Goal: Task Accomplishment & Management: Complete application form

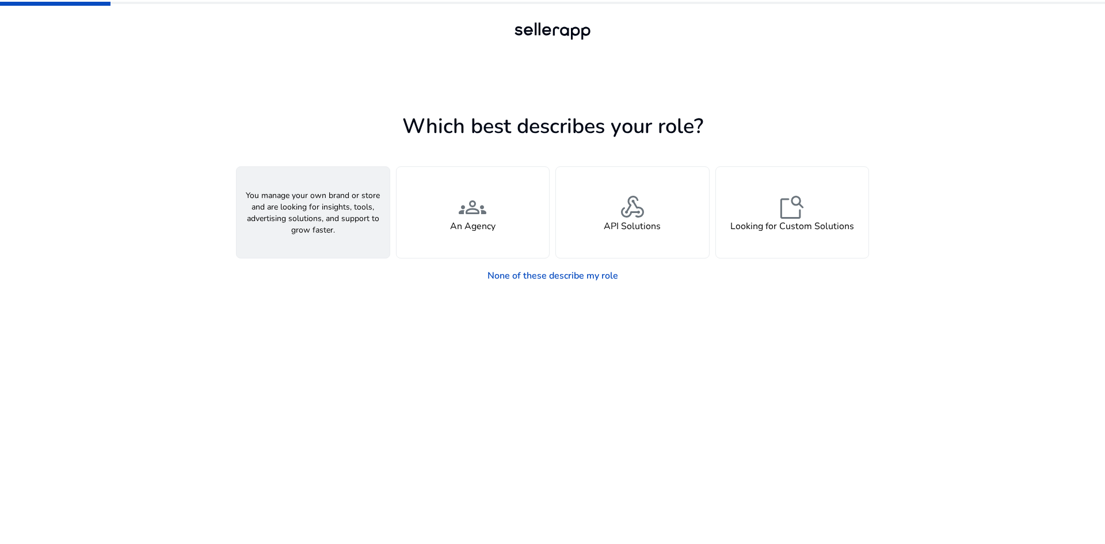
click at [328, 214] on div "person A Seller" at bounding box center [313, 212] width 153 height 91
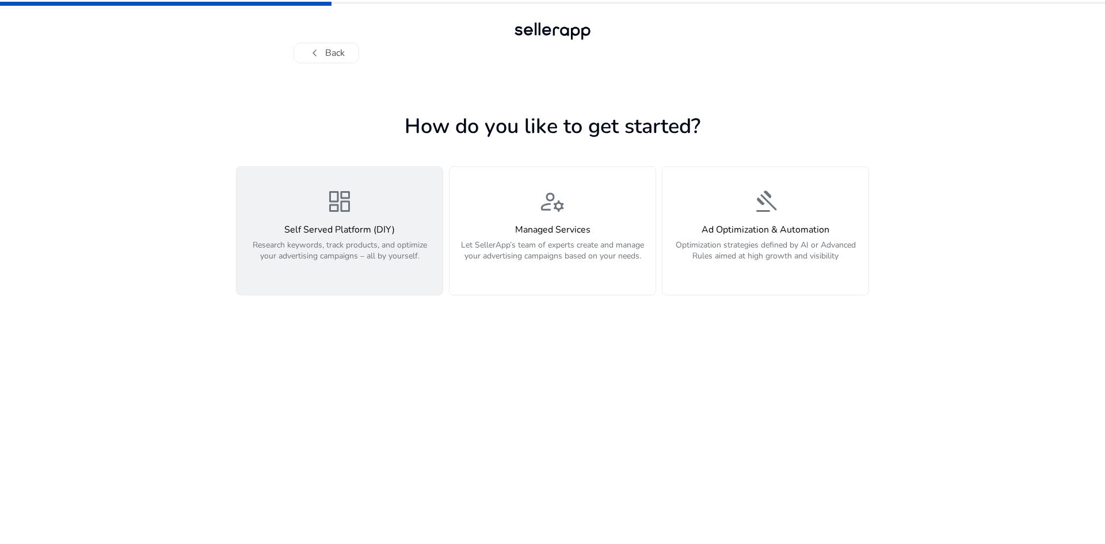
click at [385, 232] on h4 "Self Served Platform (DIY)" at bounding box center [340, 230] width 192 height 11
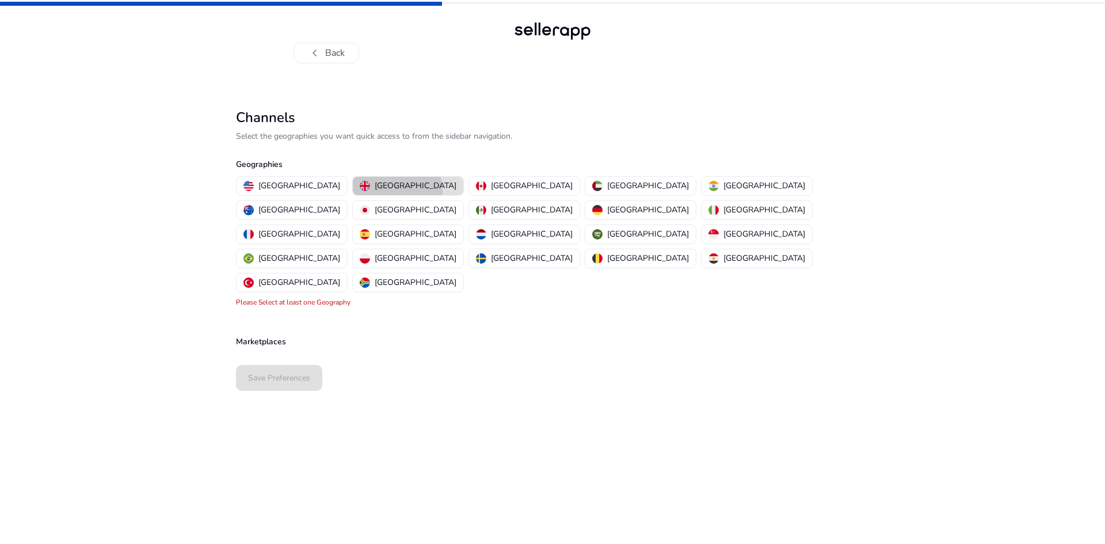
click at [375, 192] on p "[GEOGRAPHIC_DATA]" at bounding box center [416, 186] width 82 height 12
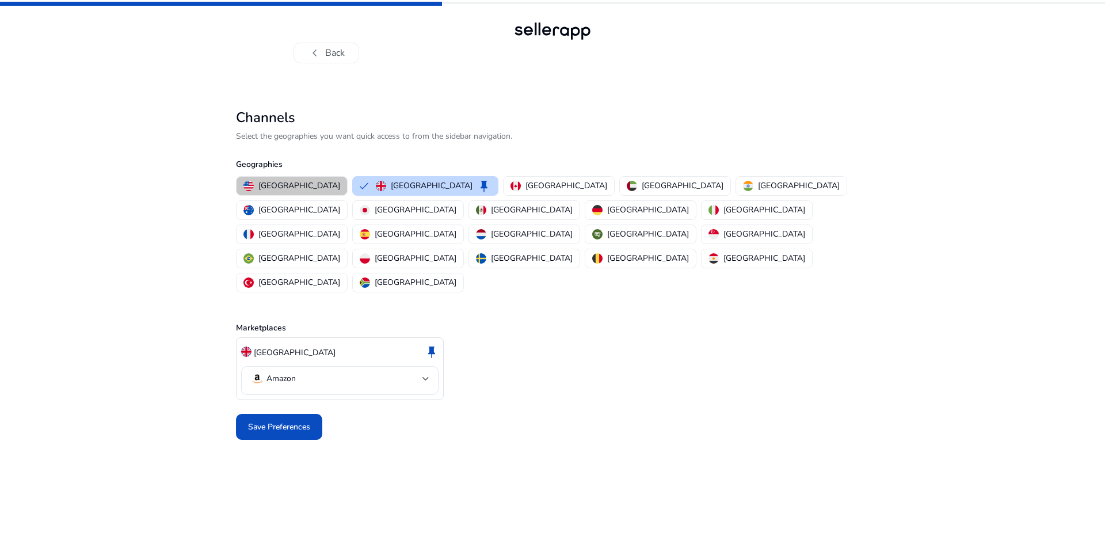
click at [294, 180] on p "[GEOGRAPHIC_DATA]" at bounding box center [300, 186] width 82 height 12
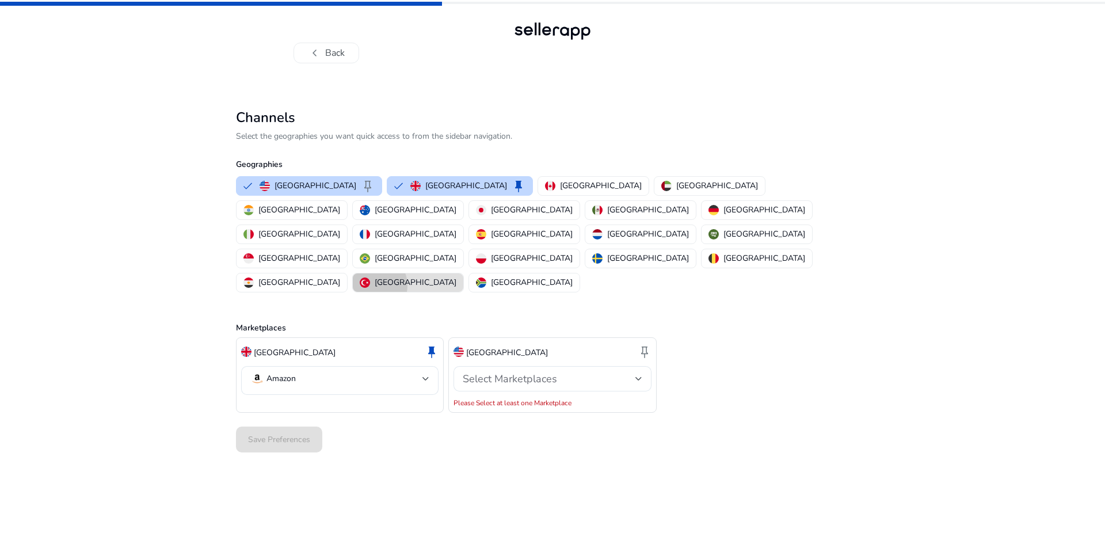
click at [439, 276] on div "[GEOGRAPHIC_DATA]" at bounding box center [408, 282] width 97 height 12
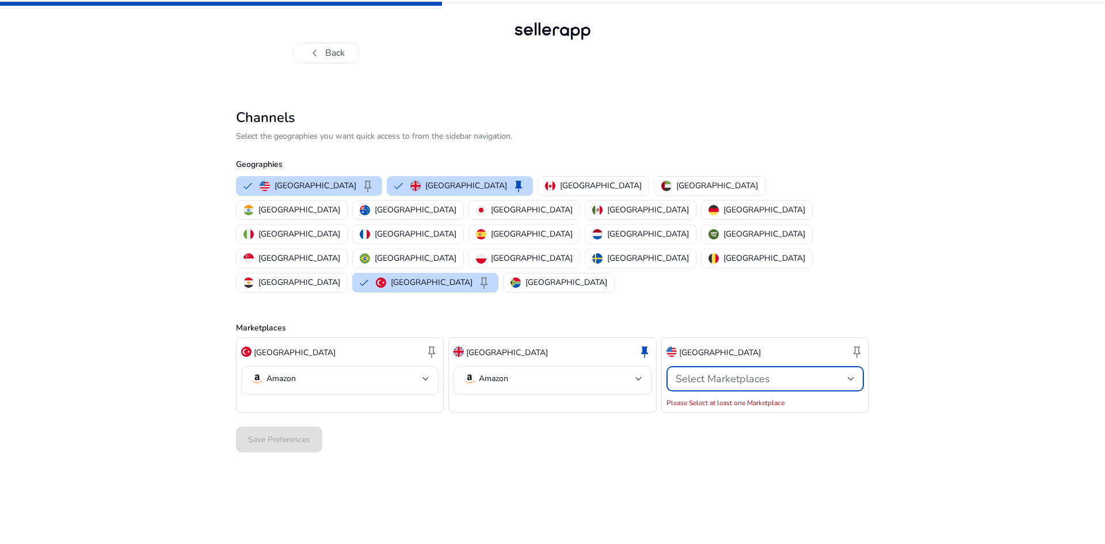
click at [696, 372] on span "Select Marketplaces" at bounding box center [723, 379] width 94 height 14
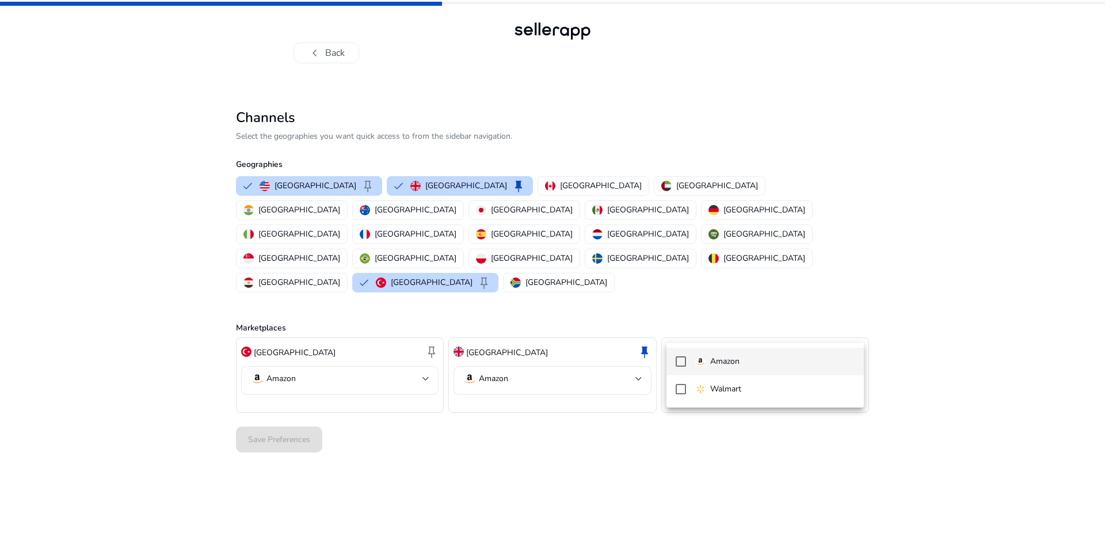
click at [716, 370] on mat-option "Amazon" at bounding box center [765, 362] width 197 height 28
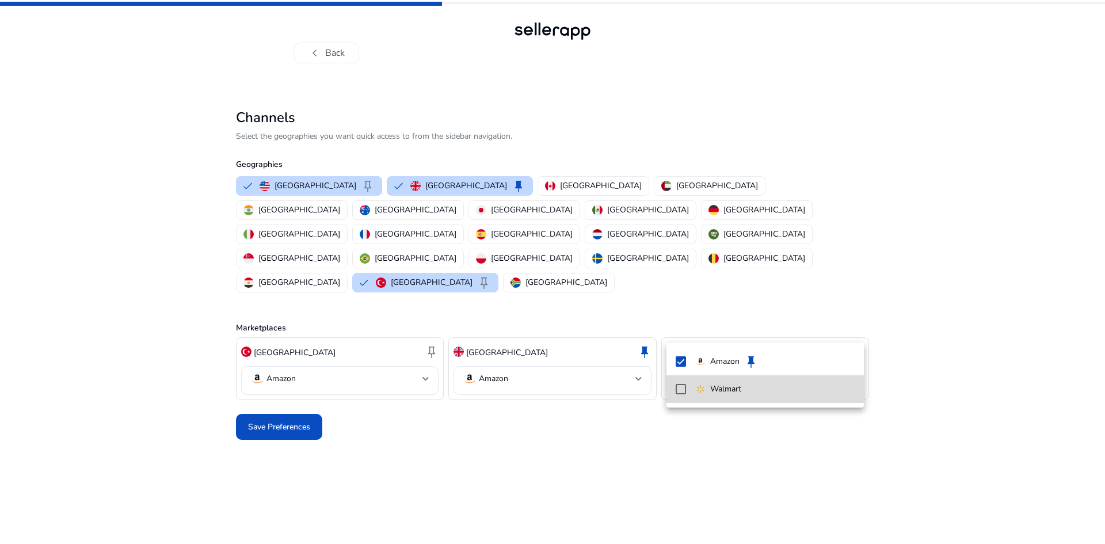
click at [679, 384] on mat-pseudo-checkbox at bounding box center [681, 389] width 10 height 10
click at [562, 398] on div at bounding box center [552, 272] width 1105 height 544
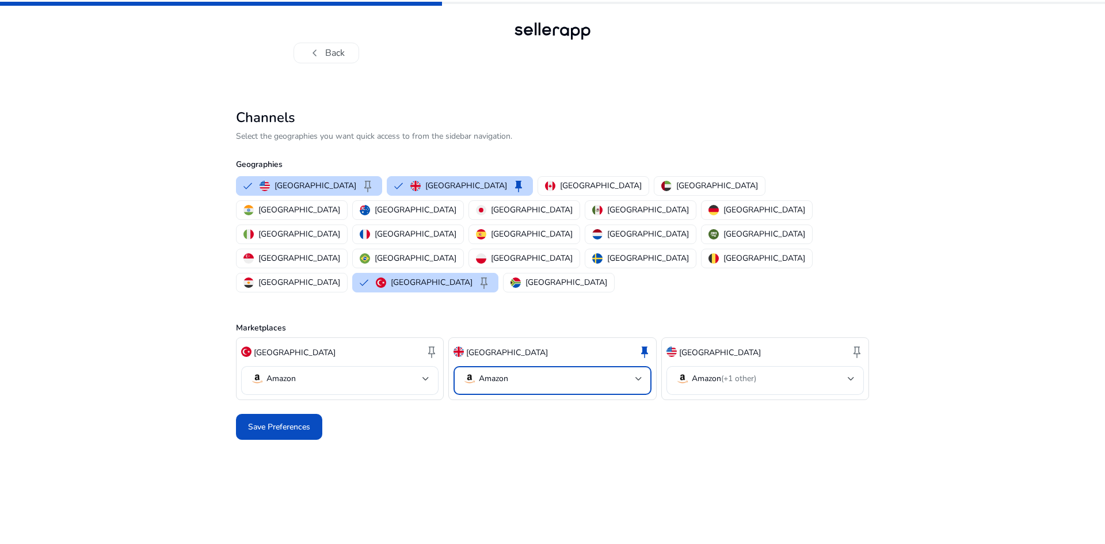
click at [488, 374] on p "Amazon" at bounding box center [493, 379] width 29 height 10
click at [409, 390] on div at bounding box center [552, 272] width 1105 height 544
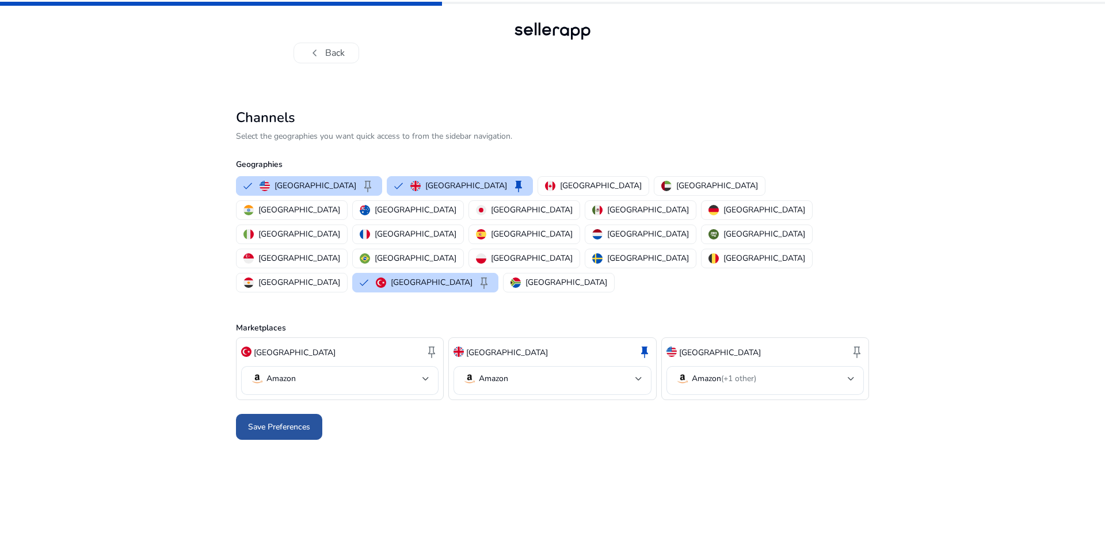
click at [313, 413] on span at bounding box center [279, 427] width 86 height 28
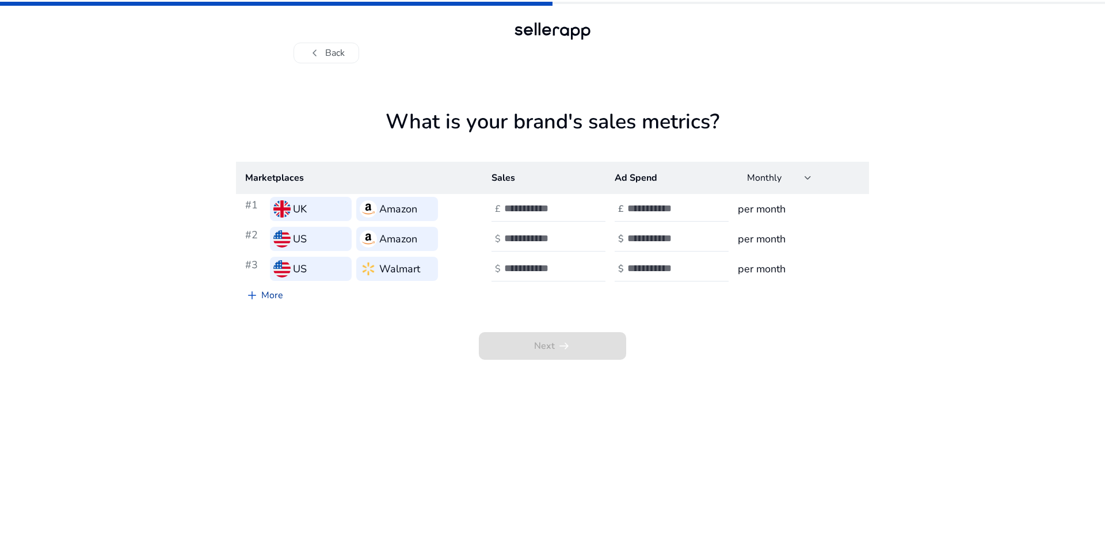
click at [278, 292] on link "add More" at bounding box center [264, 295] width 56 height 23
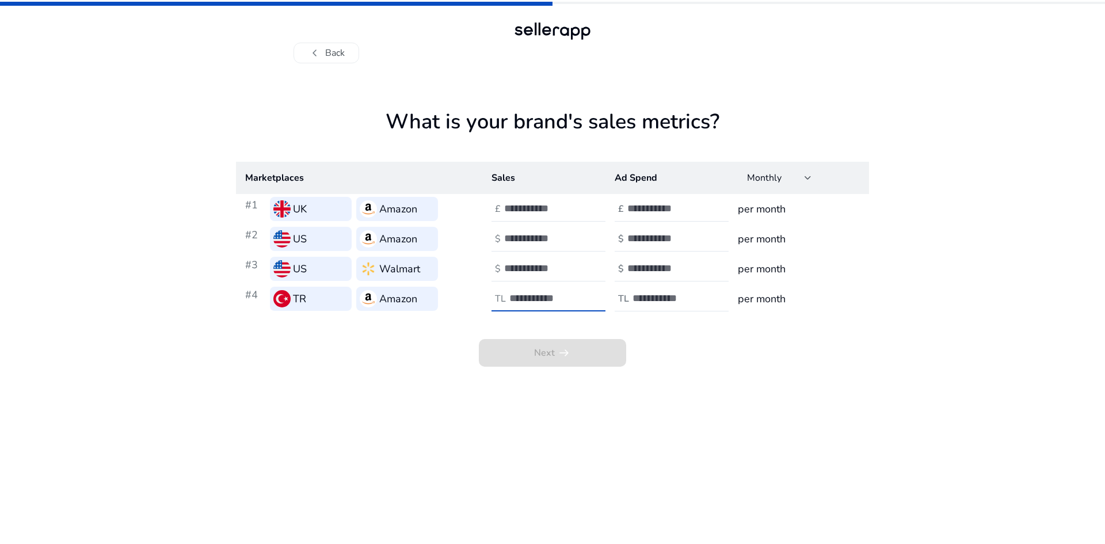
click at [528, 297] on input "number" at bounding box center [549, 298] width 78 height 13
type input "******"
click at [645, 300] on input "number" at bounding box center [672, 298] width 78 height 13
type input "*****"
click at [577, 356] on span at bounding box center [552, 353] width 147 height 28
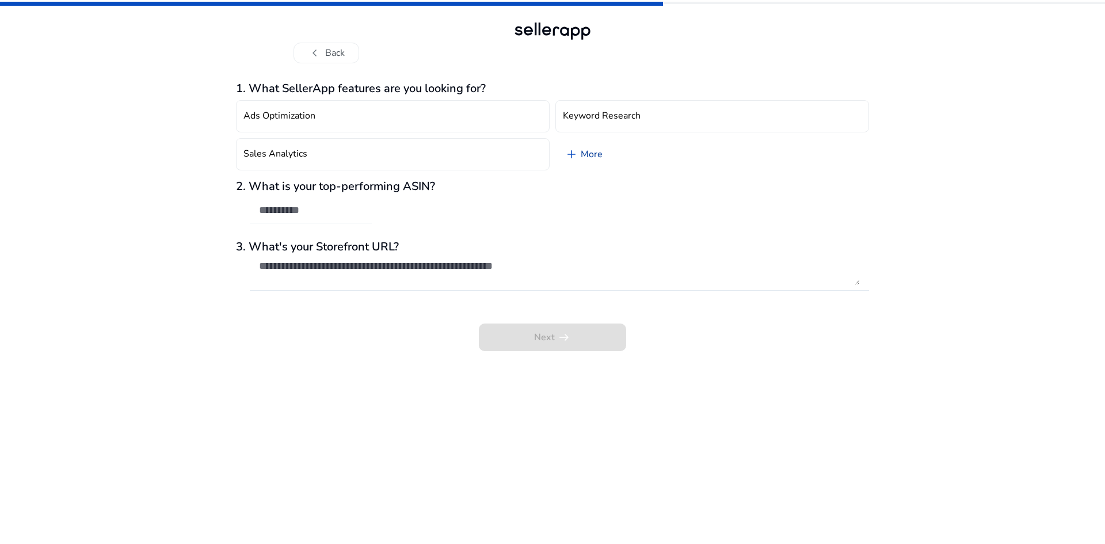
click at [572, 158] on span "add" at bounding box center [572, 154] width 14 height 14
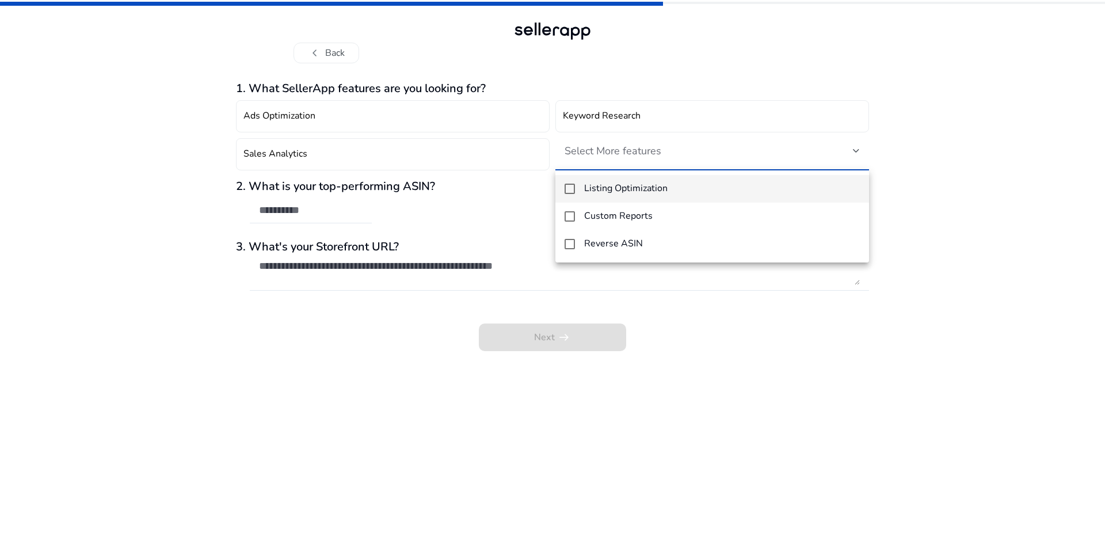
click at [460, 151] on div at bounding box center [552, 272] width 1105 height 544
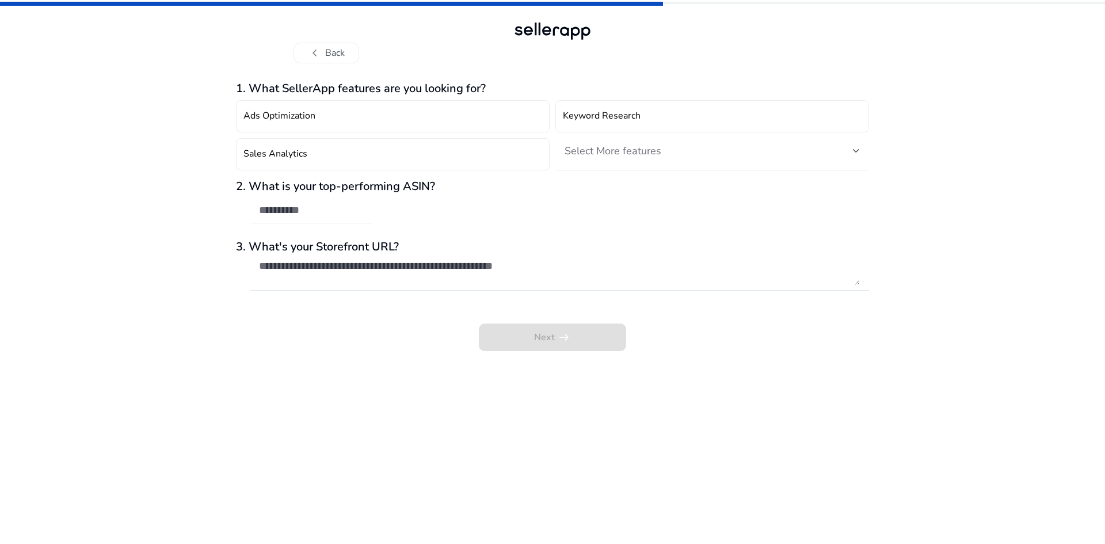
click at [460, 151] on button "Sales Analytics" at bounding box center [393, 154] width 314 height 32
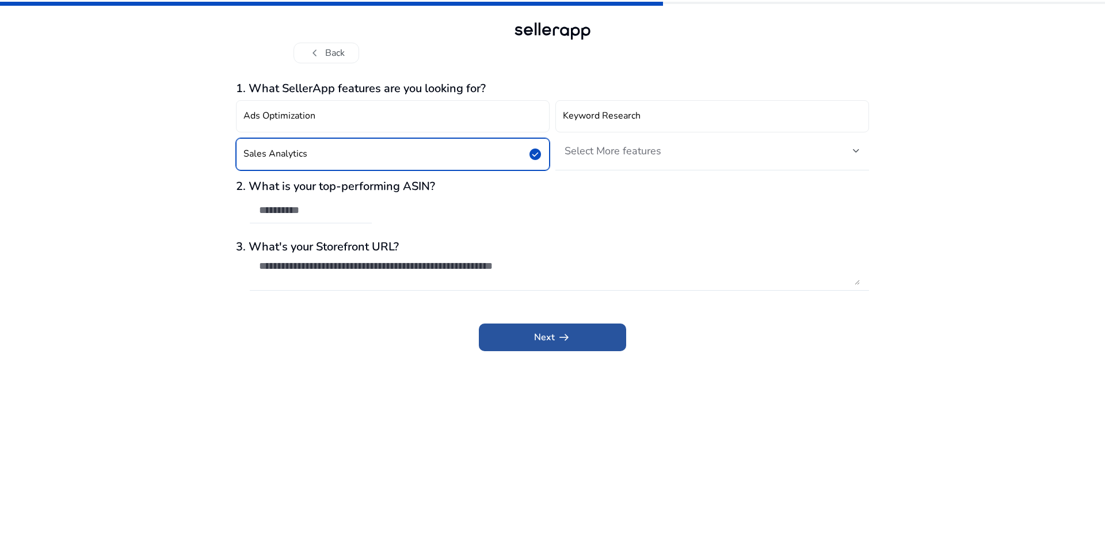
click at [515, 331] on span at bounding box center [552, 338] width 147 height 28
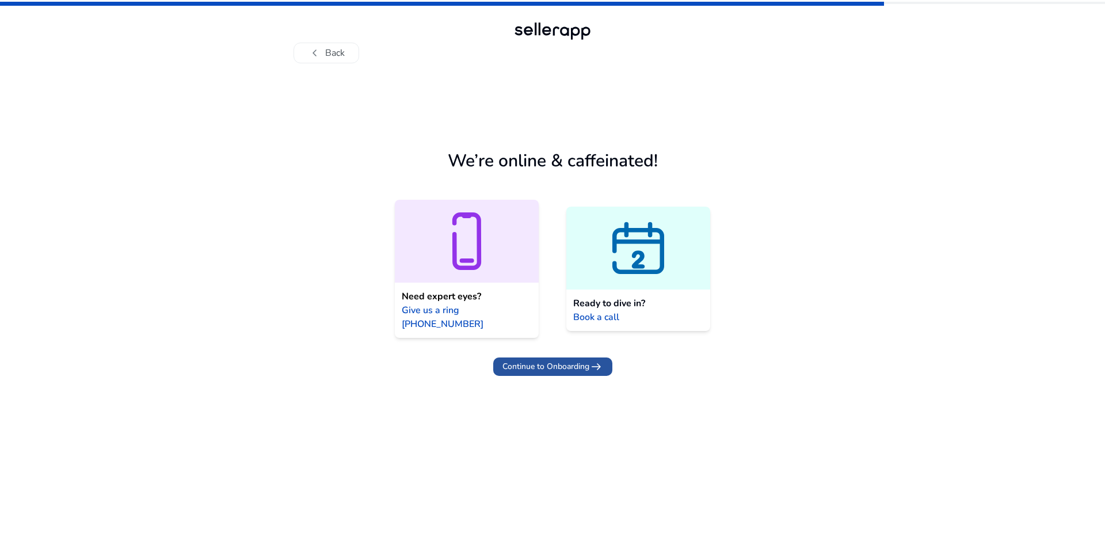
click at [548, 360] on span "Continue to Onboarding" at bounding box center [546, 366] width 87 height 12
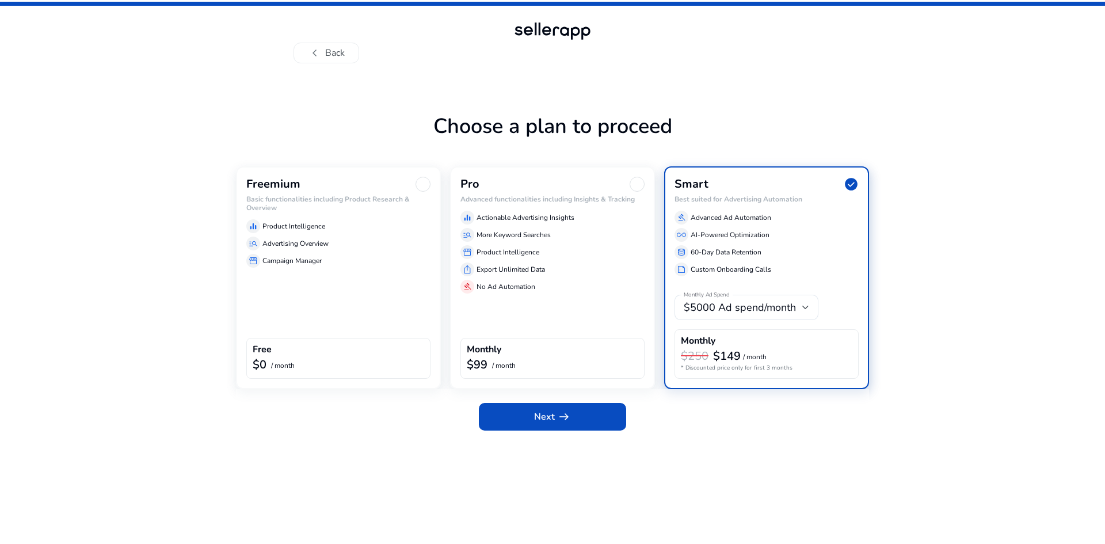
click at [390, 185] on div "Freemium" at bounding box center [338, 184] width 184 height 15
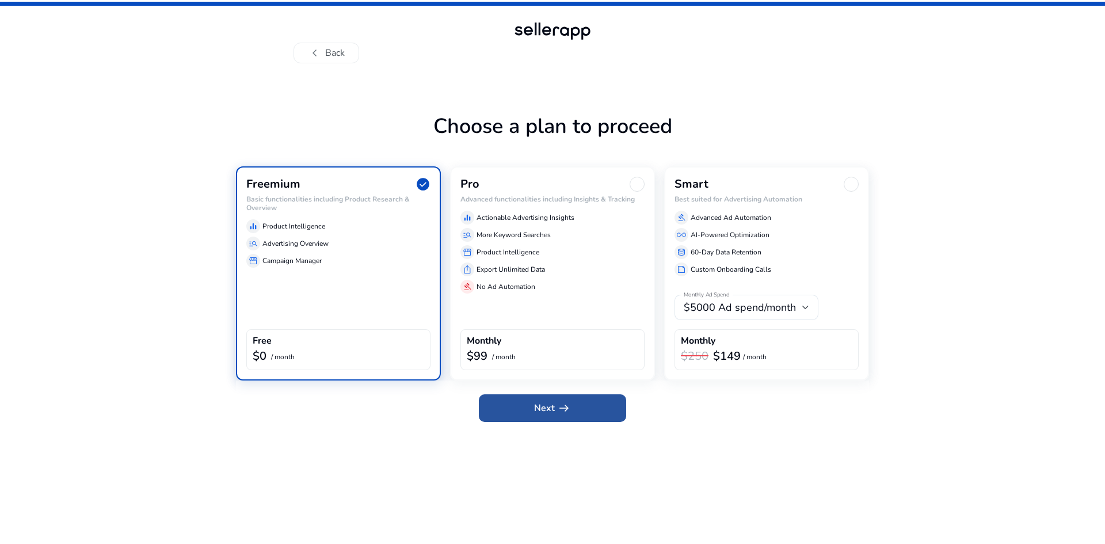
click at [543, 408] on span "Next arrow_right_alt" at bounding box center [552, 408] width 37 height 14
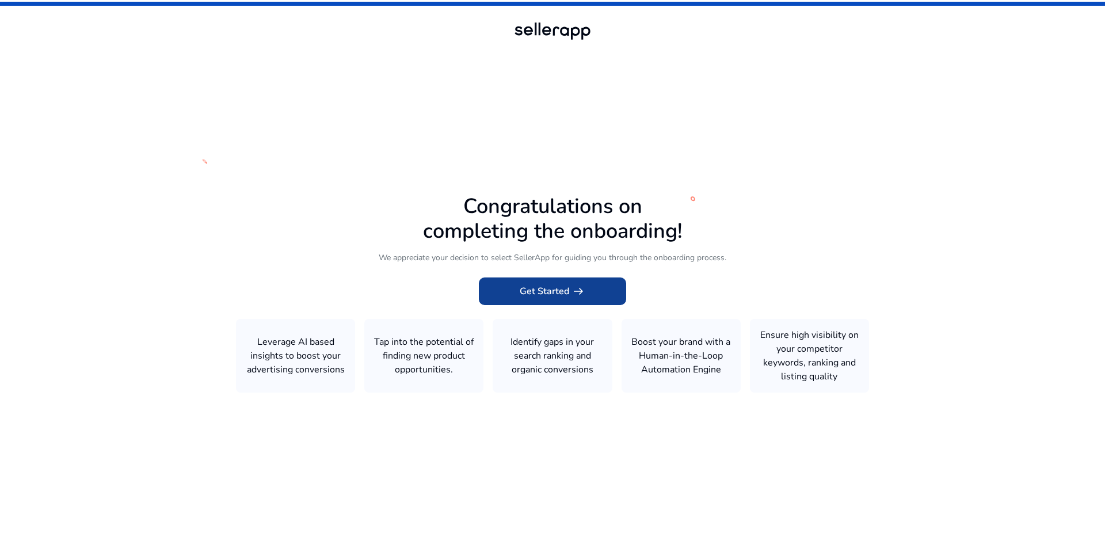
click at [560, 284] on span "Get Started arrow_right_alt" at bounding box center [553, 291] width 66 height 14
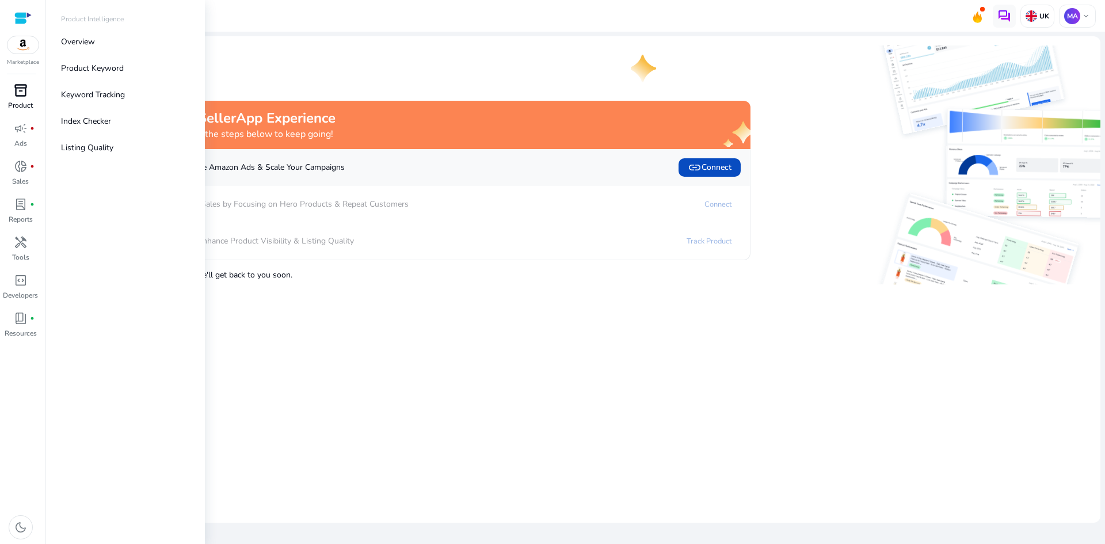
click at [30, 87] on div "inventory_2" at bounding box center [21, 90] width 32 height 18
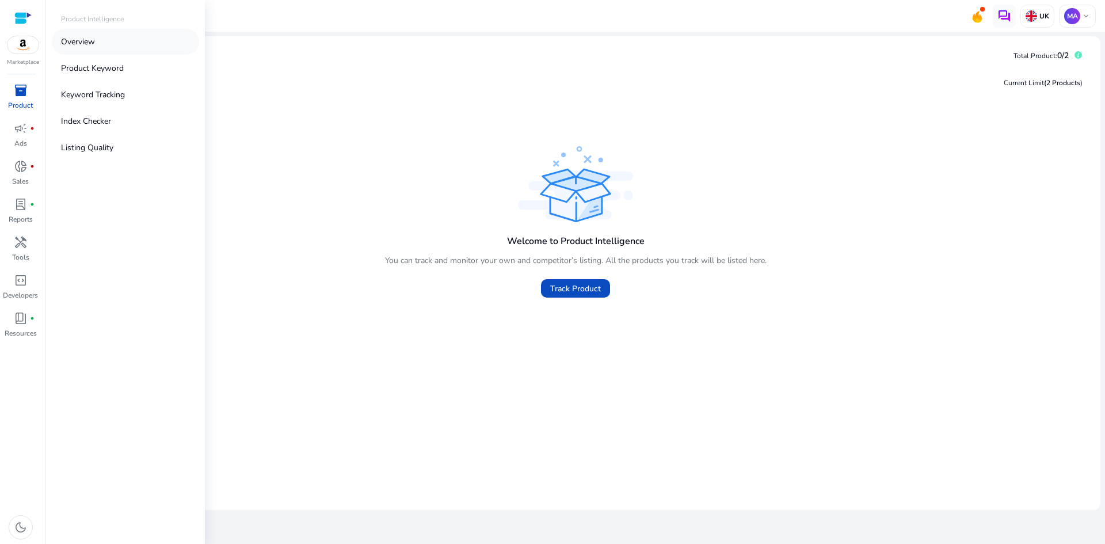
click at [79, 48] on link "Overview" at bounding box center [125, 42] width 147 height 26
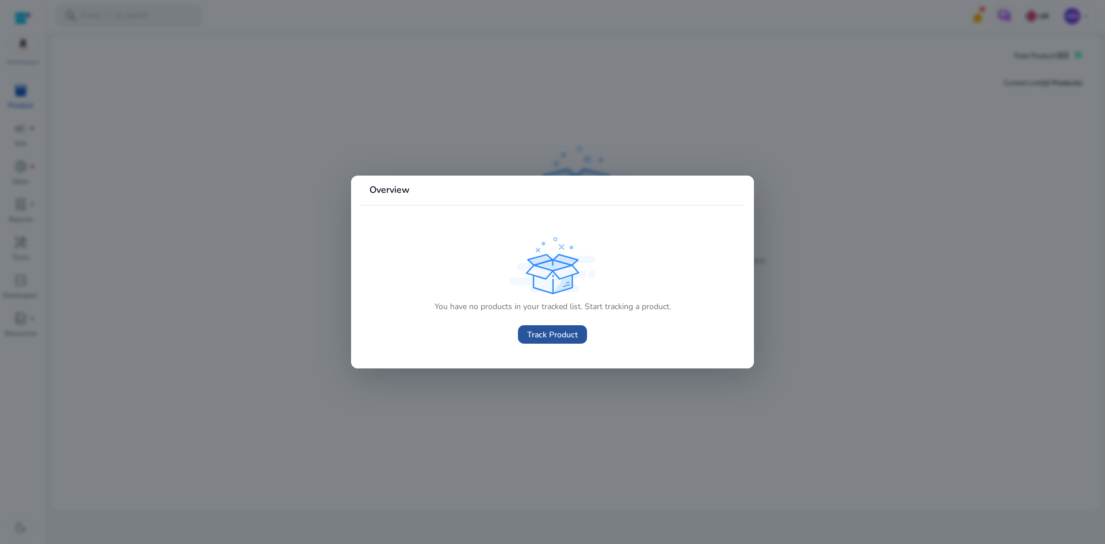
click at [527, 330] on span "Track Product" at bounding box center [552, 335] width 51 height 12
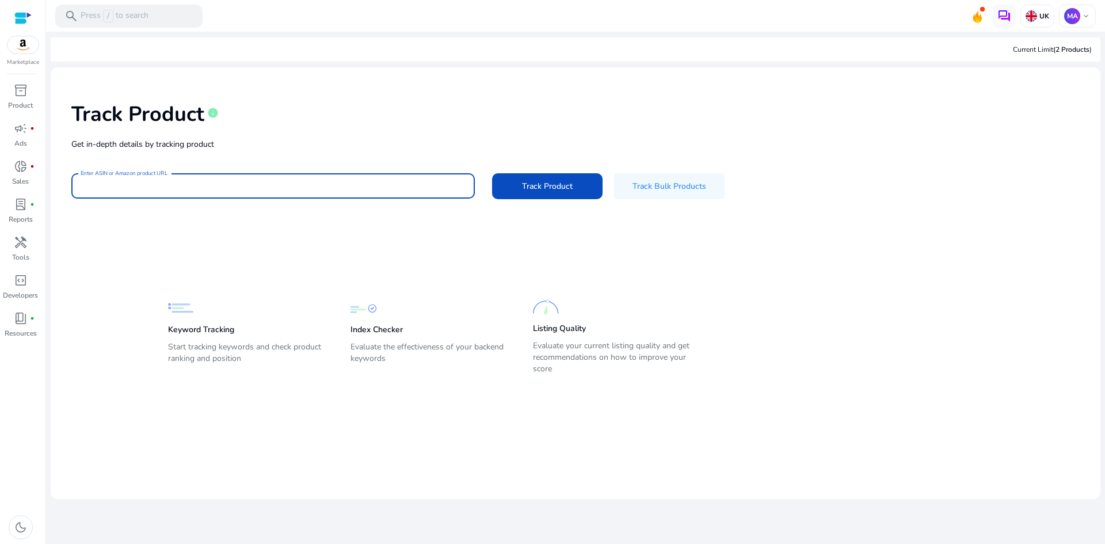
click at [421, 187] on input "Enter ASIN or Amazon product URL" at bounding box center [273, 186] width 385 height 13
paste input "**********"
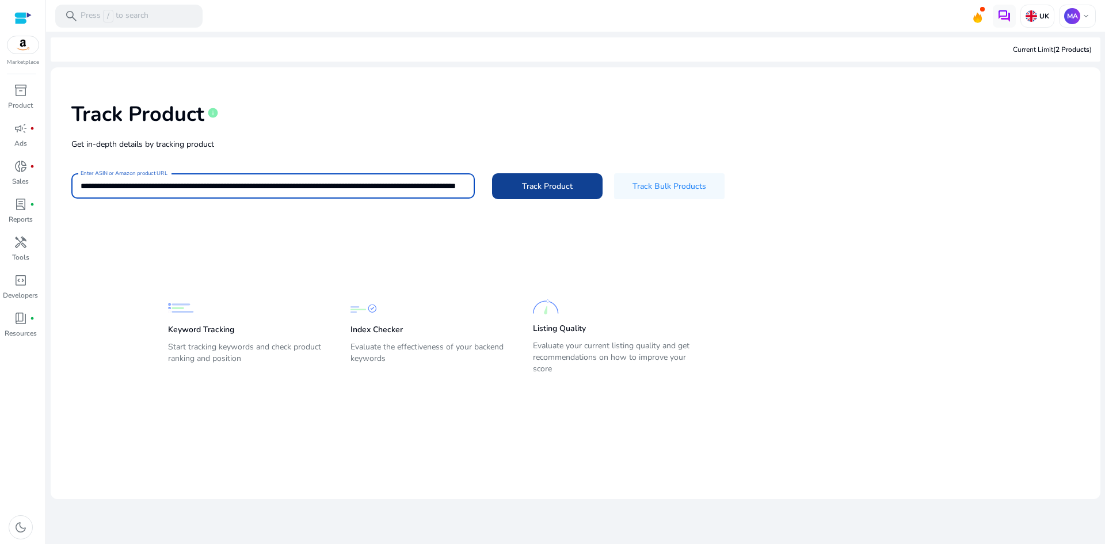
scroll to position [0, 139]
type input "**********"
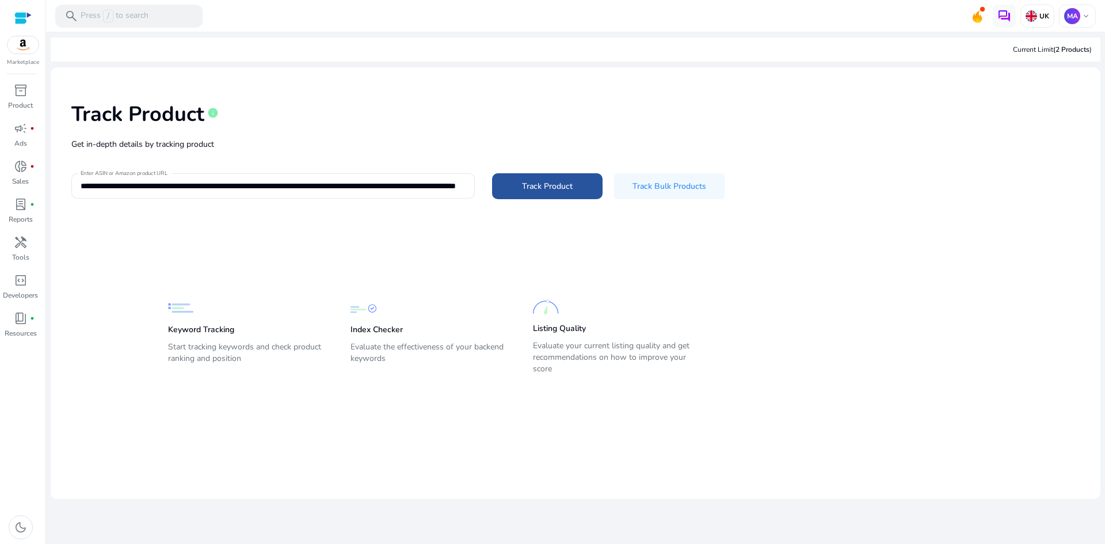
scroll to position [0, 0]
click at [514, 180] on span at bounding box center [547, 186] width 111 height 28
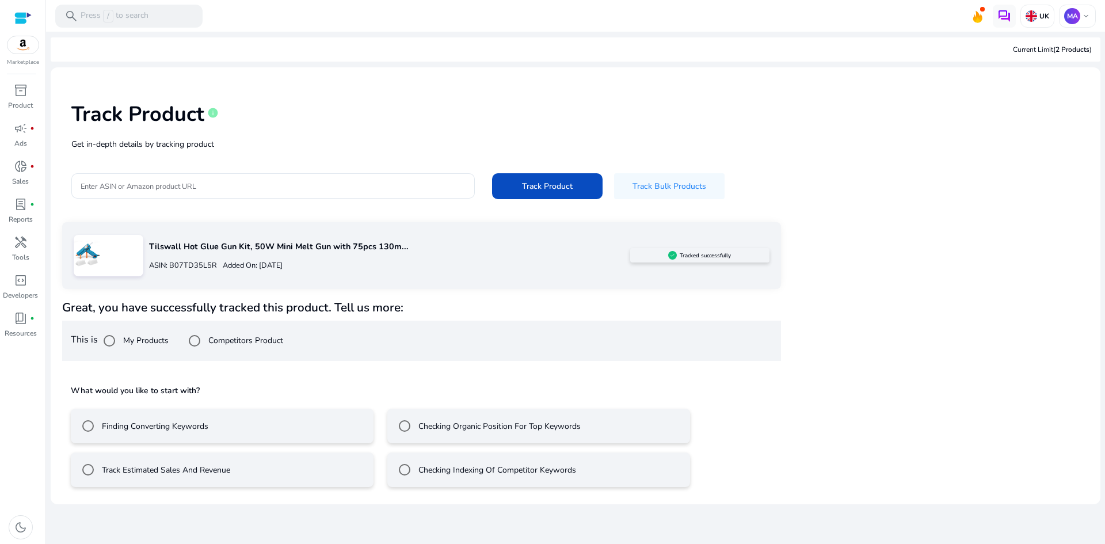
click at [991, 215] on div "Track Product info Get in-depth details by tracking product Enter ASIN or Amazo…" at bounding box center [576, 150] width 1032 height 146
click at [238, 469] on mat-radio-button "Track Estimated Sales And Revenue" at bounding box center [222, 470] width 303 height 35
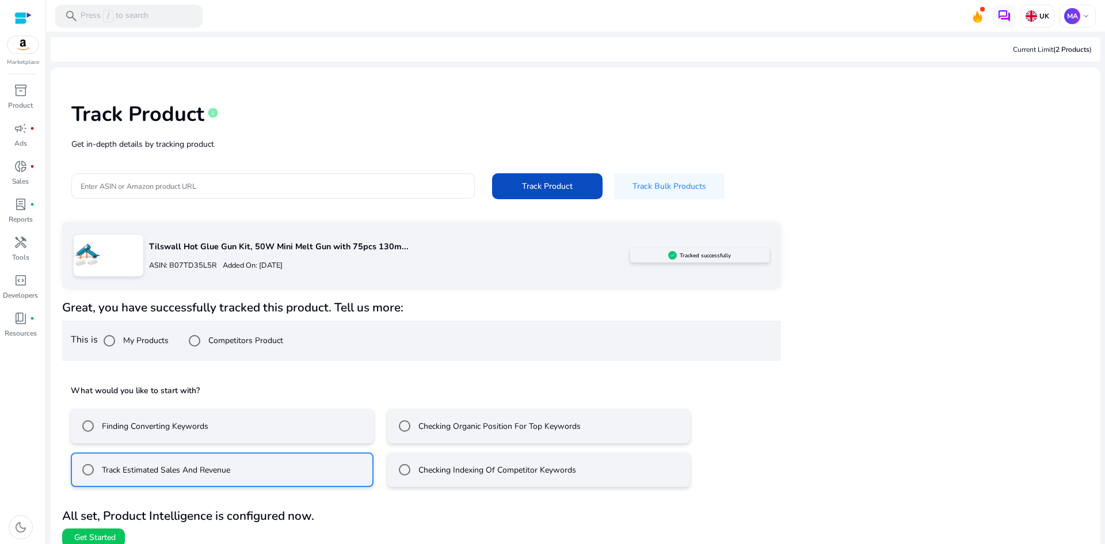
click at [782, 410] on div "Tilswall Hot Glue Gun Kit, 50W Mini Melt Gun with 75pcs 130m... ASIN: B07TD35L5…" at bounding box center [575, 384] width 1027 height 325
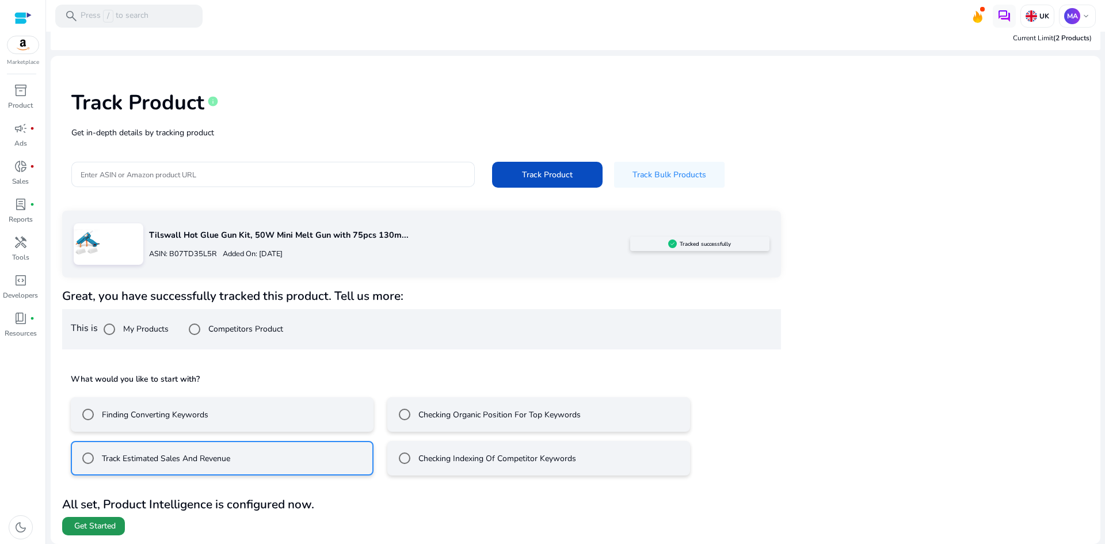
click at [95, 522] on span "Get Started" at bounding box center [94, 526] width 41 height 12
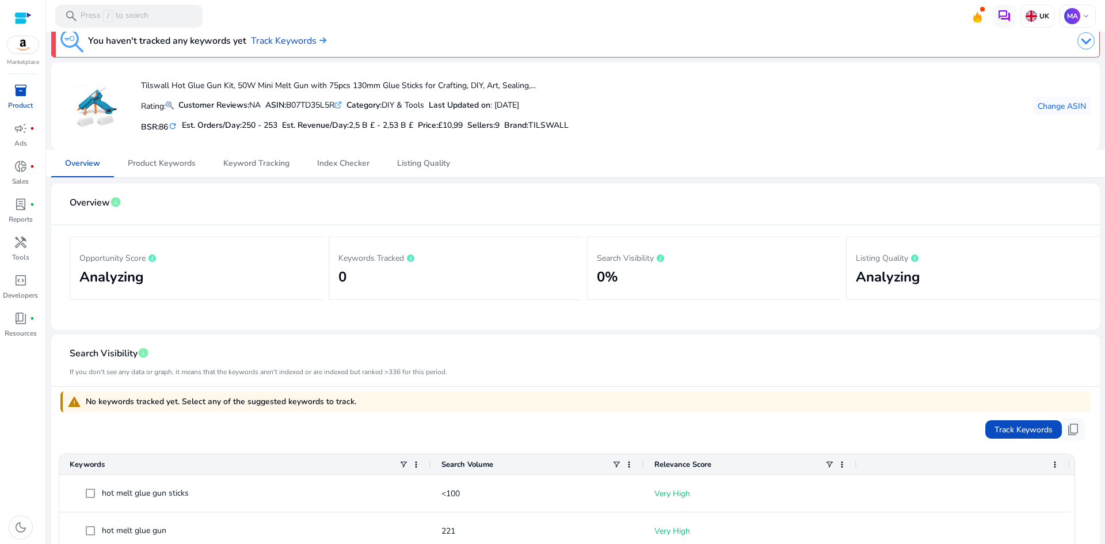
scroll to position [11, 0]
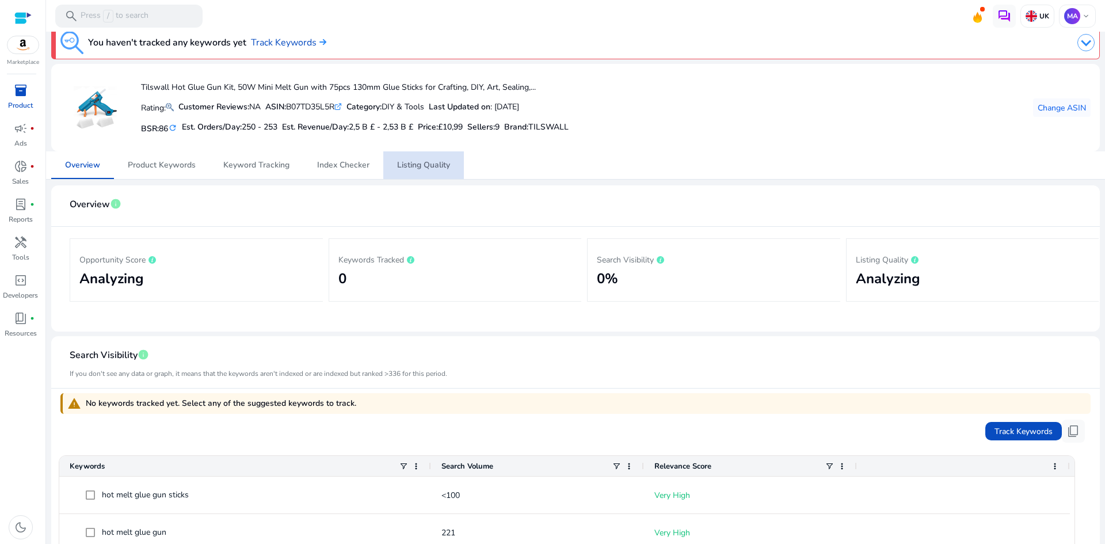
click at [413, 157] on span "Listing Quality" at bounding box center [423, 165] width 53 height 28
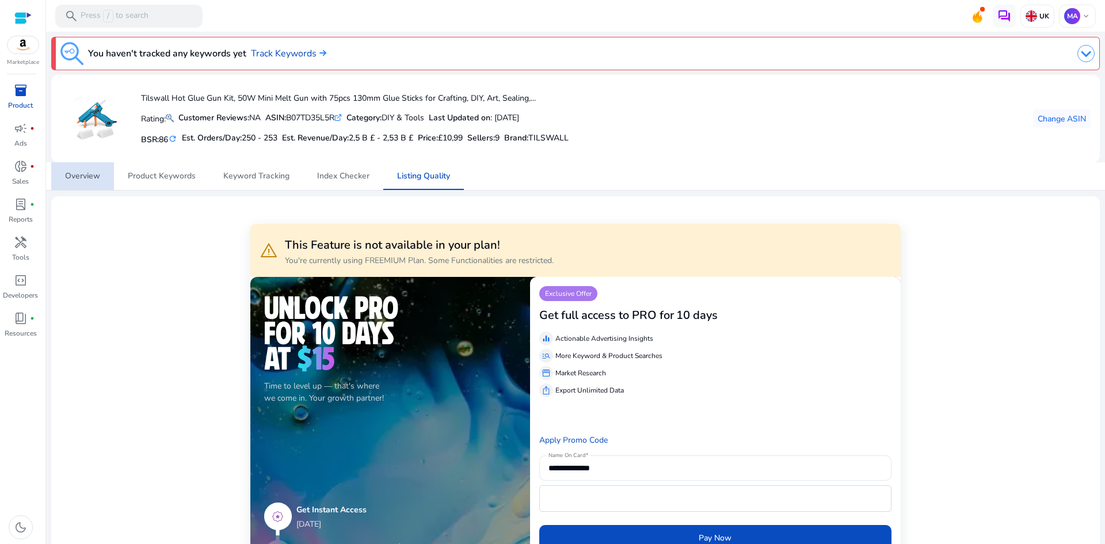
click at [87, 182] on span "Overview" at bounding box center [82, 176] width 35 height 28
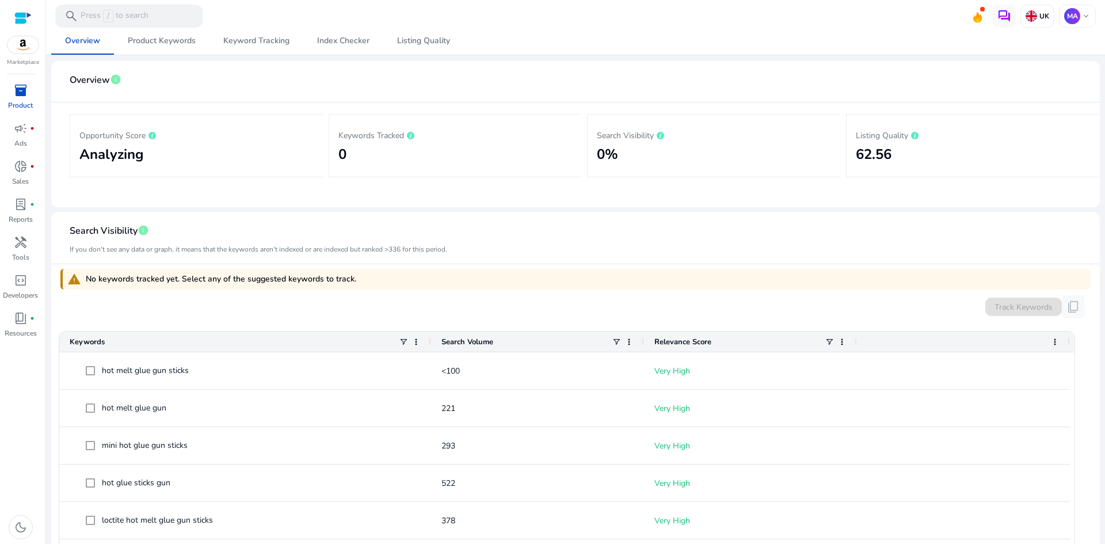
scroll to position [136, 0]
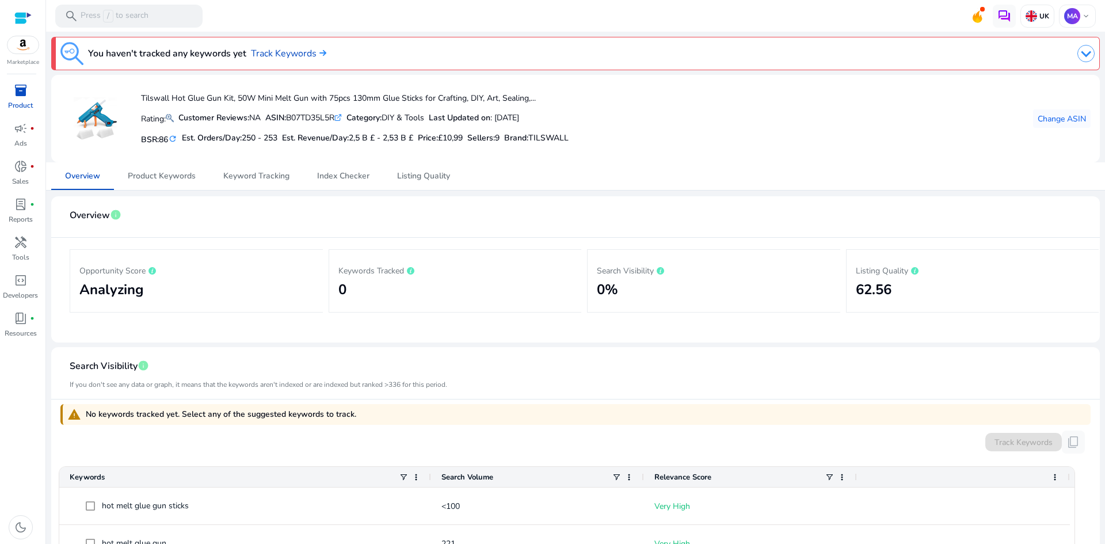
scroll to position [136, 0]
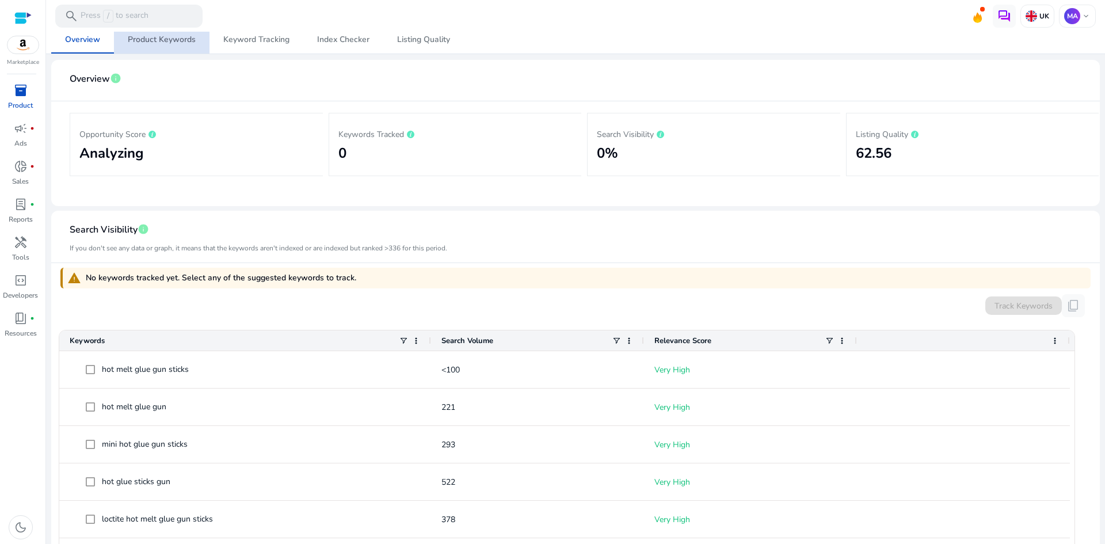
click at [184, 43] on span "Product Keywords" at bounding box center [162, 40] width 68 height 8
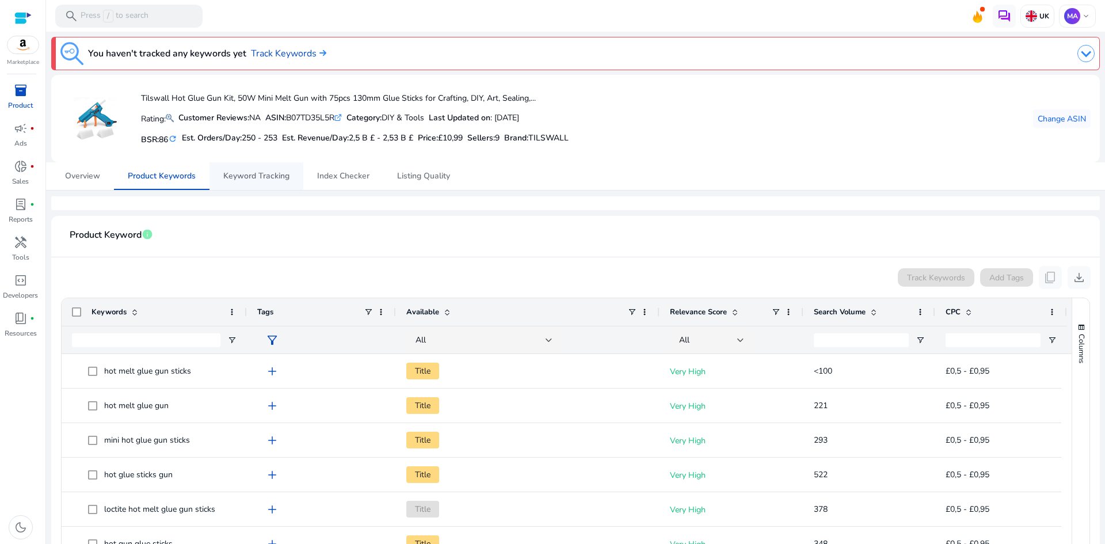
click at [268, 180] on span "Keyword Tracking" at bounding box center [256, 176] width 66 height 8
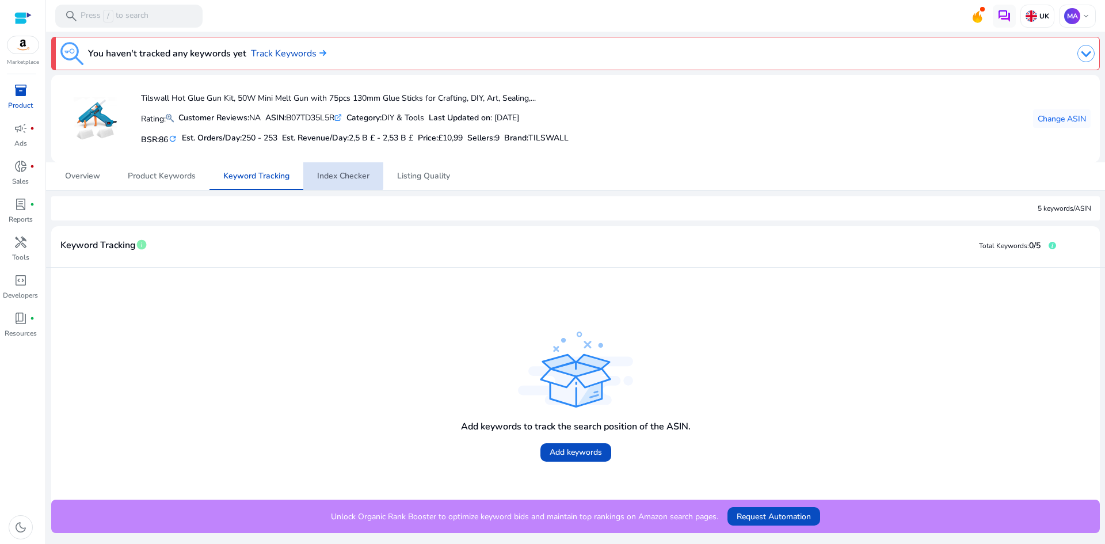
click at [339, 172] on span "Index Checker" at bounding box center [343, 176] width 52 height 8
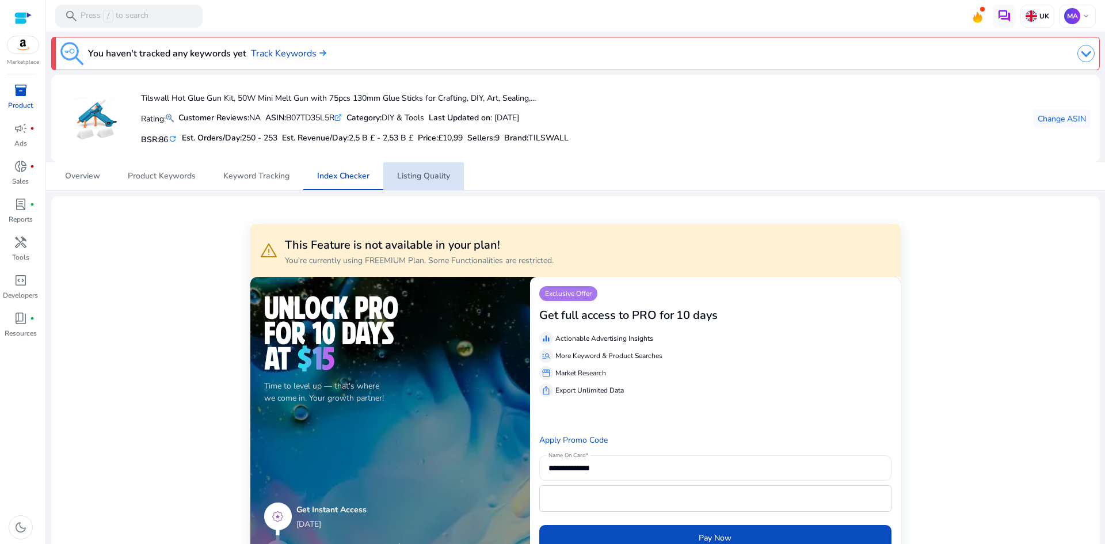
click at [411, 173] on span "Listing Quality" at bounding box center [423, 176] width 53 height 8
click at [104, 182] on link "Overview" at bounding box center [82, 176] width 63 height 28
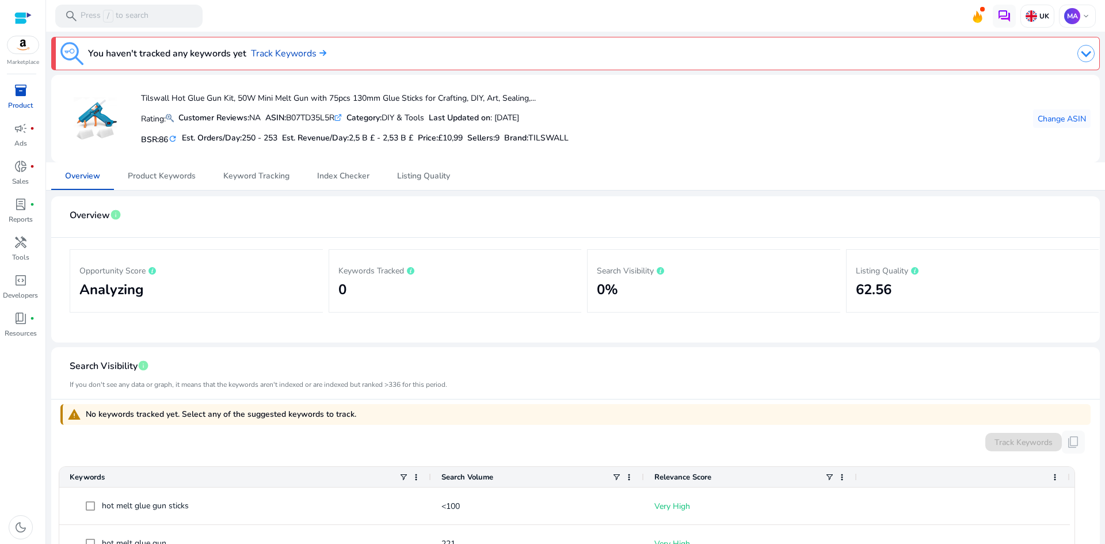
click at [126, 293] on h2 "Analyzing" at bounding box center [196, 290] width 234 height 17
click at [25, 210] on span "lab_profile" at bounding box center [21, 204] width 14 height 14
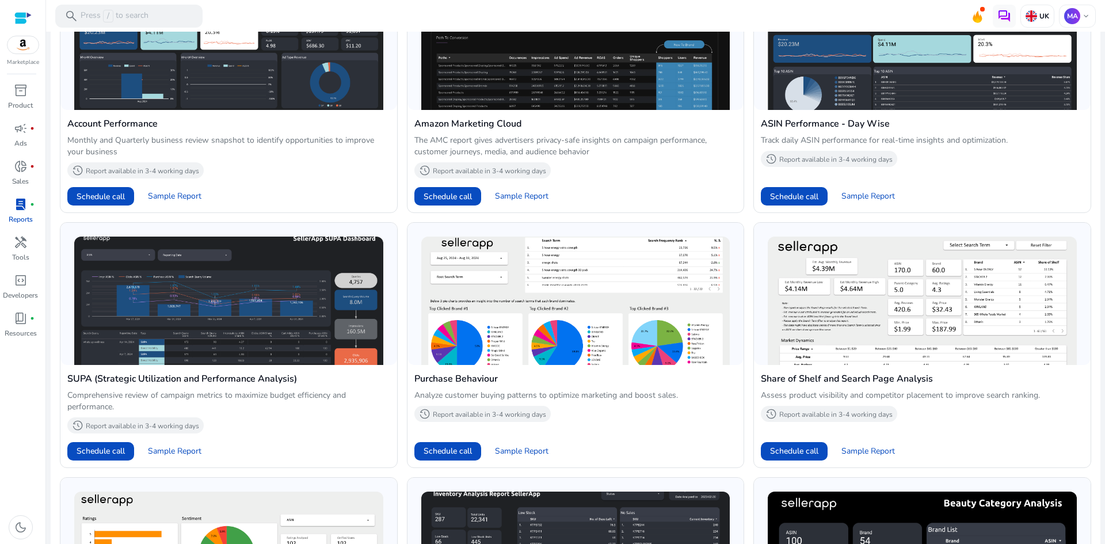
scroll to position [626, 0]
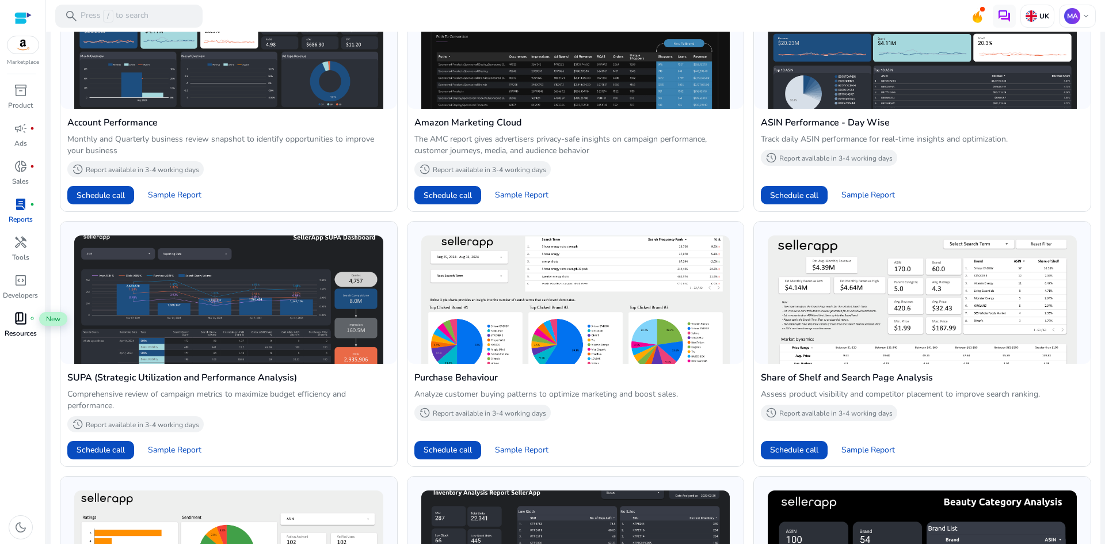
click at [15, 324] on span "book_4" at bounding box center [21, 318] width 14 height 14
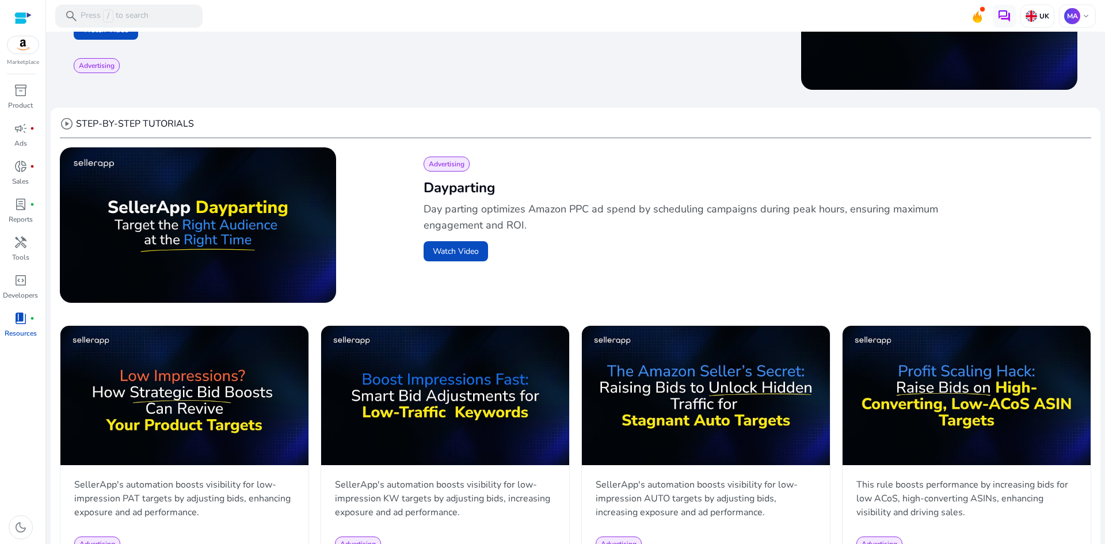
scroll to position [297, 0]
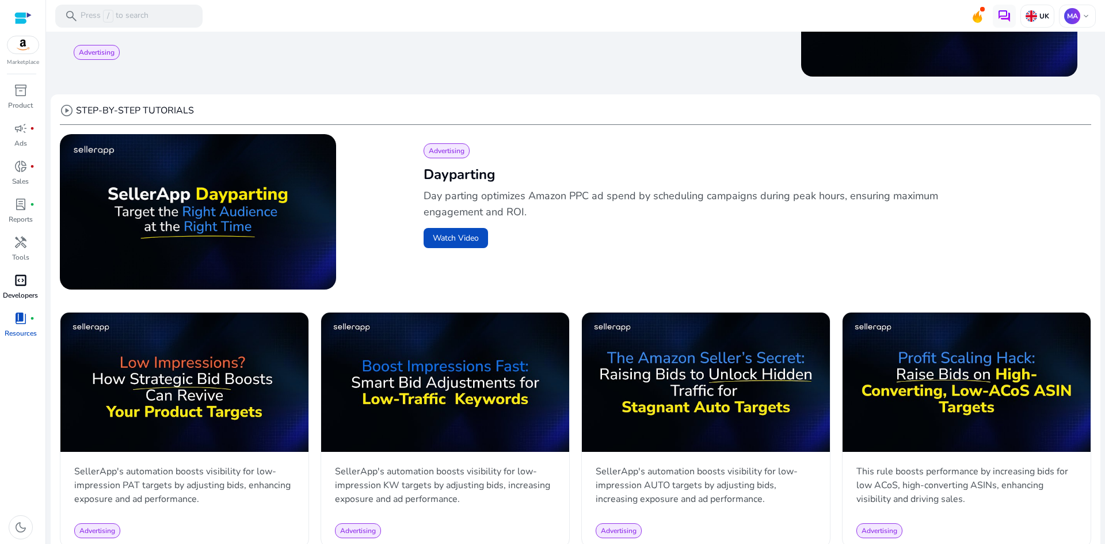
click at [30, 288] on div "code_blocks" at bounding box center [21, 280] width 32 height 18
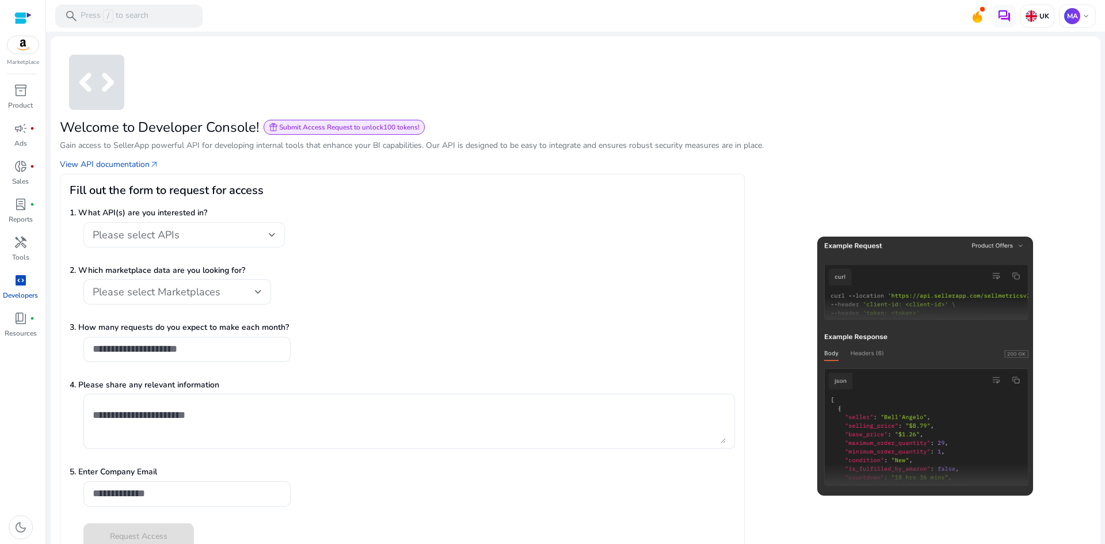
click at [279, 240] on div "Please select APIs" at bounding box center [184, 234] width 202 height 25
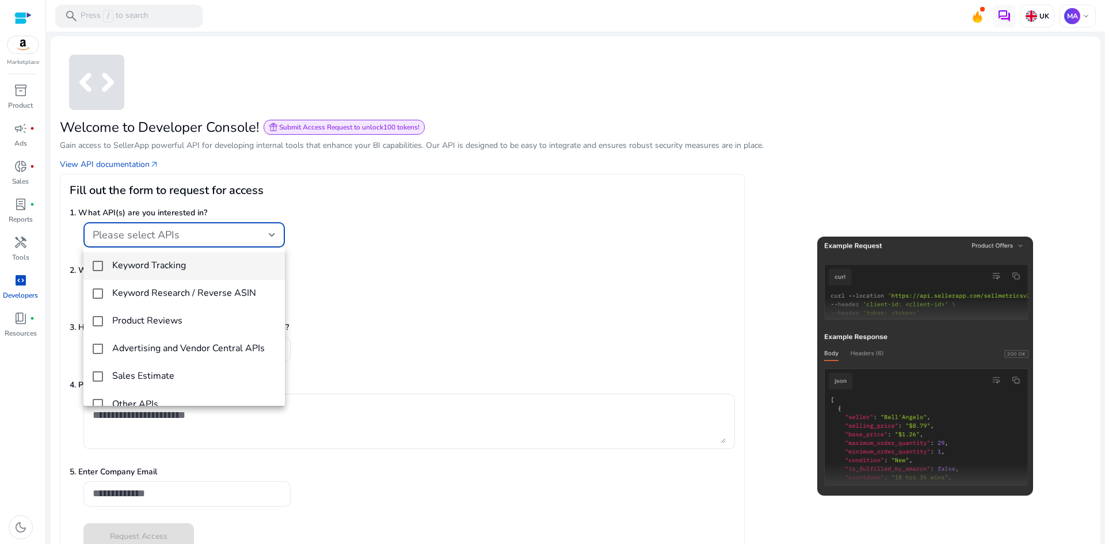
scroll to position [17, 0]
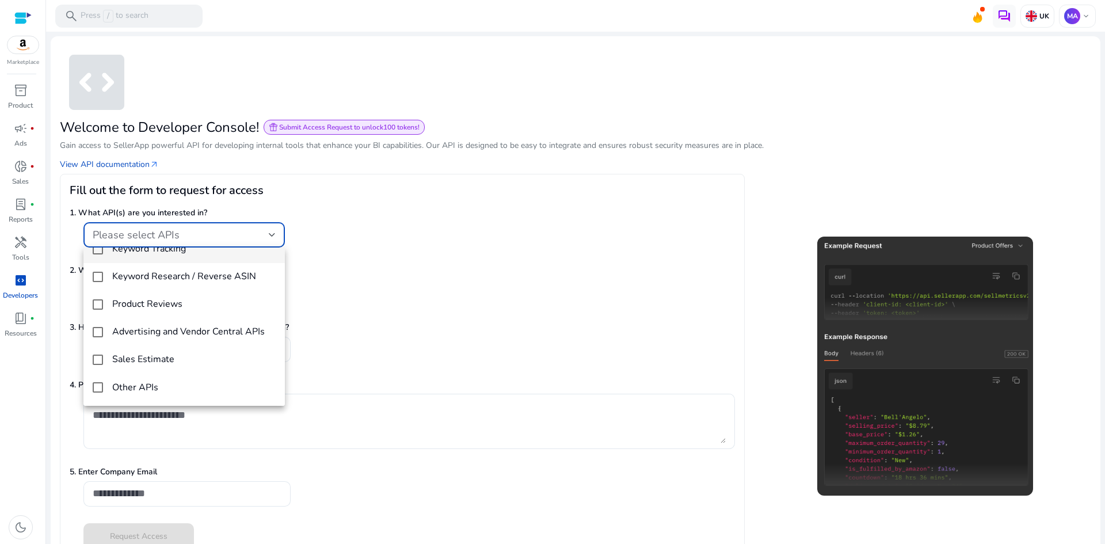
click at [336, 269] on div at bounding box center [552, 272] width 1105 height 544
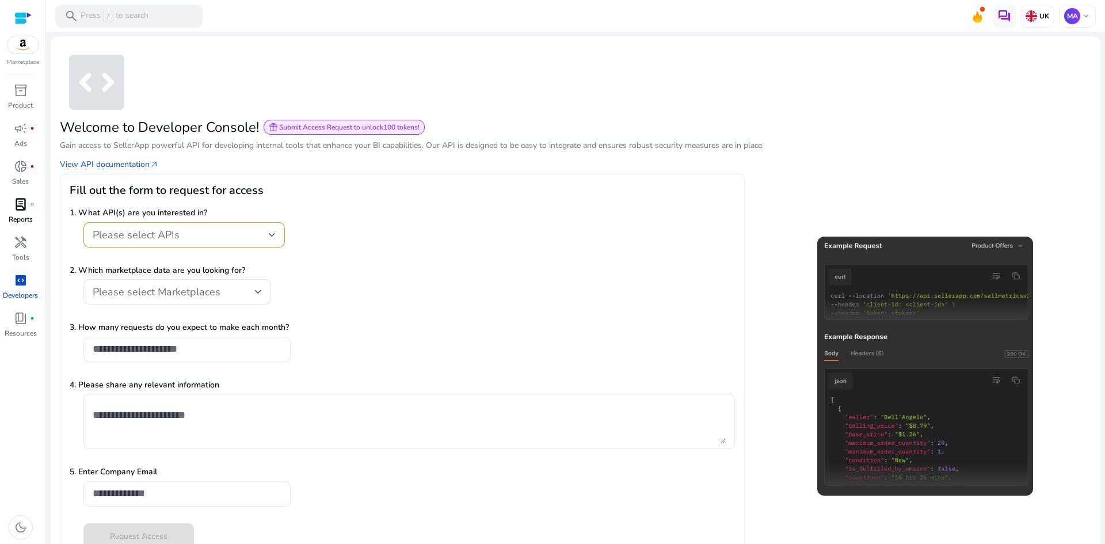
click at [18, 214] on p "Reports" at bounding box center [21, 219] width 24 height 10
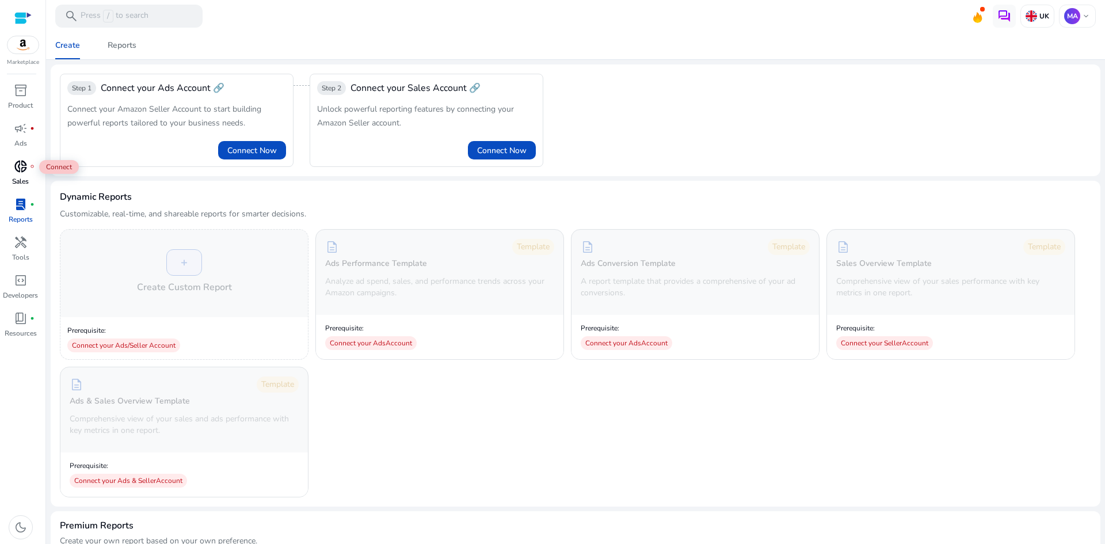
click at [18, 172] on span "donut_small" at bounding box center [21, 166] width 14 height 14
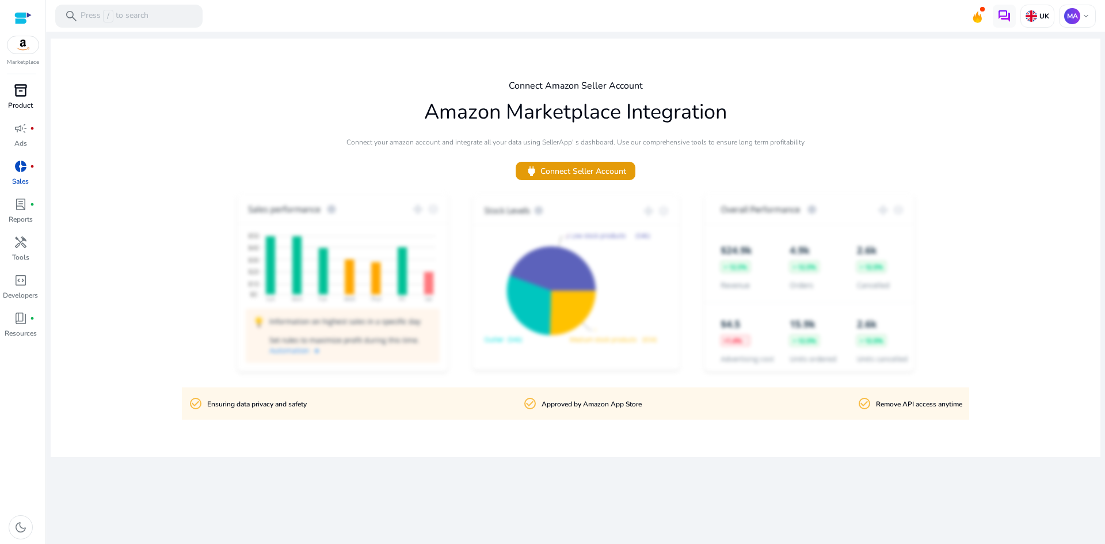
click at [26, 97] on span "inventory_2" at bounding box center [21, 90] width 14 height 14
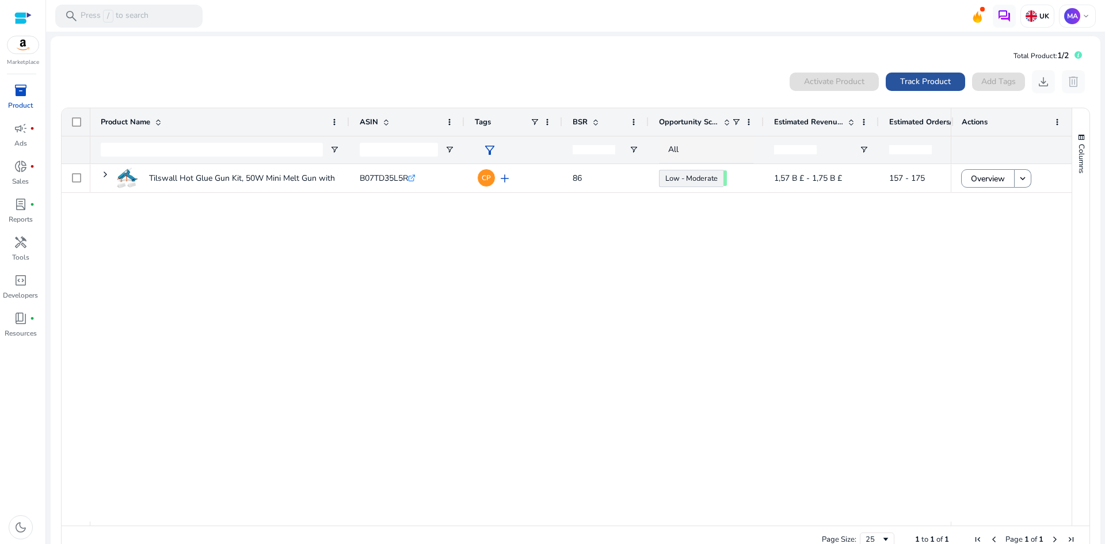
click at [910, 75] on span at bounding box center [925, 82] width 79 height 28
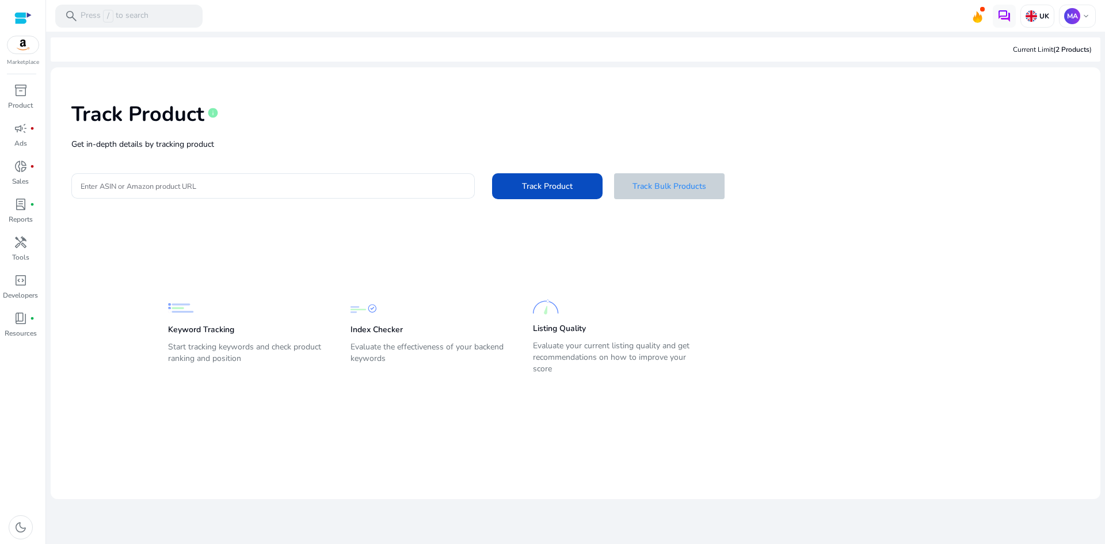
click at [639, 191] on span "Track Bulk Products" at bounding box center [670, 186] width 74 height 12
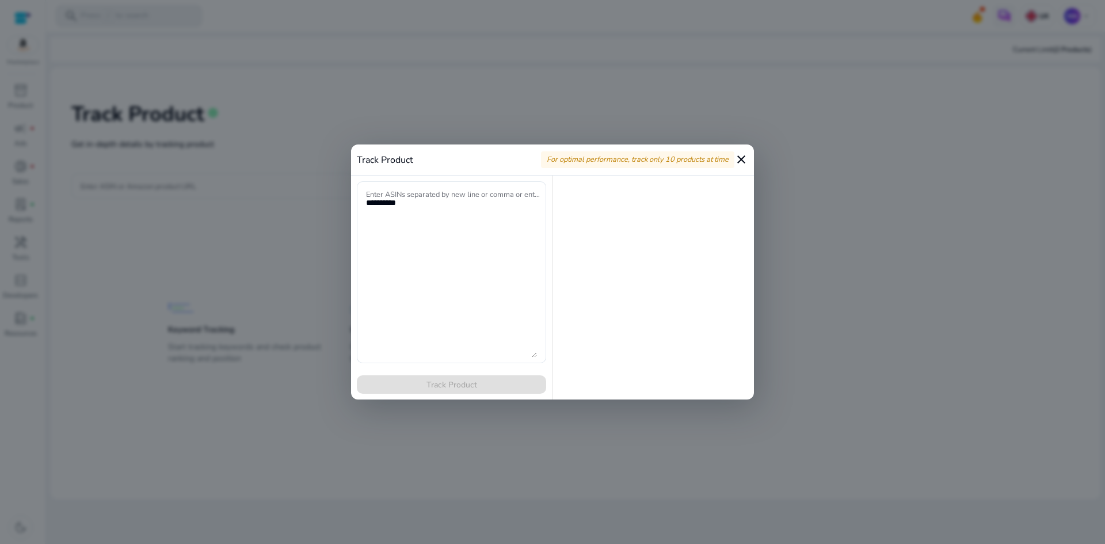
click at [742, 157] on mat-icon "close" at bounding box center [742, 160] width 14 height 14
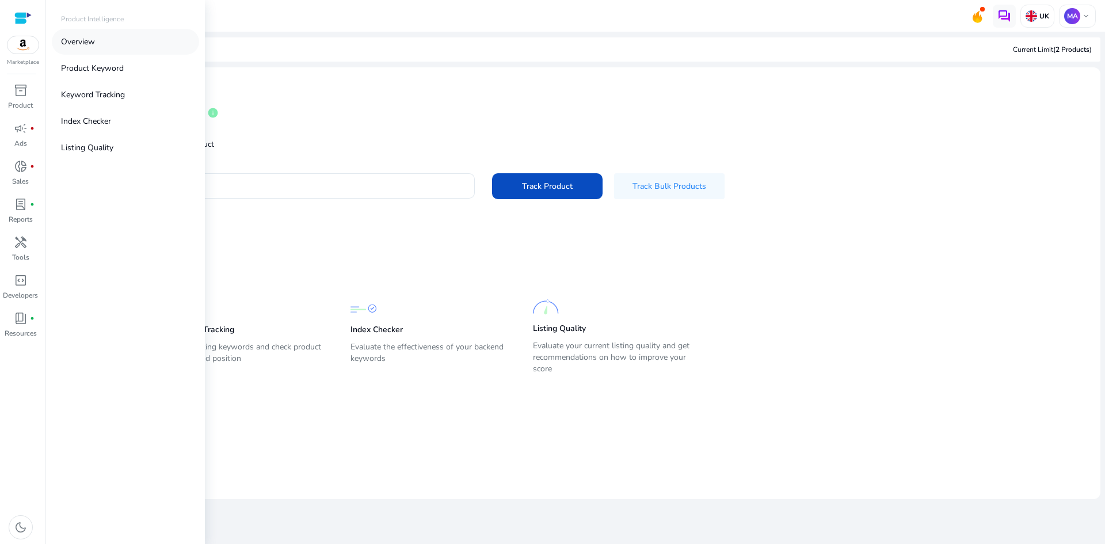
click at [71, 37] on p "Overview" at bounding box center [78, 42] width 34 height 12
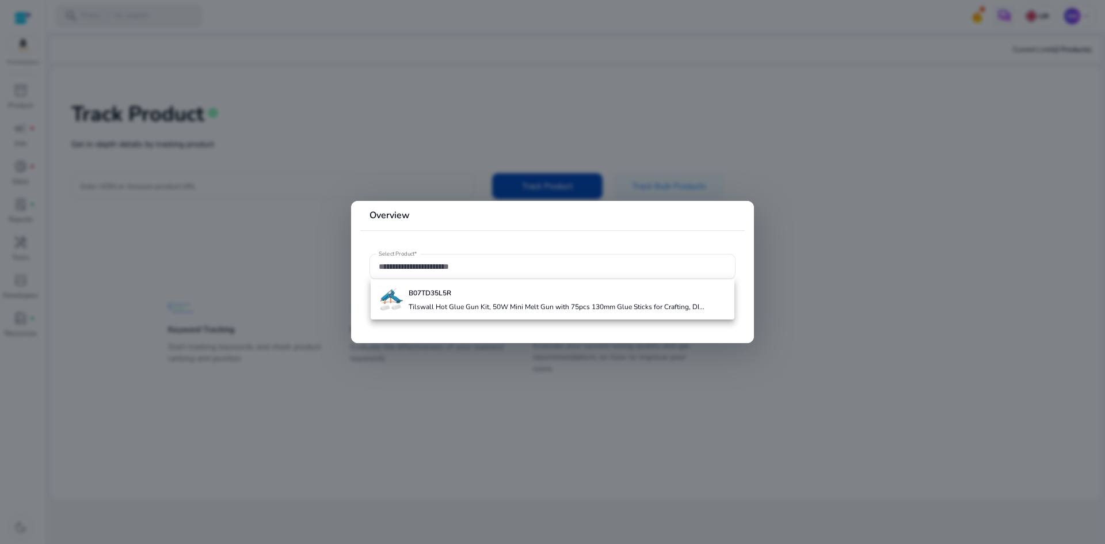
click at [351, 188] on div at bounding box center [552, 272] width 1105 height 544
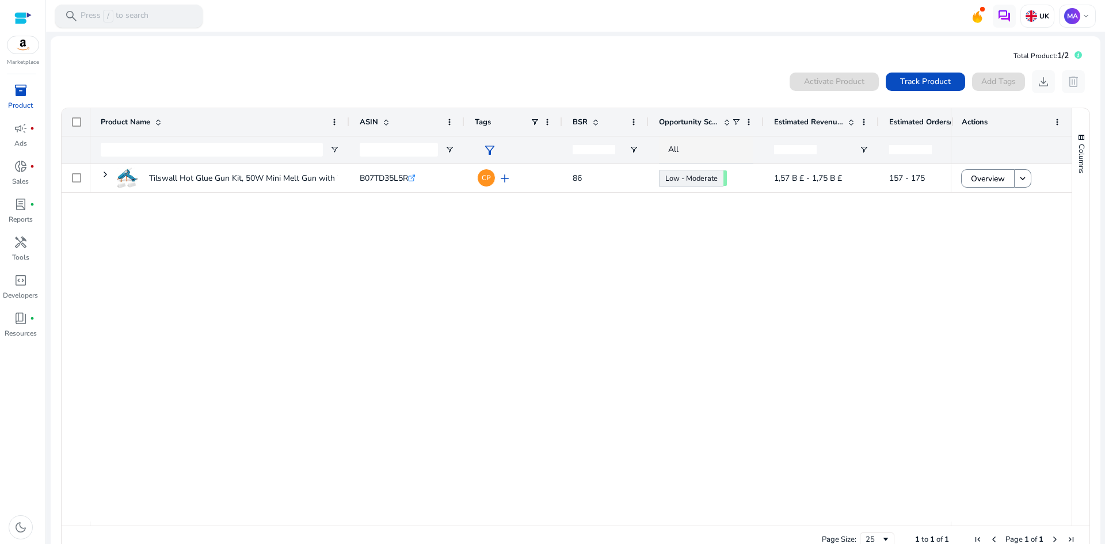
click at [164, 19] on div "search Press / to search" at bounding box center [128, 16] width 147 height 23
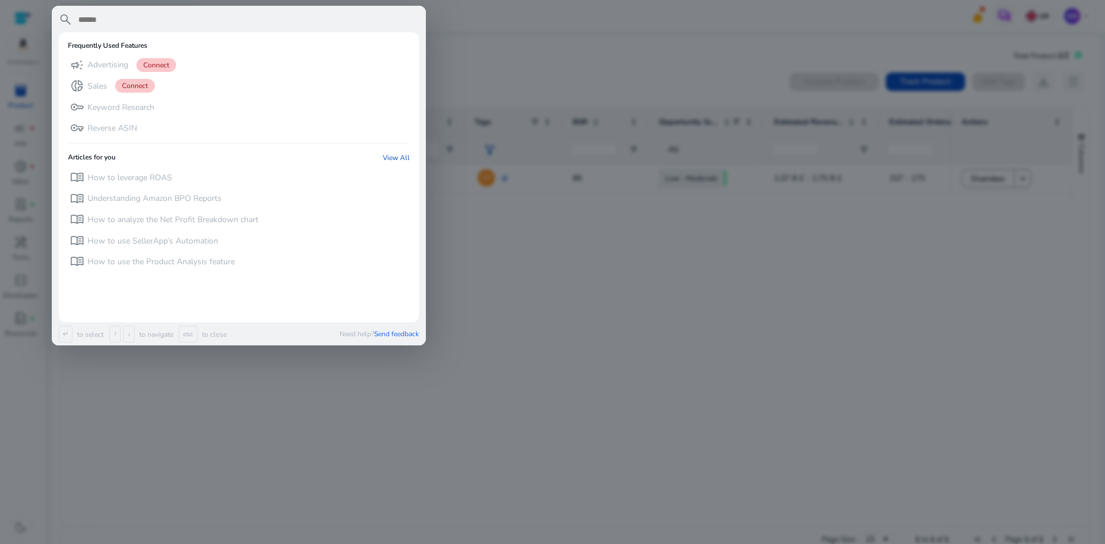
click at [660, 66] on div at bounding box center [552, 272] width 1105 height 544
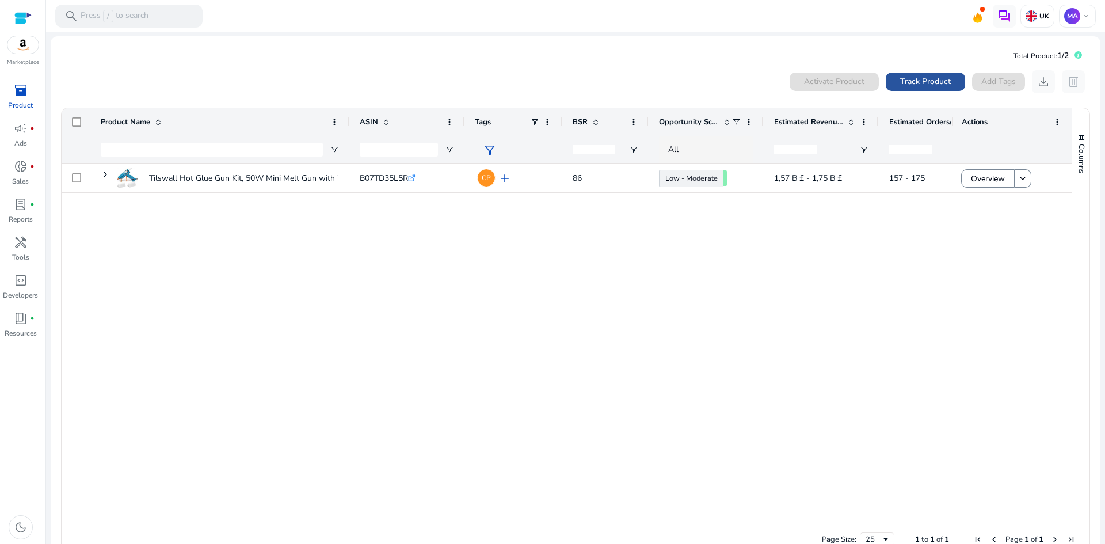
click at [925, 73] on span at bounding box center [925, 82] width 79 height 28
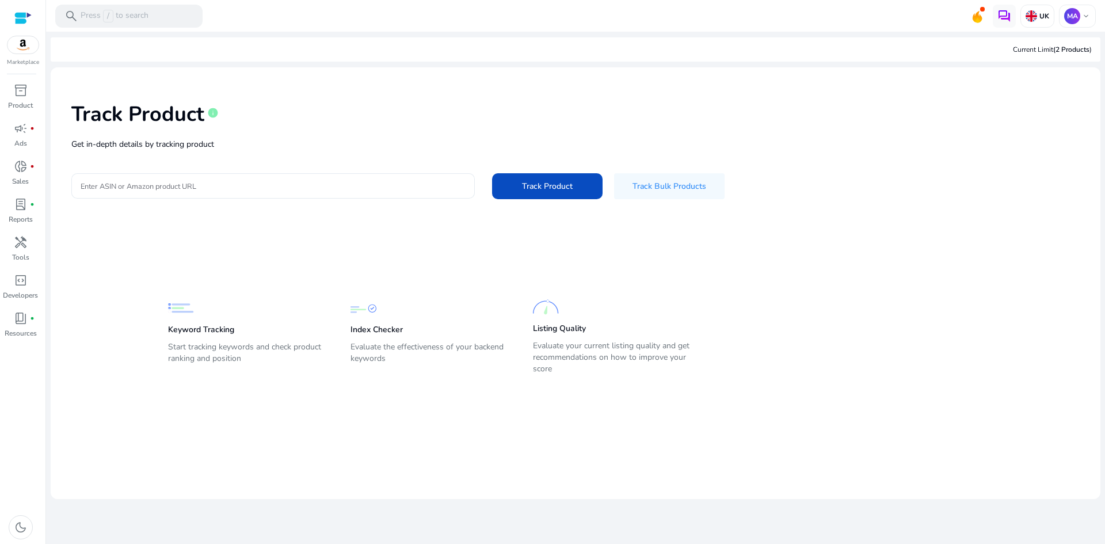
click at [411, 189] on input "Enter ASIN or Amazon product URL" at bounding box center [273, 186] width 385 height 13
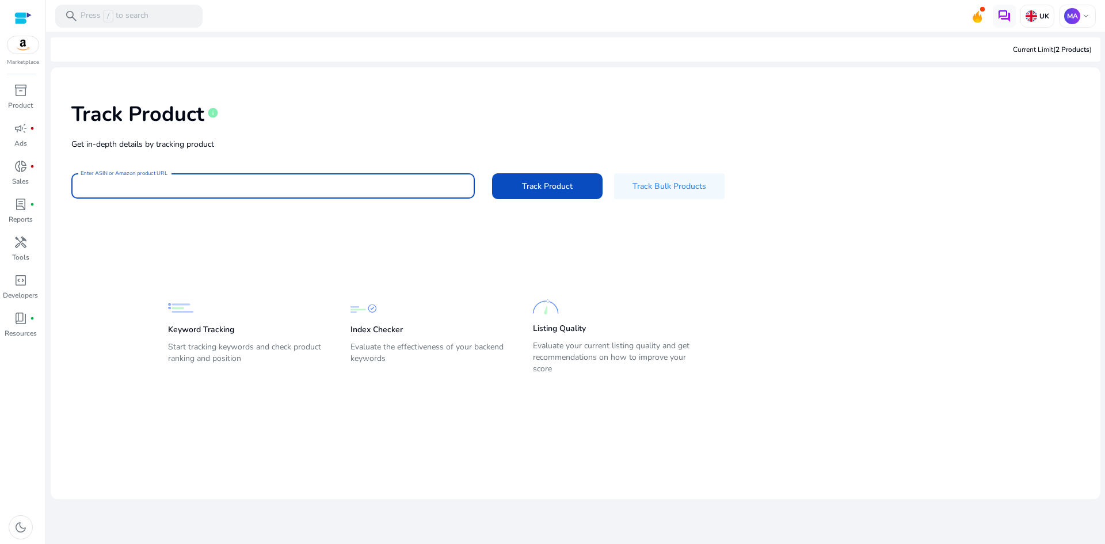
paste input "**********"
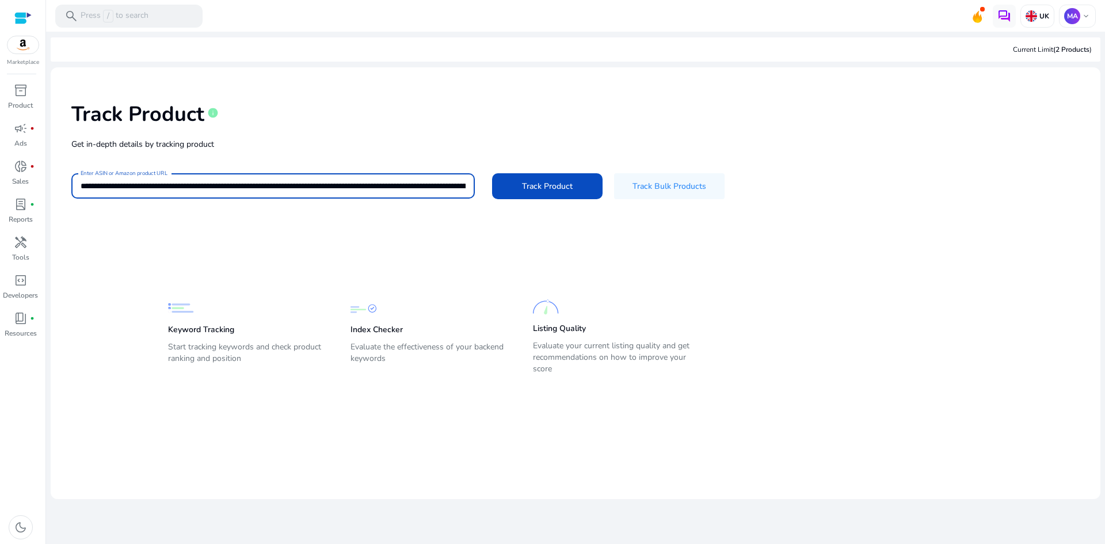
scroll to position [0, 2072]
type input "**********"
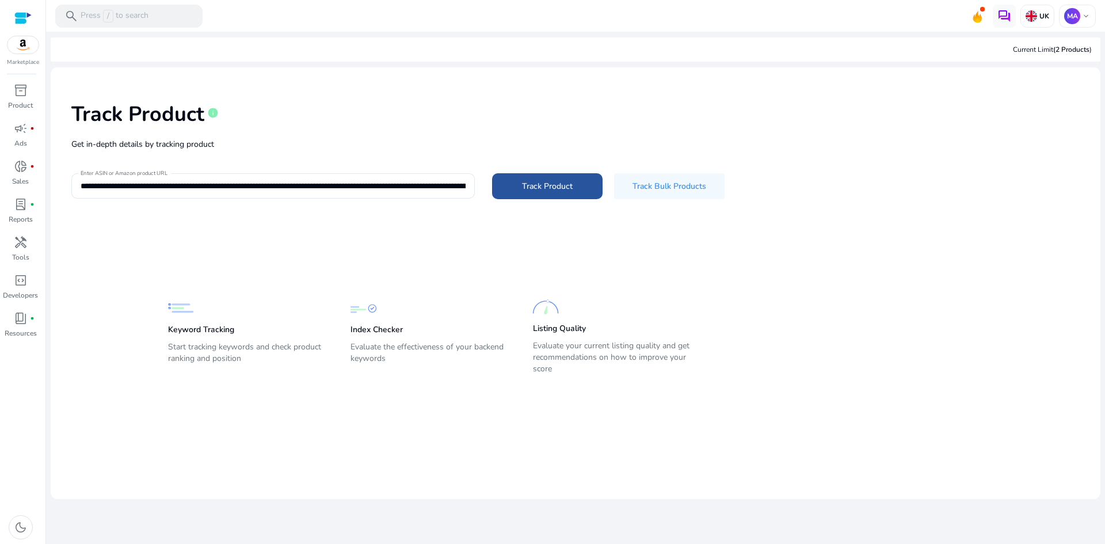
click at [523, 178] on span at bounding box center [547, 186] width 111 height 28
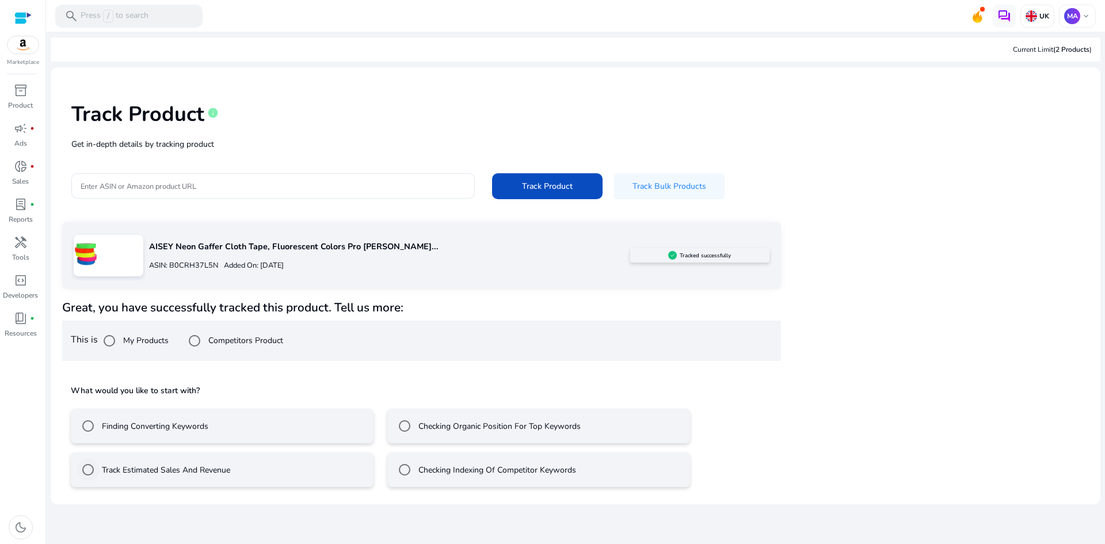
click at [157, 472] on label "Track Estimated Sales And Revenue" at bounding box center [165, 470] width 131 height 12
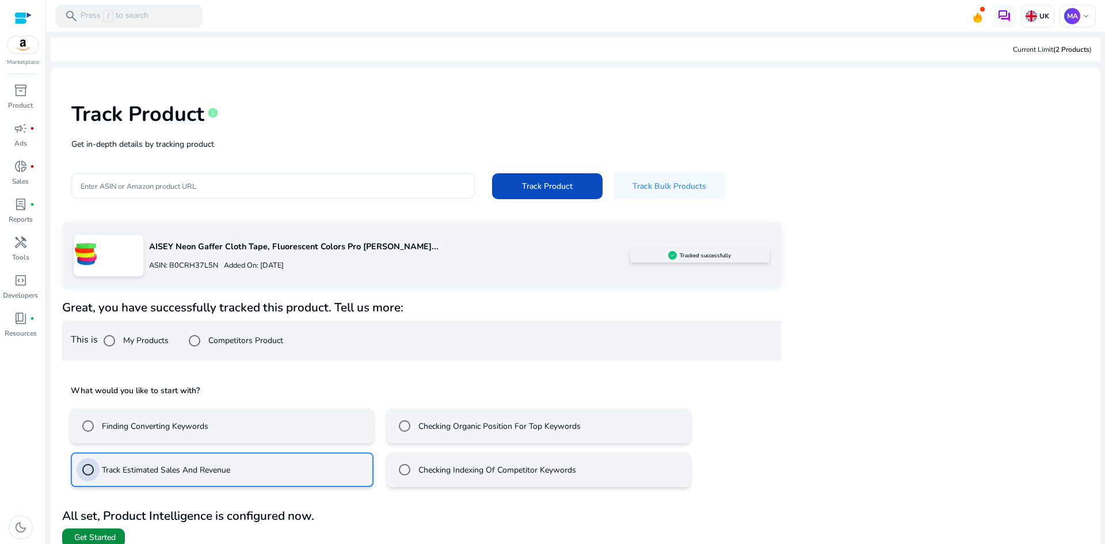
scroll to position [12, 0]
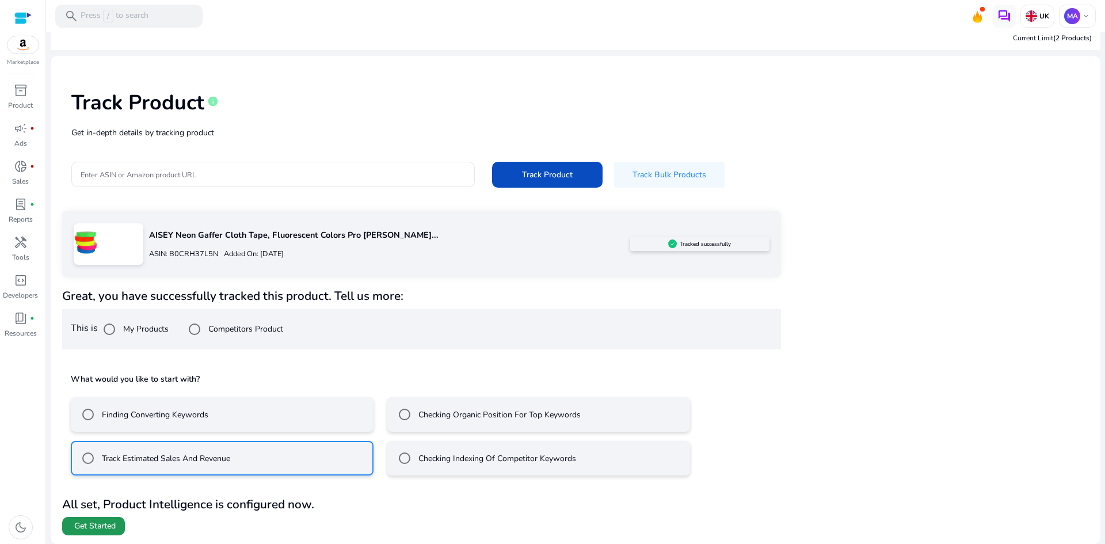
click at [110, 537] on span at bounding box center [93, 526] width 63 height 28
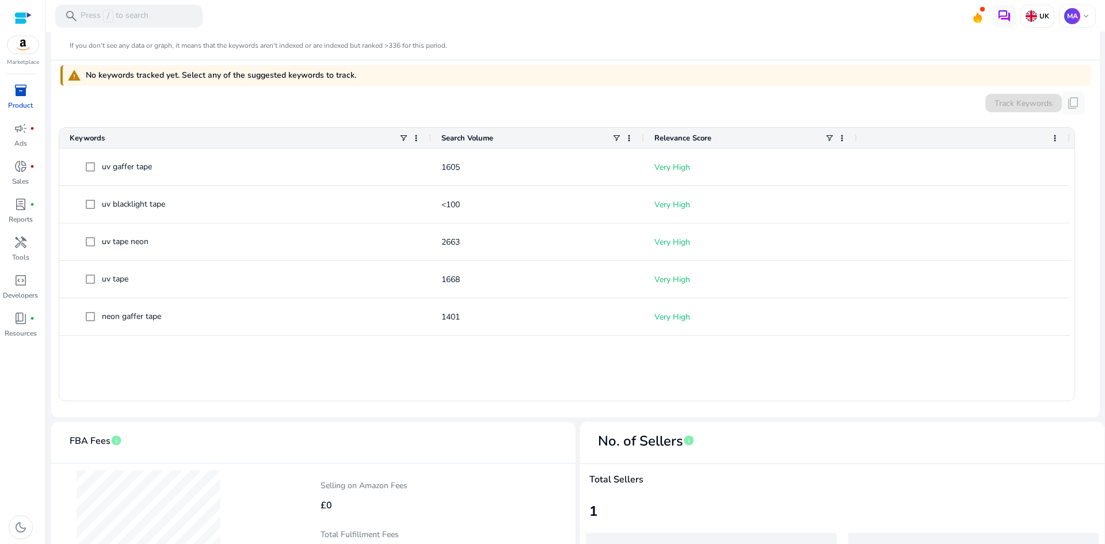
scroll to position [330, 0]
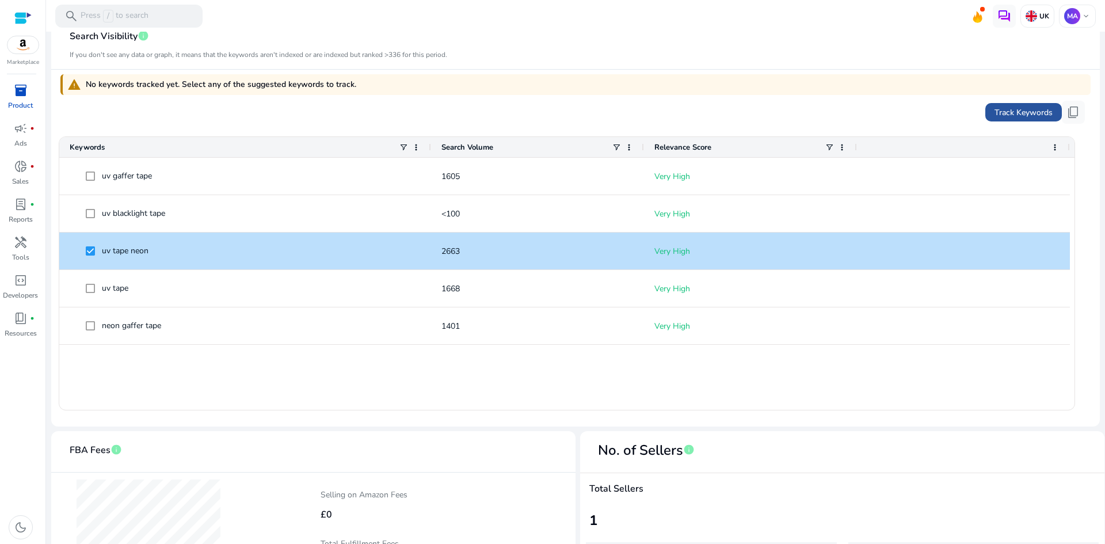
click at [1012, 108] on span "Track Keywords" at bounding box center [1024, 113] width 58 height 12
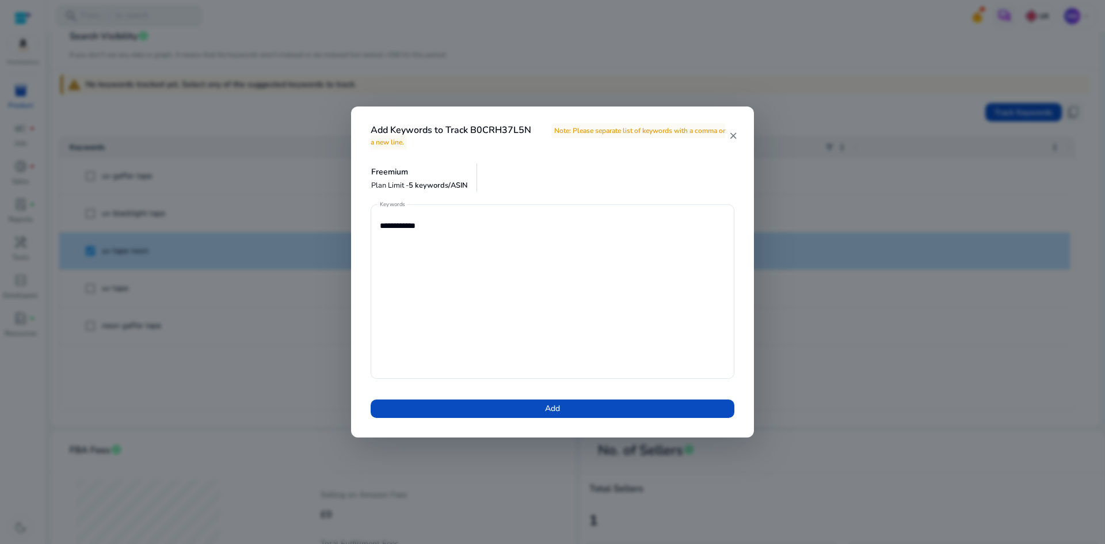
click at [731, 135] on mat-icon "close" at bounding box center [733, 136] width 9 height 10
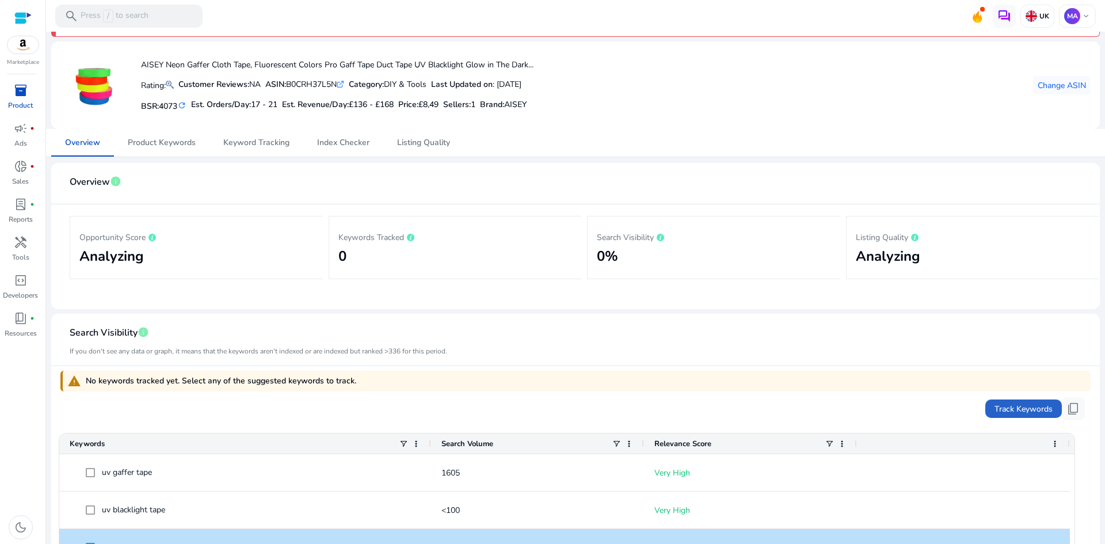
scroll to position [25, 0]
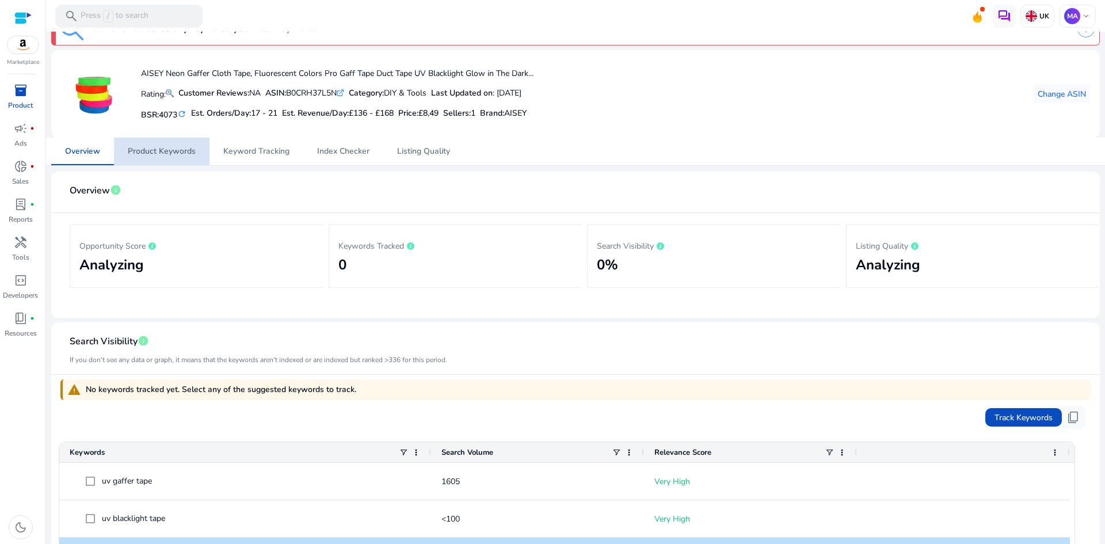
click at [148, 143] on span "Product Keywords" at bounding box center [162, 152] width 68 height 28
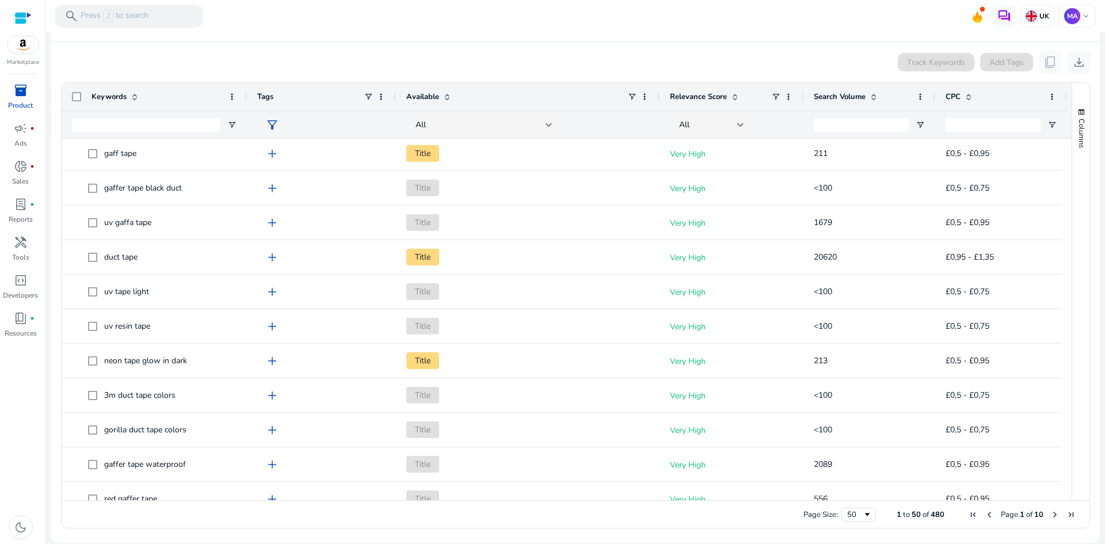
scroll to position [346, 0]
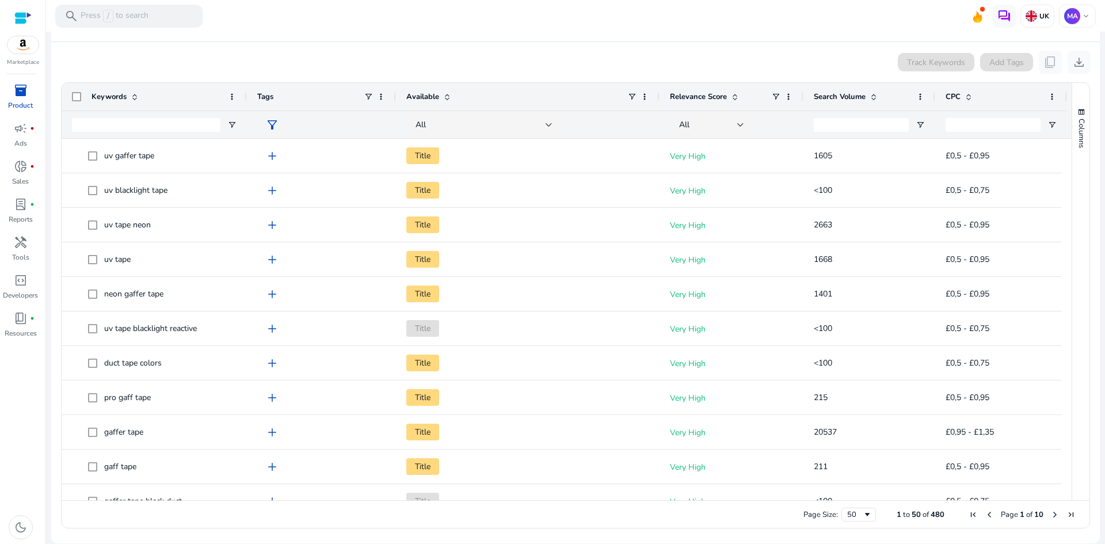
click at [877, 99] on span at bounding box center [873, 96] width 9 height 9
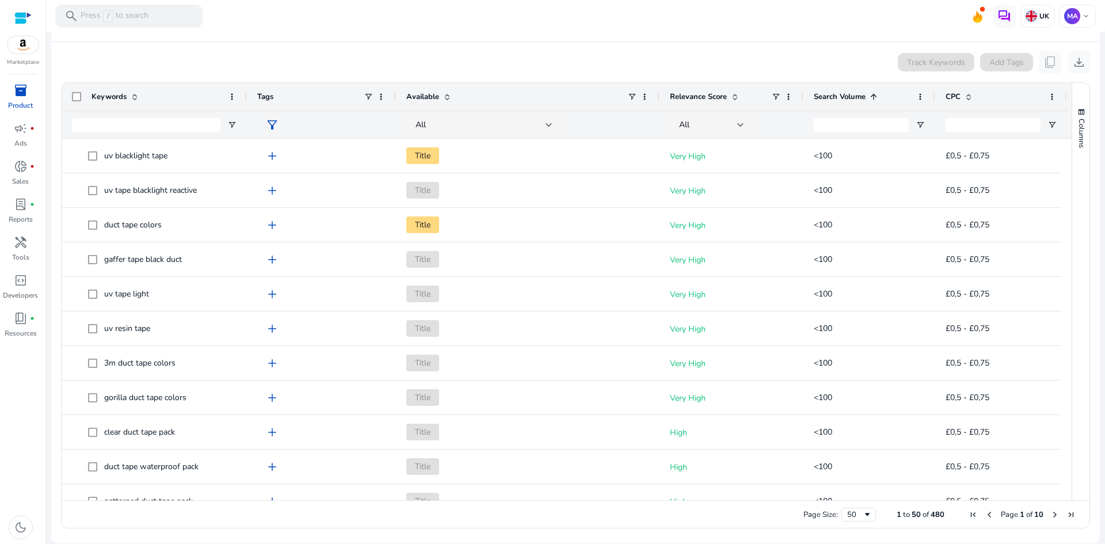
click at [877, 99] on span at bounding box center [873, 96] width 9 height 9
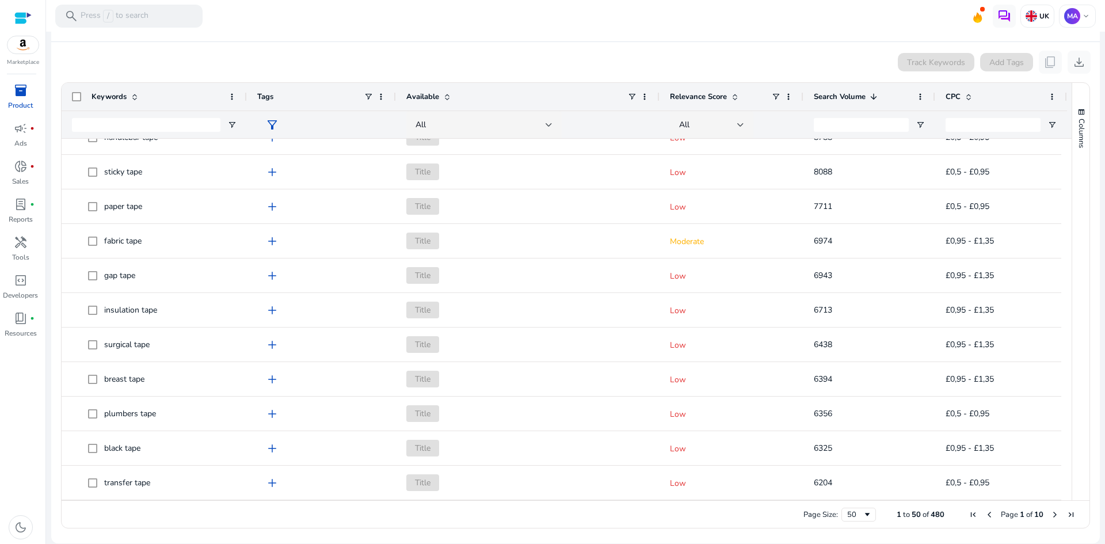
click at [1051, 513] on span "Next Page" at bounding box center [1055, 514] width 9 height 9
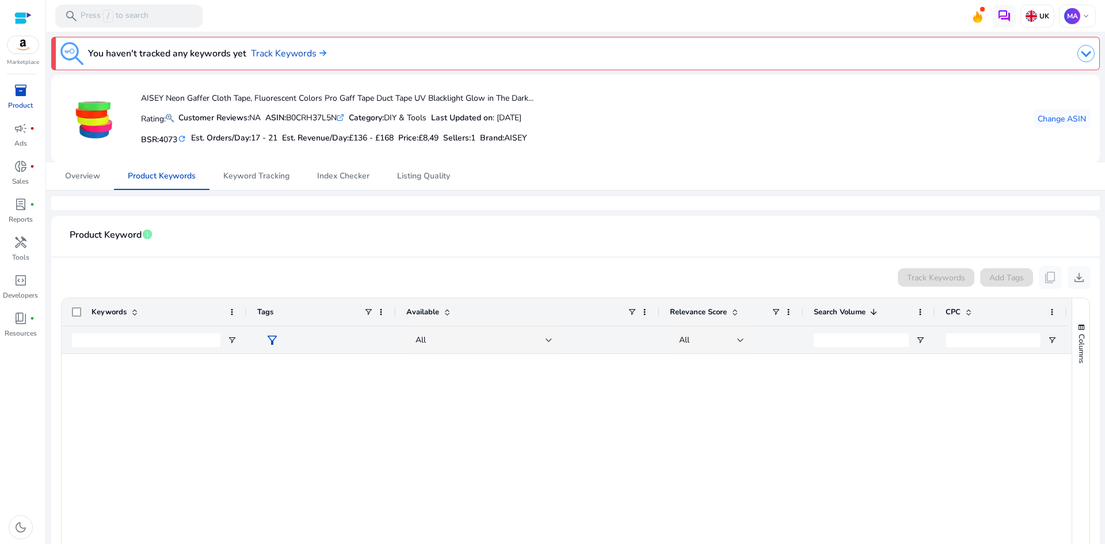
scroll to position [1366, 0]
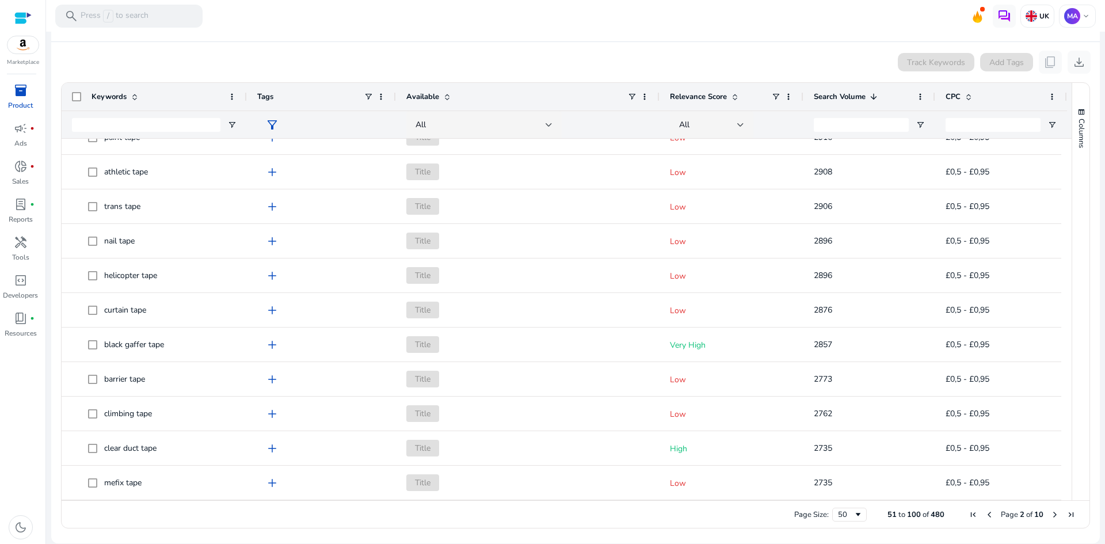
click at [1051, 515] on span "Next Page" at bounding box center [1055, 514] width 9 height 9
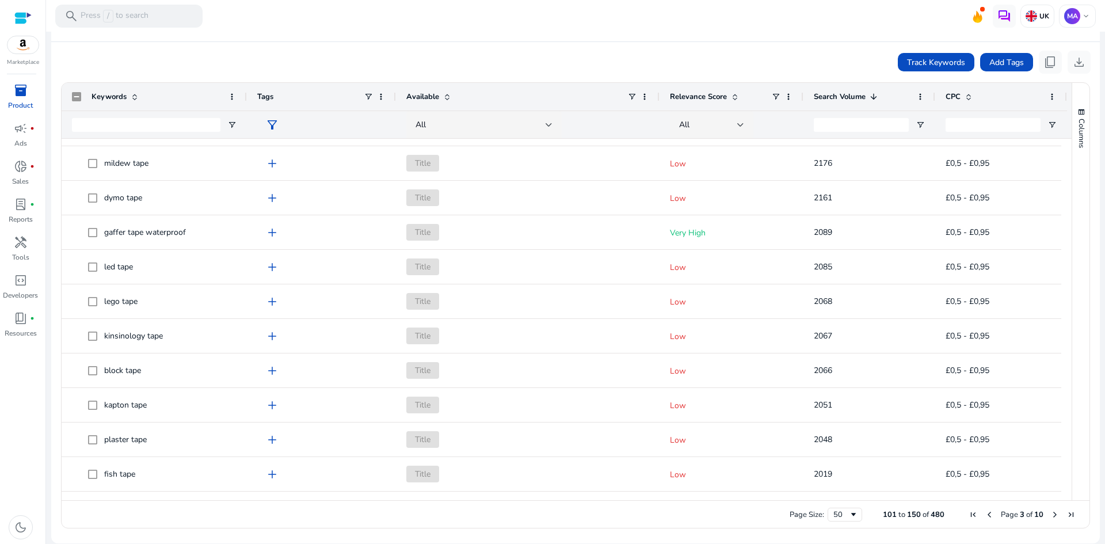
scroll to position [495, 0]
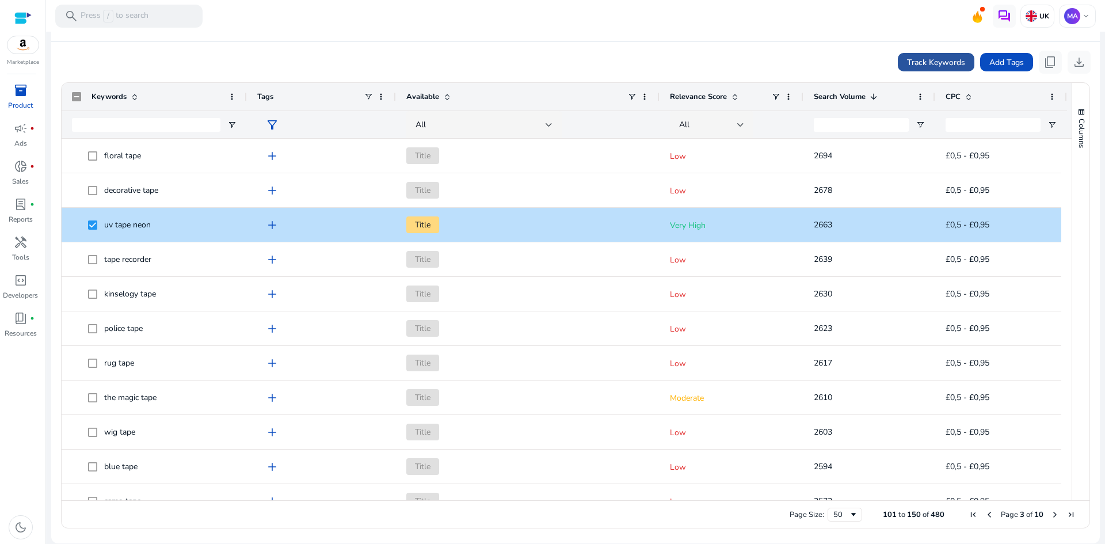
click at [958, 59] on span "Track Keywords" at bounding box center [936, 62] width 58 height 12
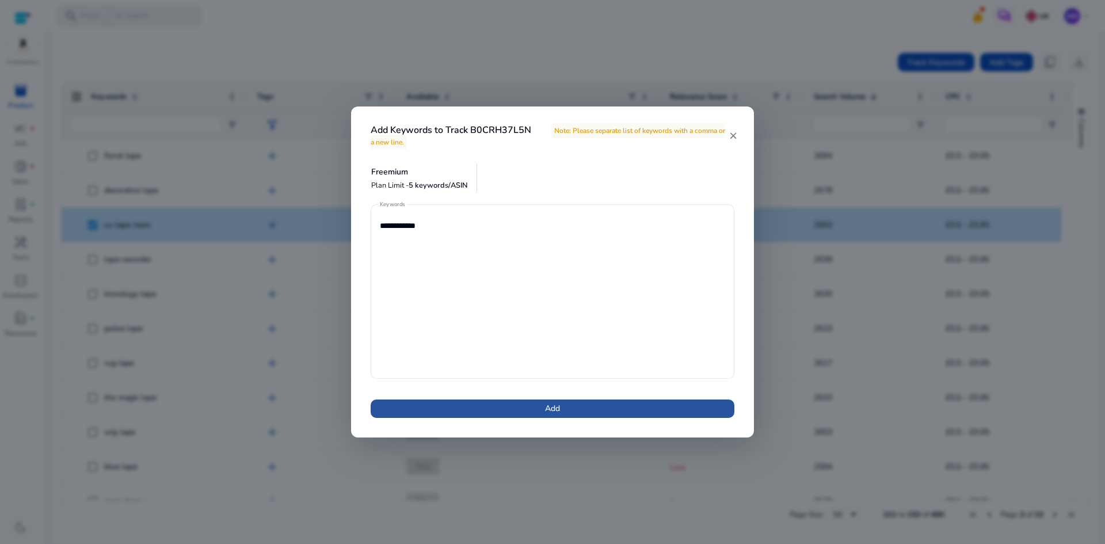
click at [575, 414] on span at bounding box center [553, 409] width 364 height 28
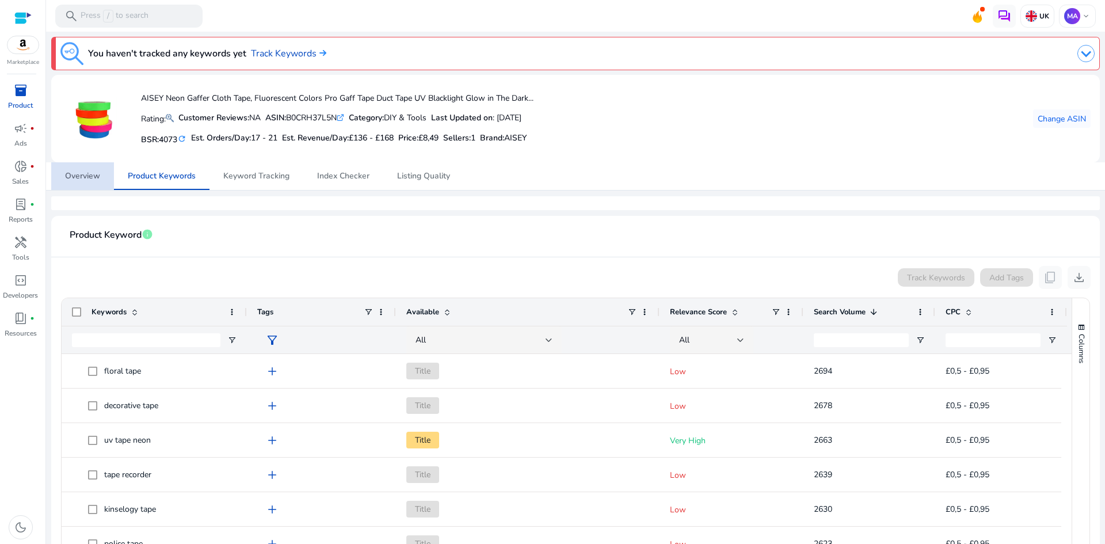
click at [102, 181] on link "Overview" at bounding box center [82, 176] width 63 height 28
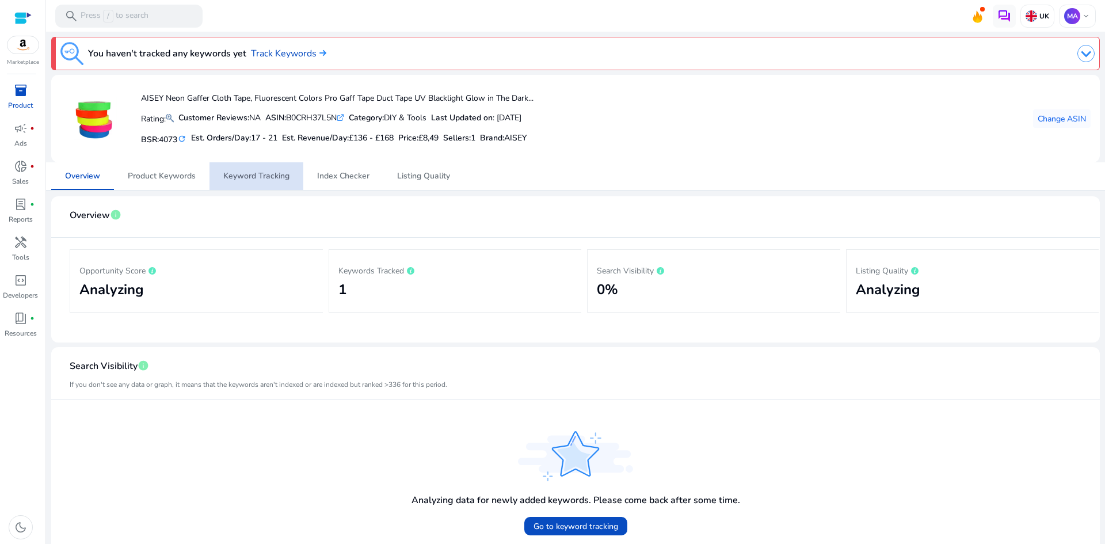
click at [283, 174] on span "Keyword Tracking" at bounding box center [256, 176] width 66 height 8
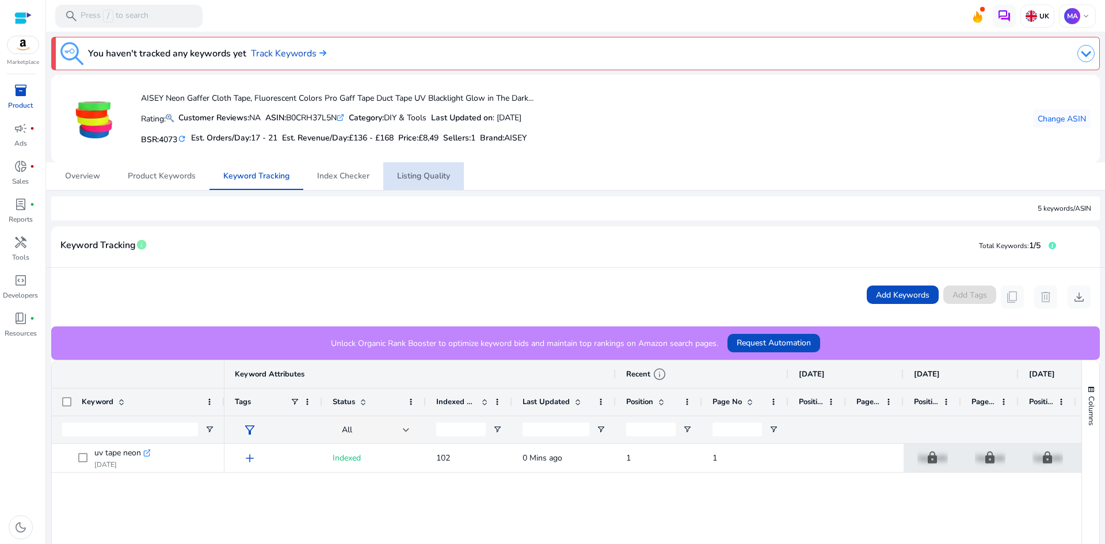
click at [402, 180] on span "Listing Quality" at bounding box center [423, 176] width 53 height 8
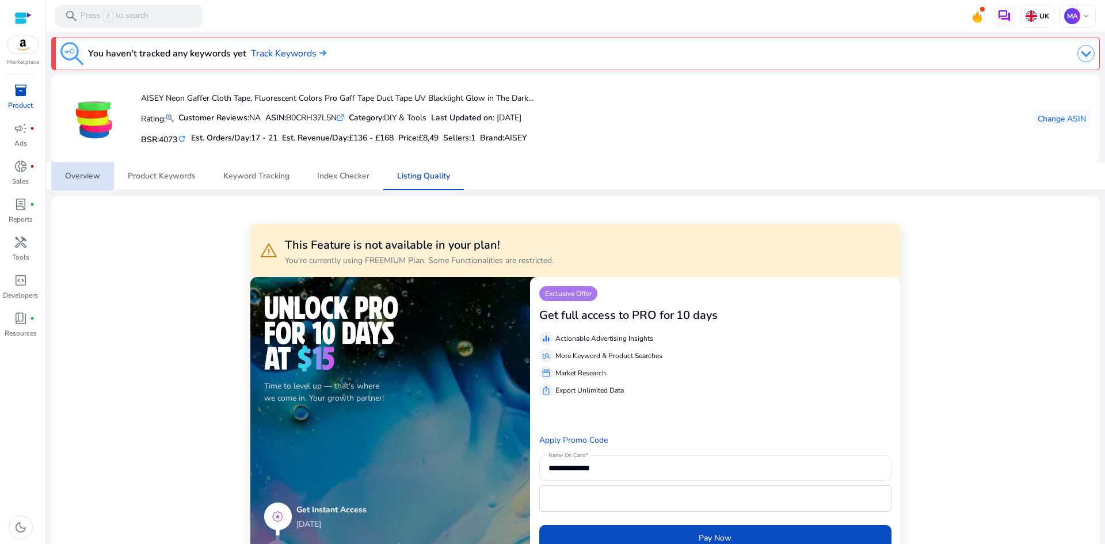
click at [88, 174] on span "Overview" at bounding box center [82, 176] width 35 height 8
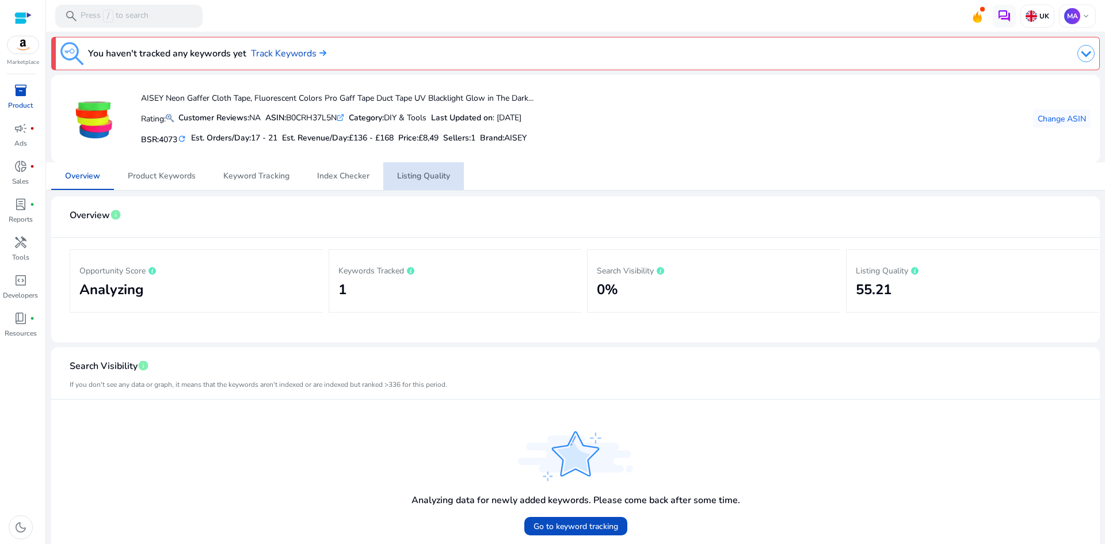
click at [405, 172] on span "Listing Quality" at bounding box center [423, 176] width 53 height 8
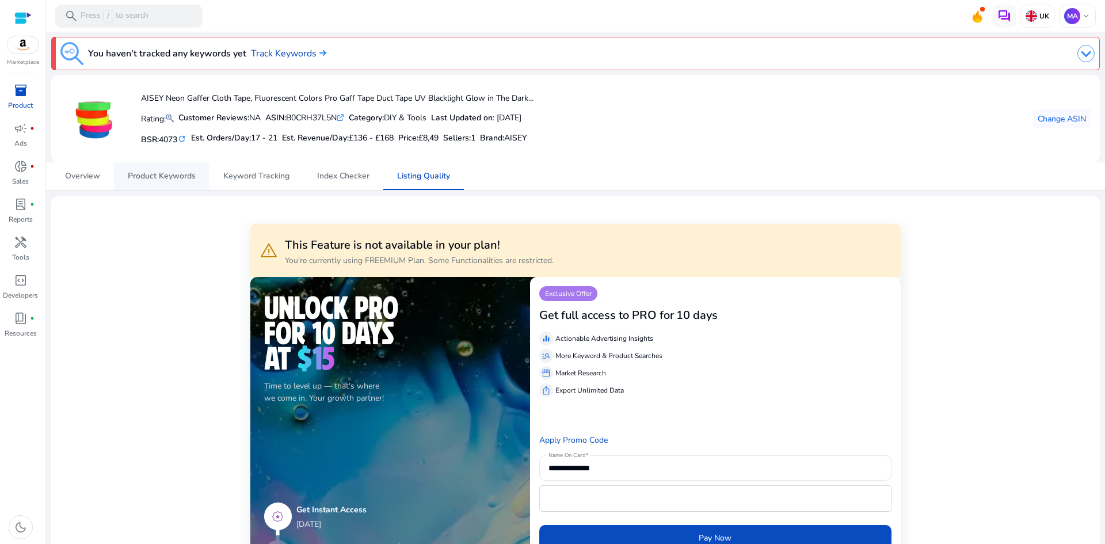
click at [144, 173] on span "Product Keywords" at bounding box center [162, 176] width 68 height 8
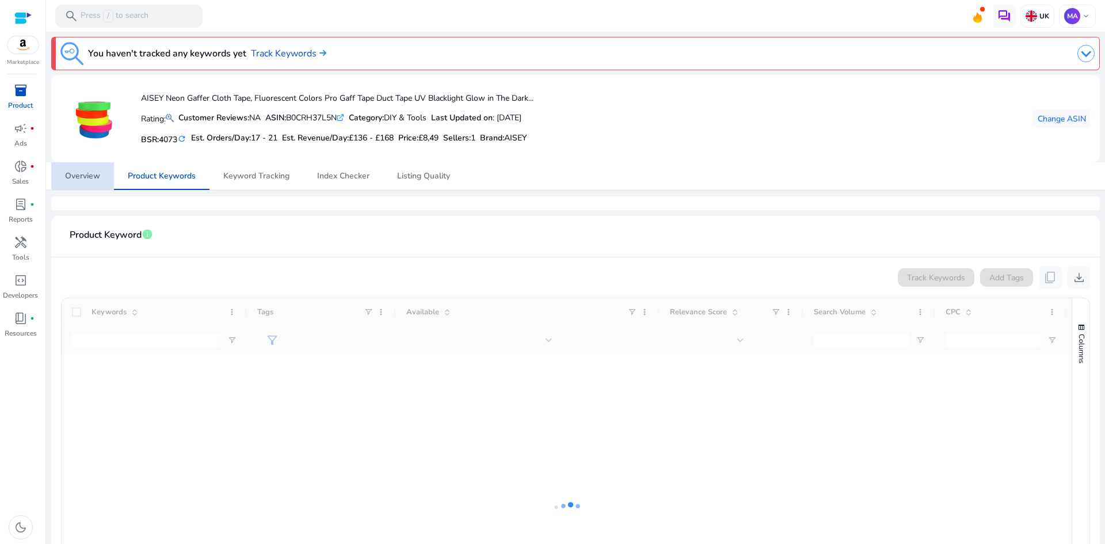
click at [80, 183] on span "Overview" at bounding box center [82, 176] width 35 height 28
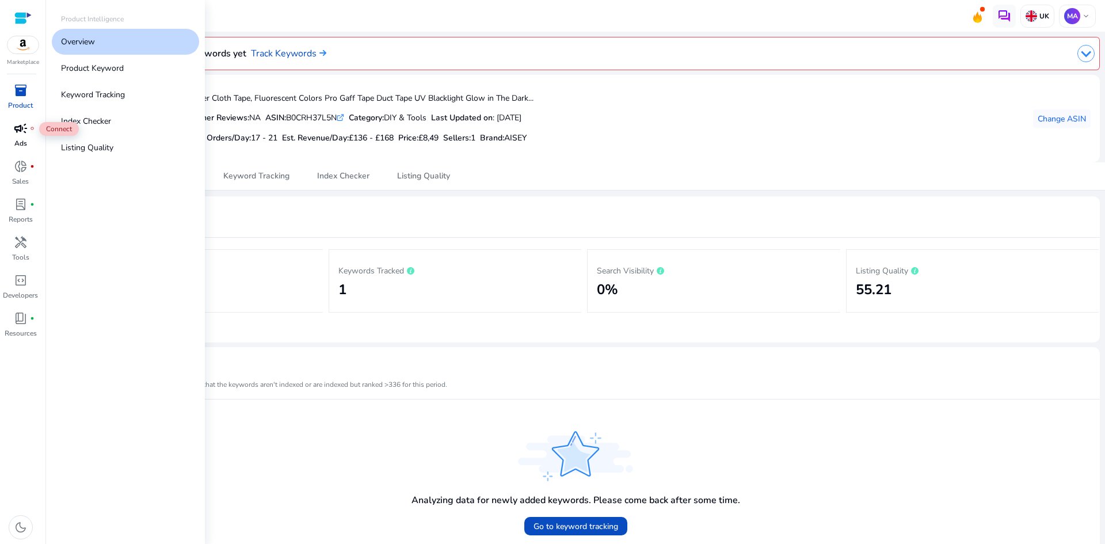
click at [22, 135] on span "campaign" at bounding box center [21, 128] width 14 height 14
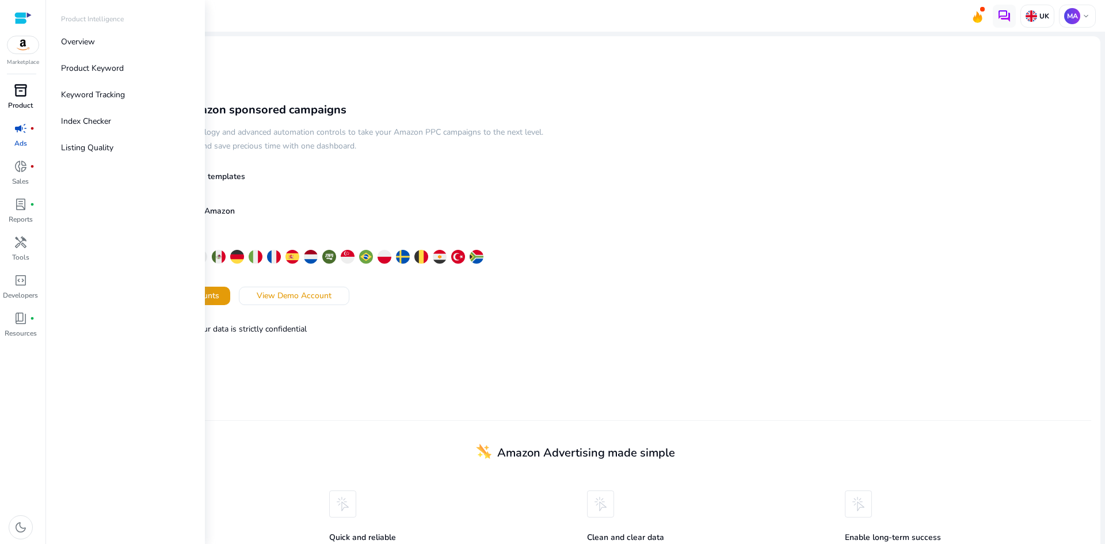
click at [24, 92] on span "inventory_2" at bounding box center [21, 90] width 14 height 14
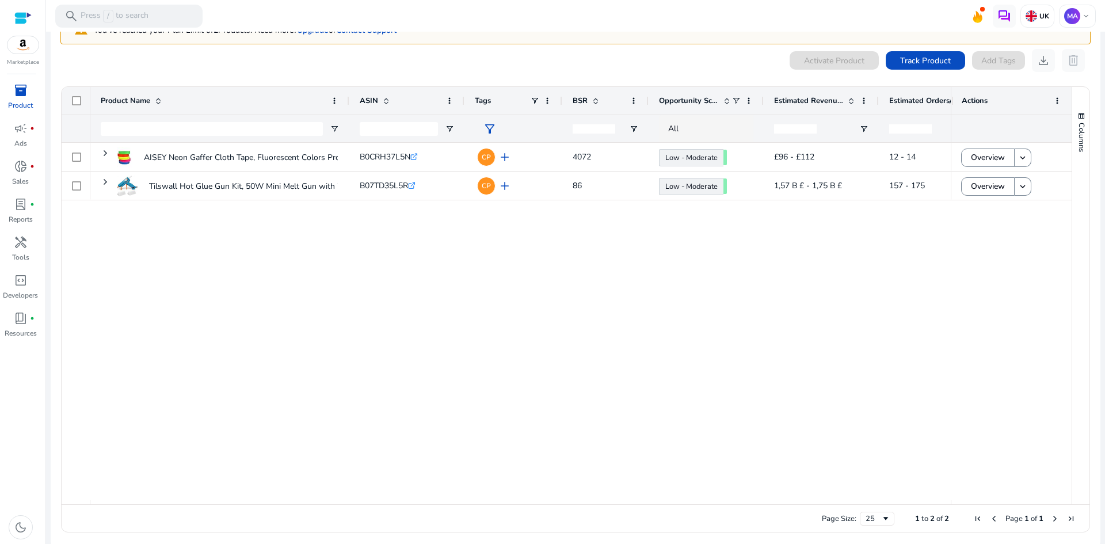
scroll to position [60, 0]
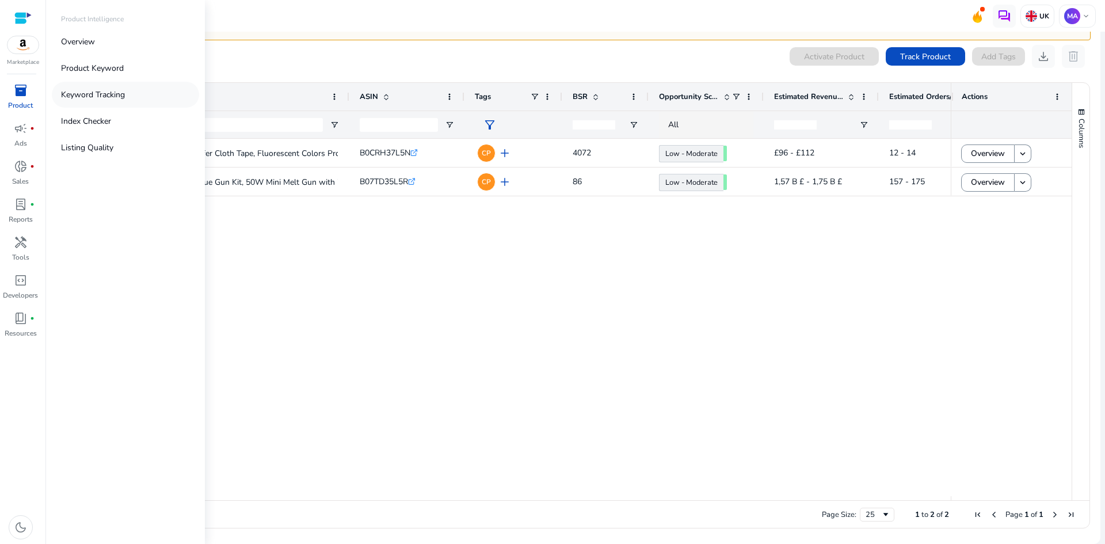
click at [92, 97] on p "Keyword Tracking" at bounding box center [93, 95] width 64 height 12
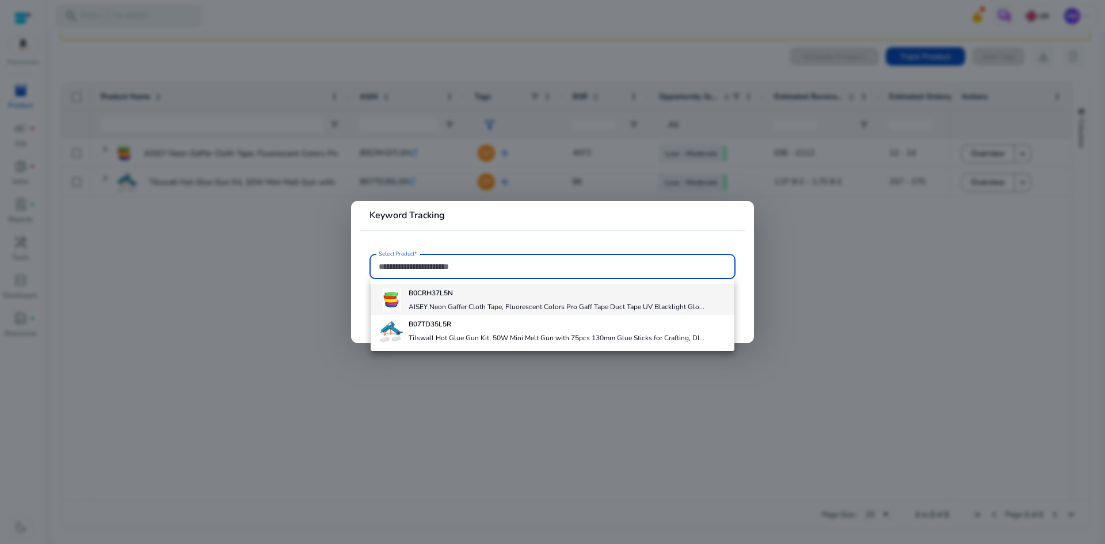
click at [406, 305] on div "B0CRH37L5N AISEY Neon Gaffer Cloth Tape, Fluorescent Colors Pro Gaff Tape Duct …" at bounding box center [542, 299] width 325 height 31
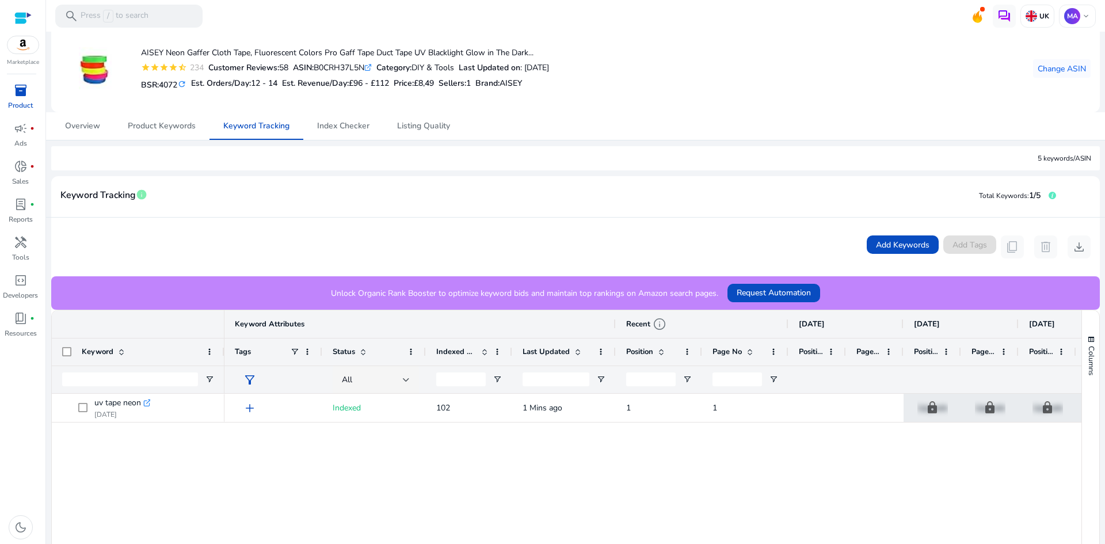
scroll to position [51, 0]
click at [167, 126] on span "Product Keywords" at bounding box center [162, 125] width 68 height 8
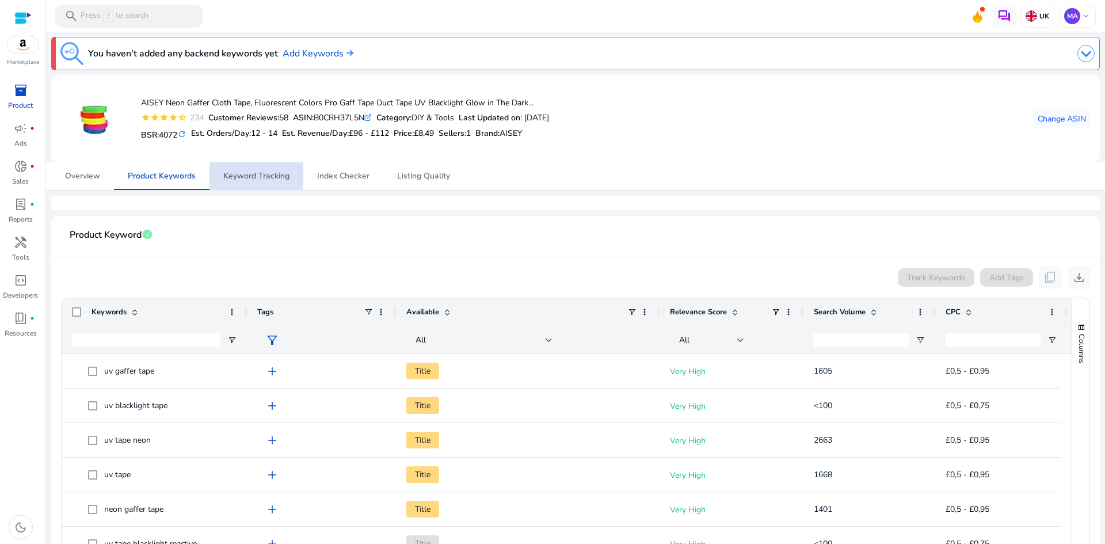
click at [259, 178] on span "Keyword Tracking" at bounding box center [256, 176] width 66 height 8
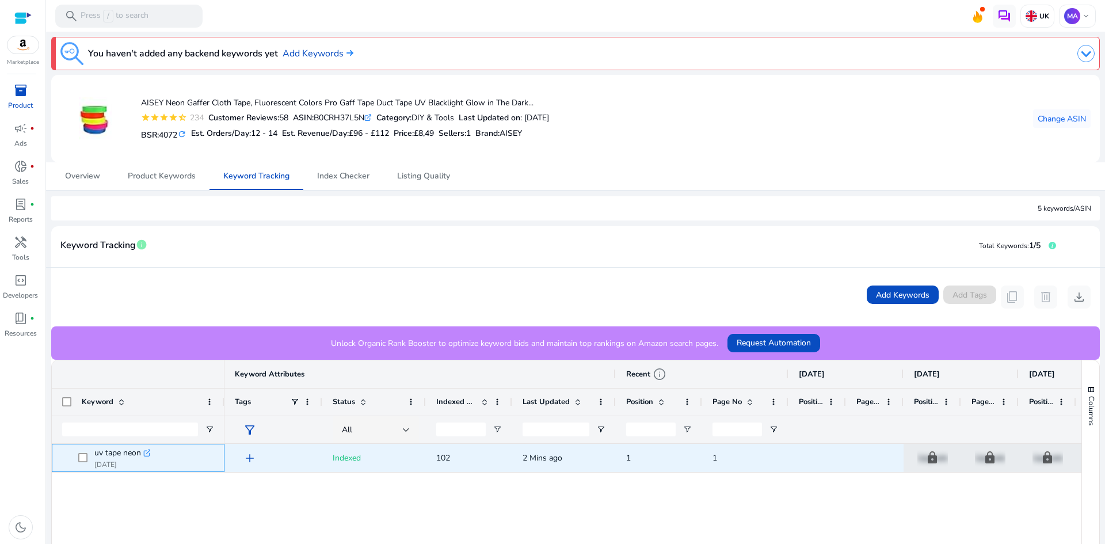
click at [145, 454] on icon at bounding box center [147, 453] width 6 height 6
click at [84, 452] on span at bounding box center [86, 458] width 16 height 24
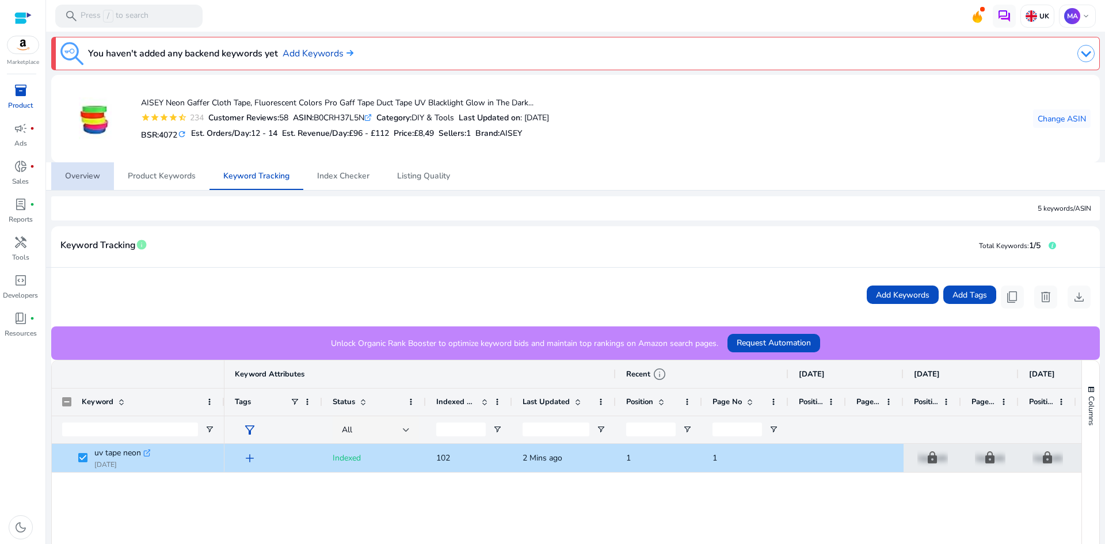
click at [66, 172] on span "Overview" at bounding box center [82, 176] width 35 height 8
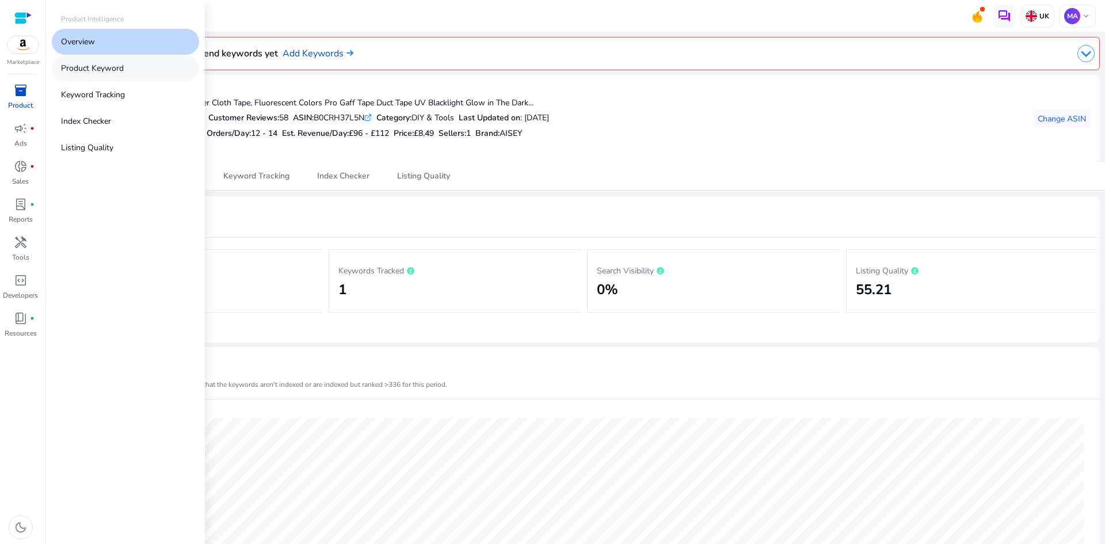
click at [119, 75] on link "Product Keyword" at bounding box center [125, 68] width 147 height 26
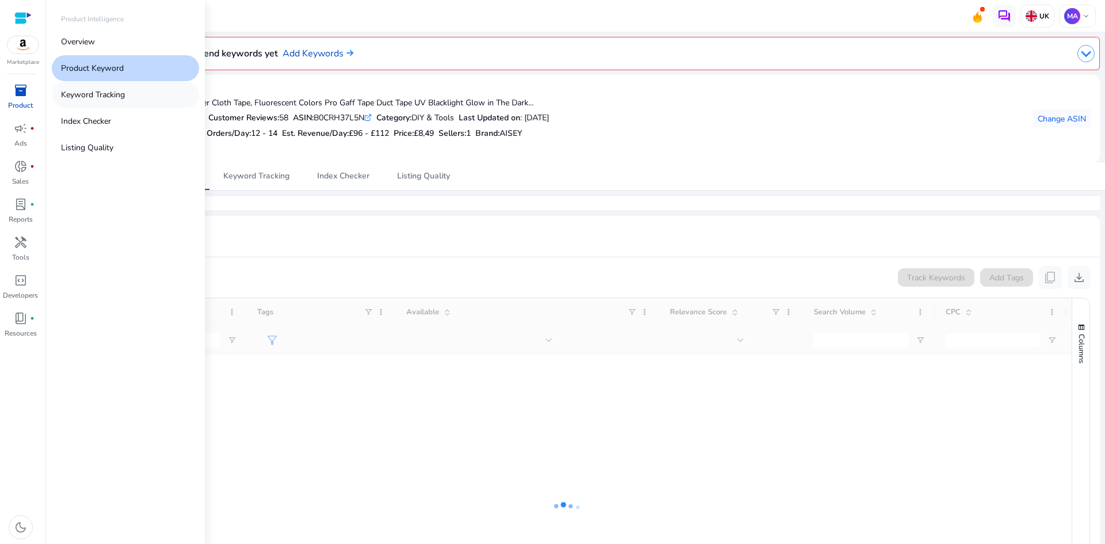
click at [111, 94] on p "Keyword Tracking" at bounding box center [93, 95] width 64 height 12
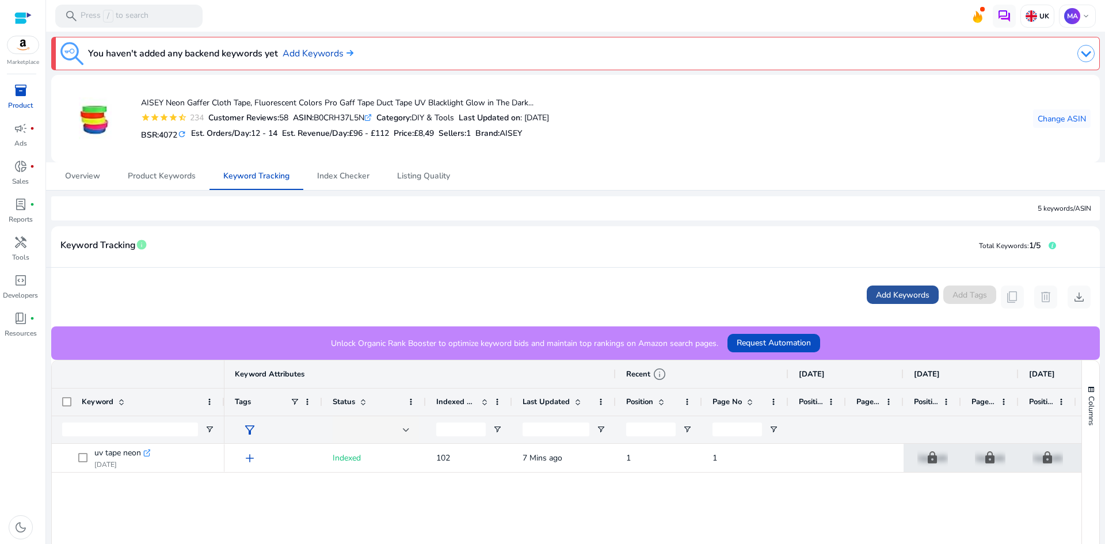
click at [876, 290] on span "Add Keywords" at bounding box center [903, 295] width 54 height 12
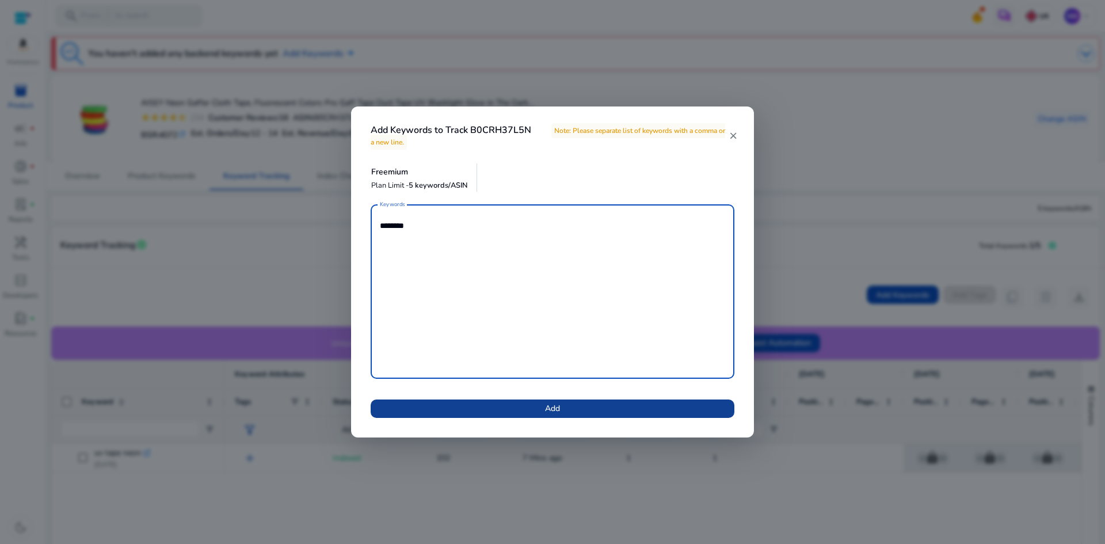
type textarea "********"
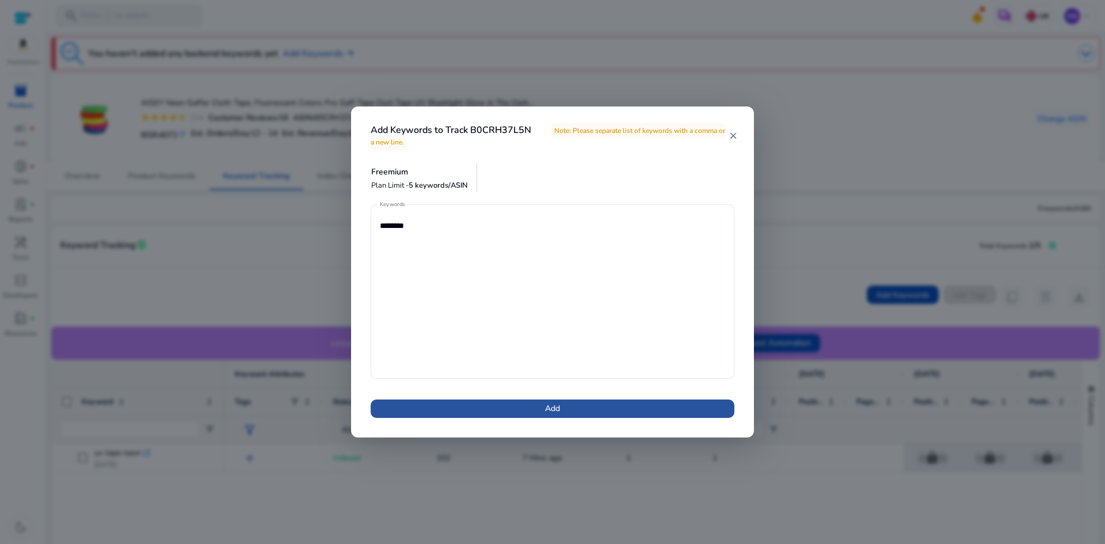
click at [639, 403] on span at bounding box center [553, 409] width 364 height 28
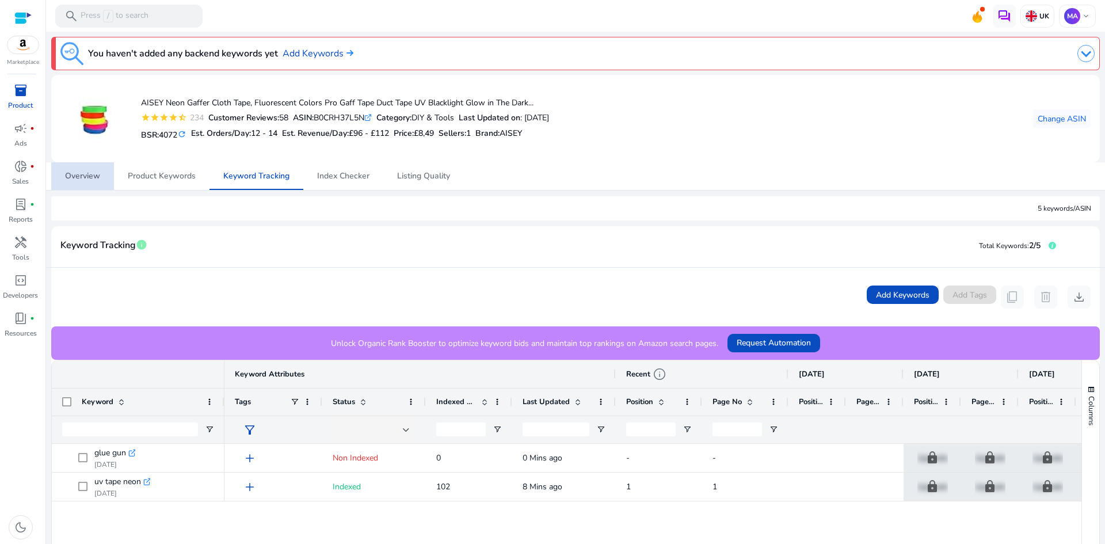
click at [100, 177] on span "Overview" at bounding box center [82, 176] width 35 height 8
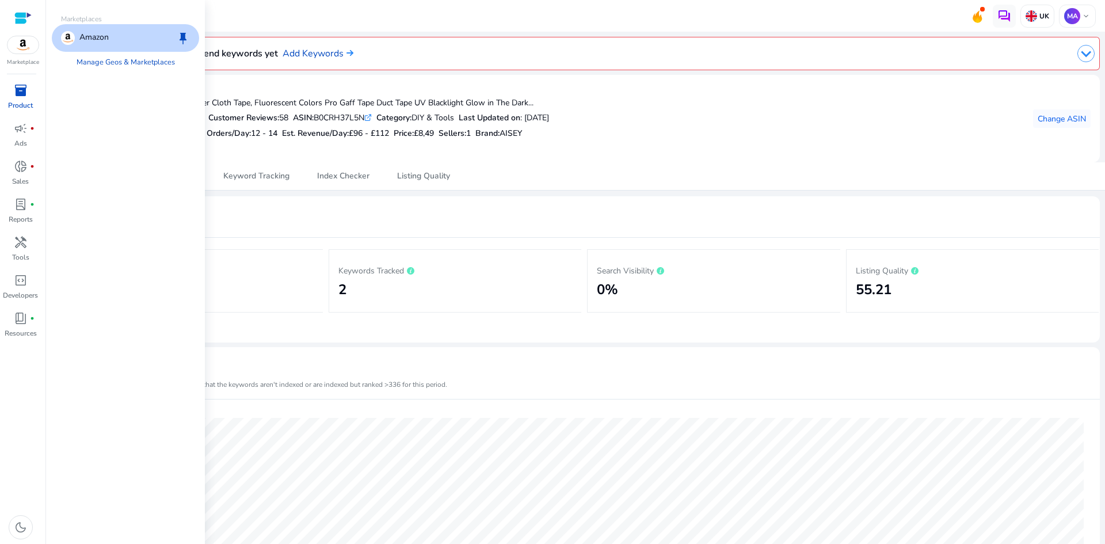
click at [15, 45] on img at bounding box center [22, 44] width 31 height 17
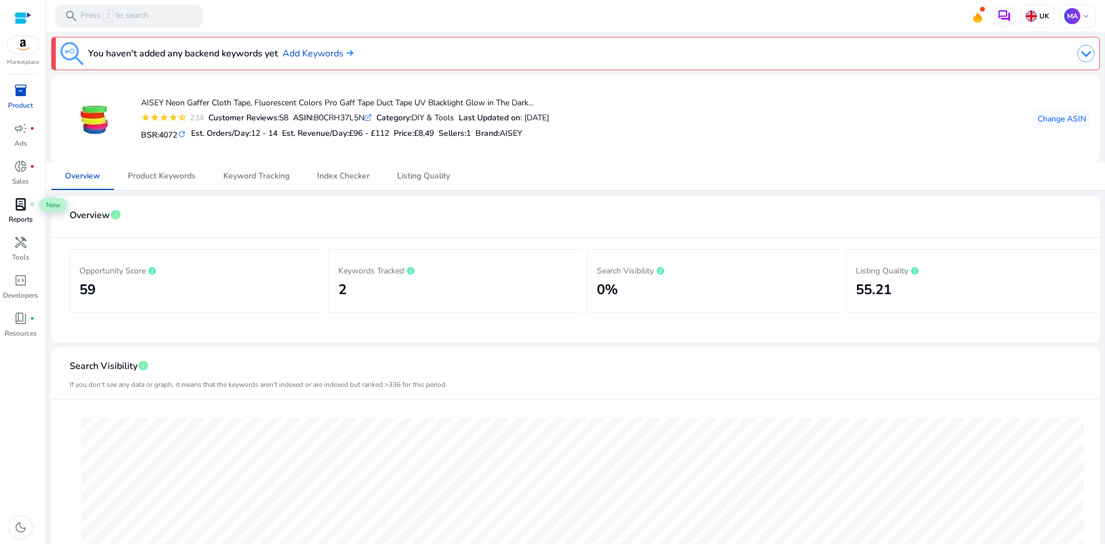
click at [22, 211] on span "lab_profile" at bounding box center [21, 204] width 14 height 14
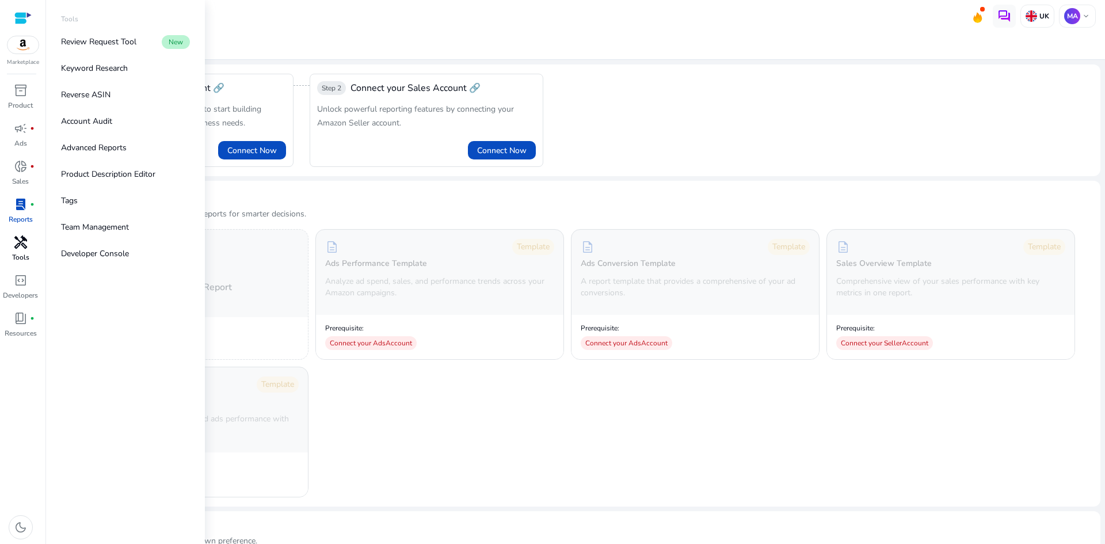
click at [31, 246] on div "handyman" at bounding box center [21, 242] width 32 height 18
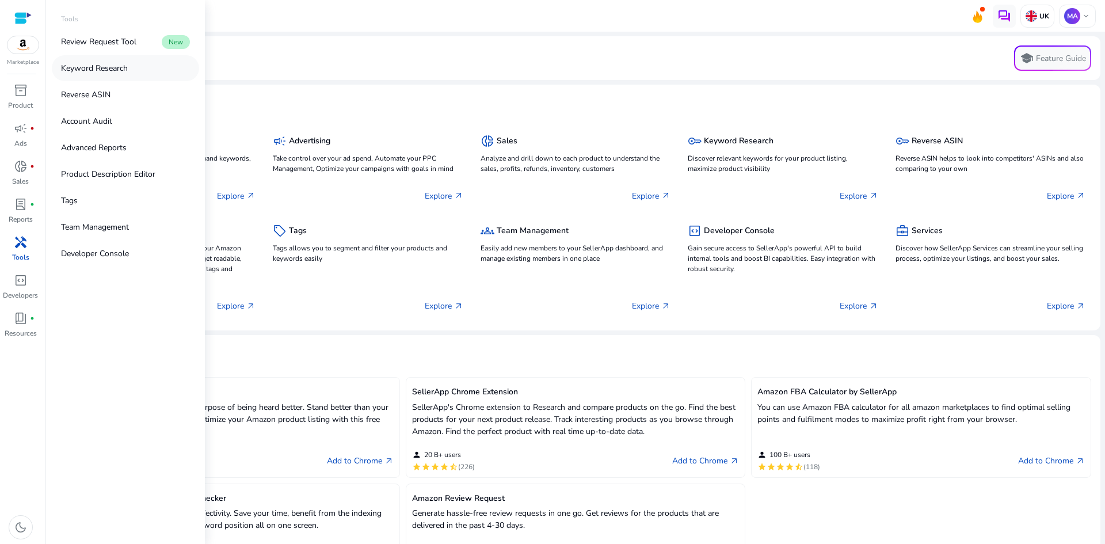
click at [85, 69] on p "Keyword Research" at bounding box center [94, 68] width 67 height 12
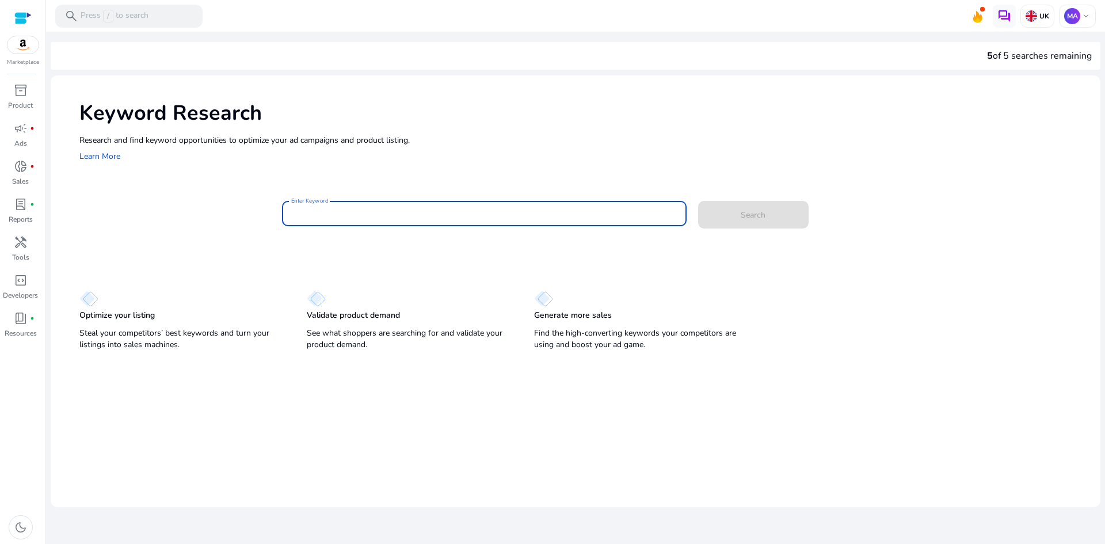
click at [387, 207] on input "Enter Keyword" at bounding box center [484, 213] width 386 height 13
type input "********"
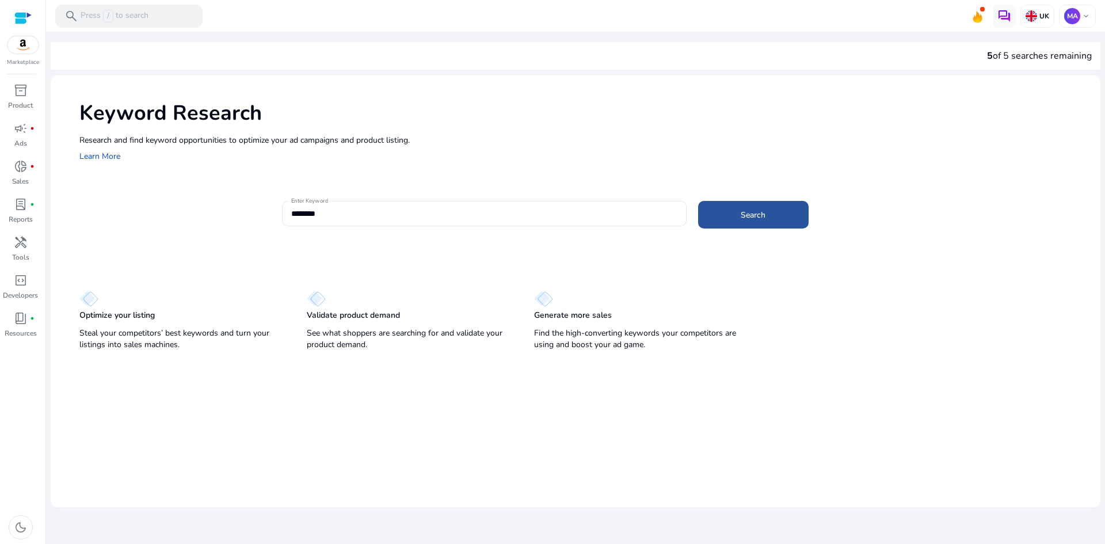
click at [732, 215] on span at bounding box center [753, 215] width 111 height 28
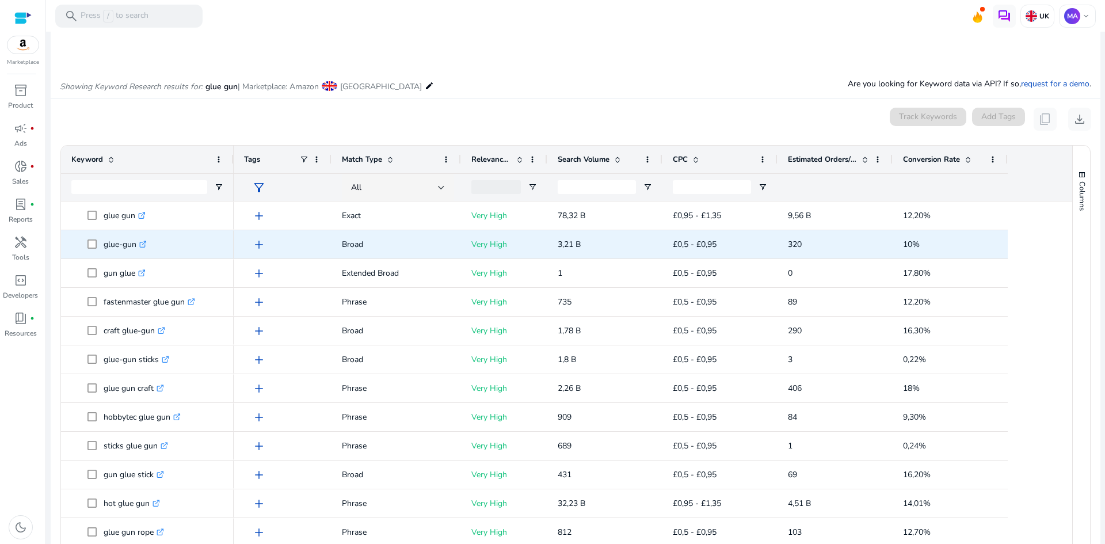
scroll to position [137, 0]
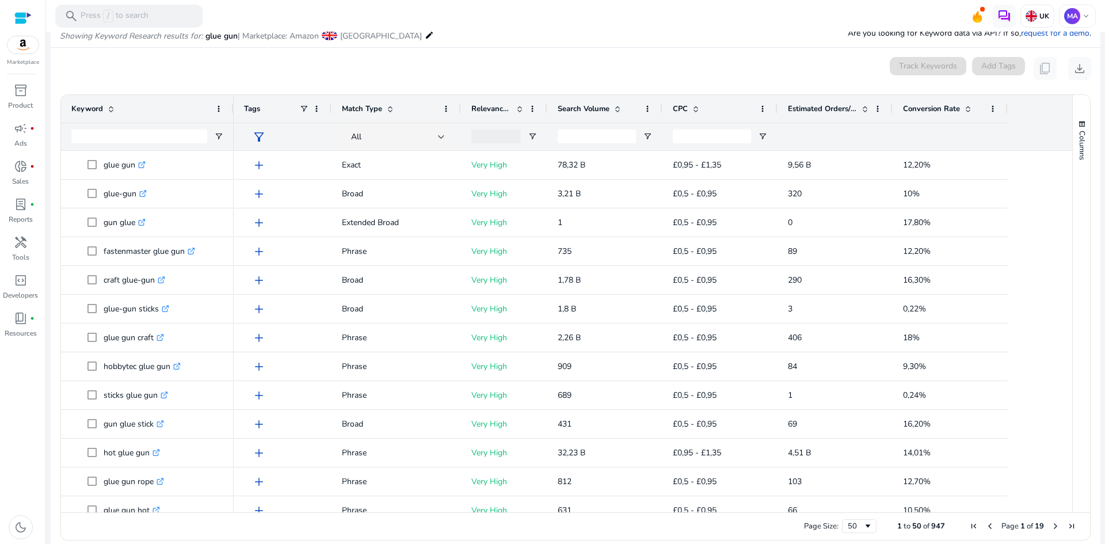
click at [425, 35] on mat-icon "edit" at bounding box center [429, 35] width 9 height 14
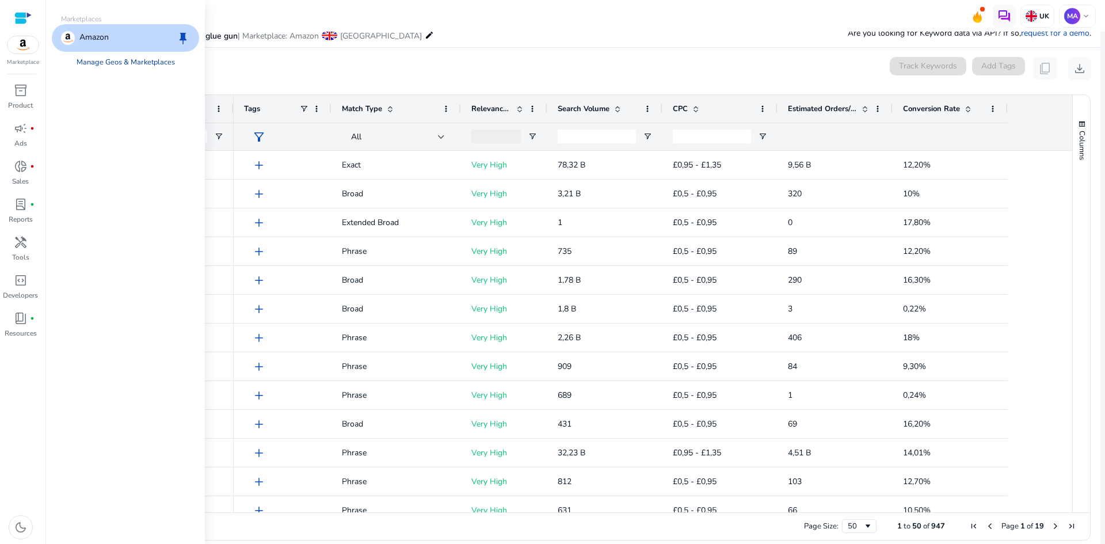
click at [127, 60] on link "Manage Geos & Marketplaces" at bounding box center [125, 62] width 117 height 21
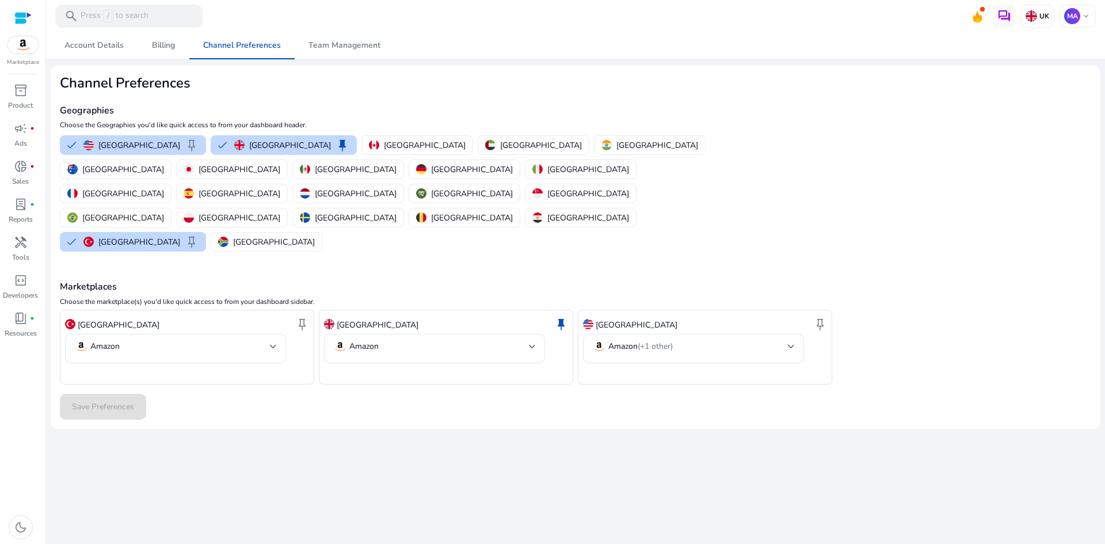
click at [25, 19] on div at bounding box center [22, 18] width 17 height 13
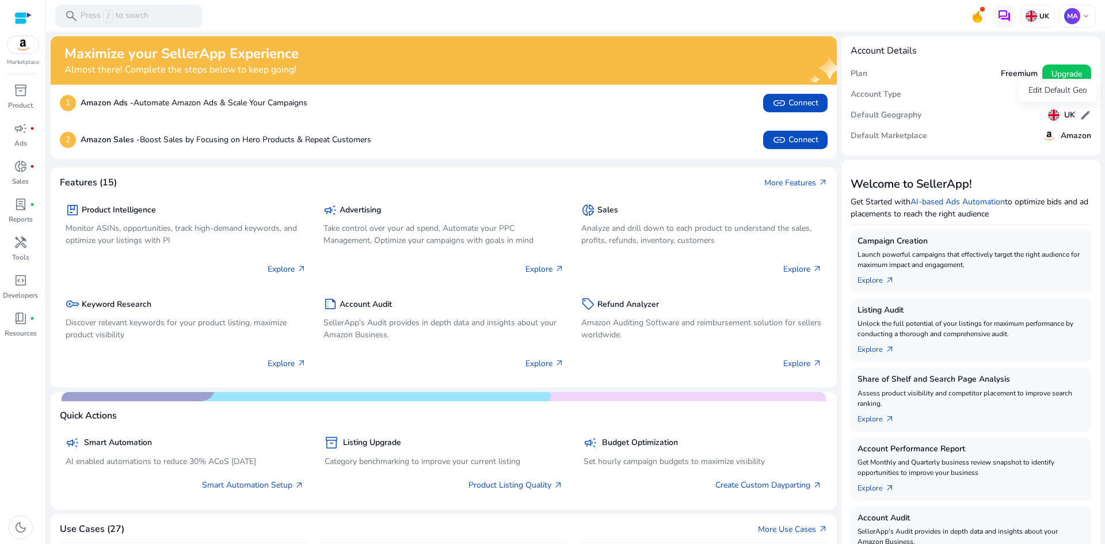
click at [1085, 116] on span "edit" at bounding box center [1086, 115] width 12 height 12
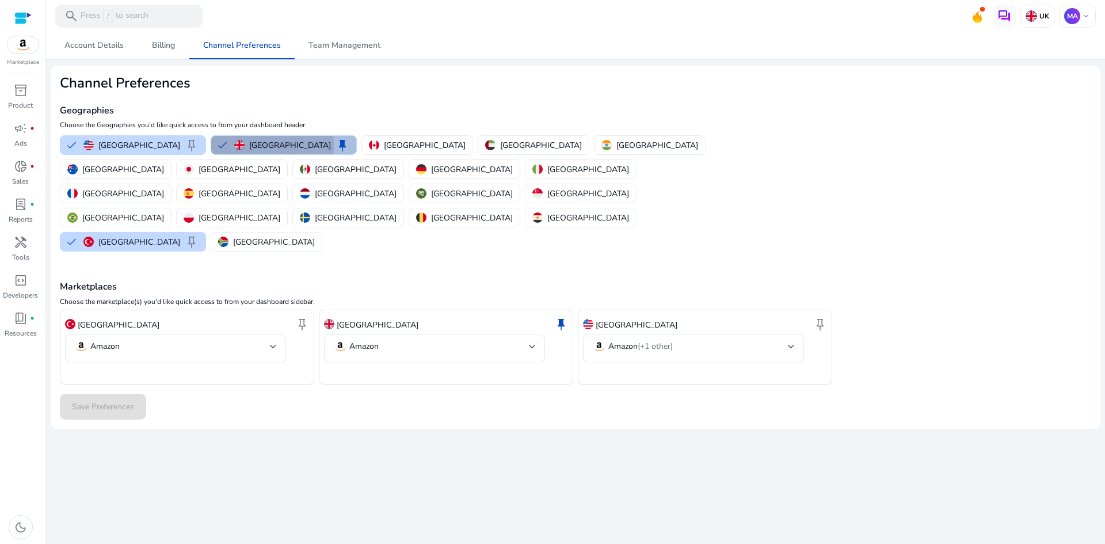
click at [211, 146] on button "United Kingdom keep" at bounding box center [283, 145] width 145 height 18
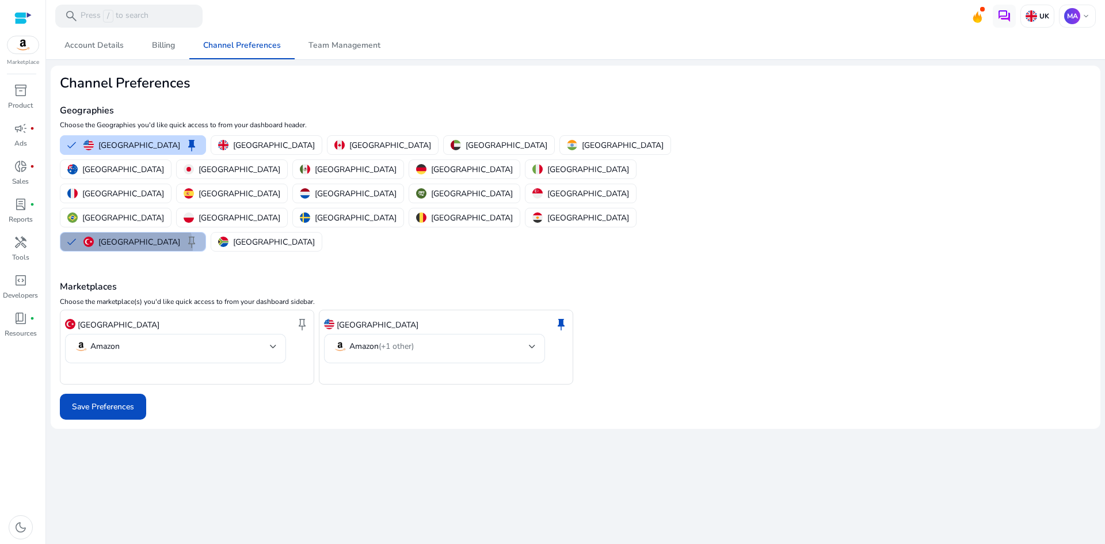
click at [181, 235] on div "Turkey keep" at bounding box center [140, 242] width 115 height 14
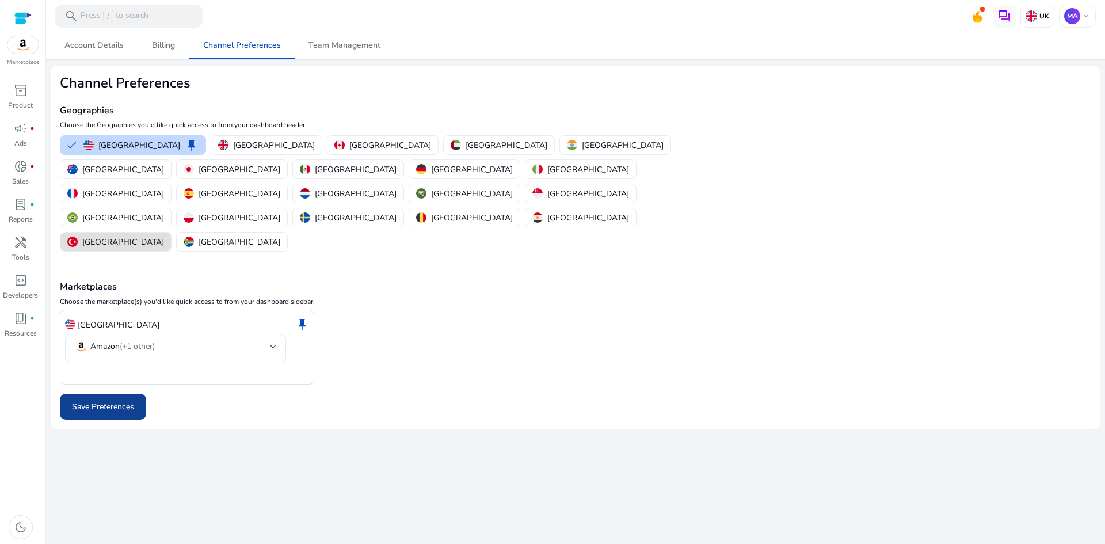
click at [135, 393] on span at bounding box center [103, 407] width 86 height 28
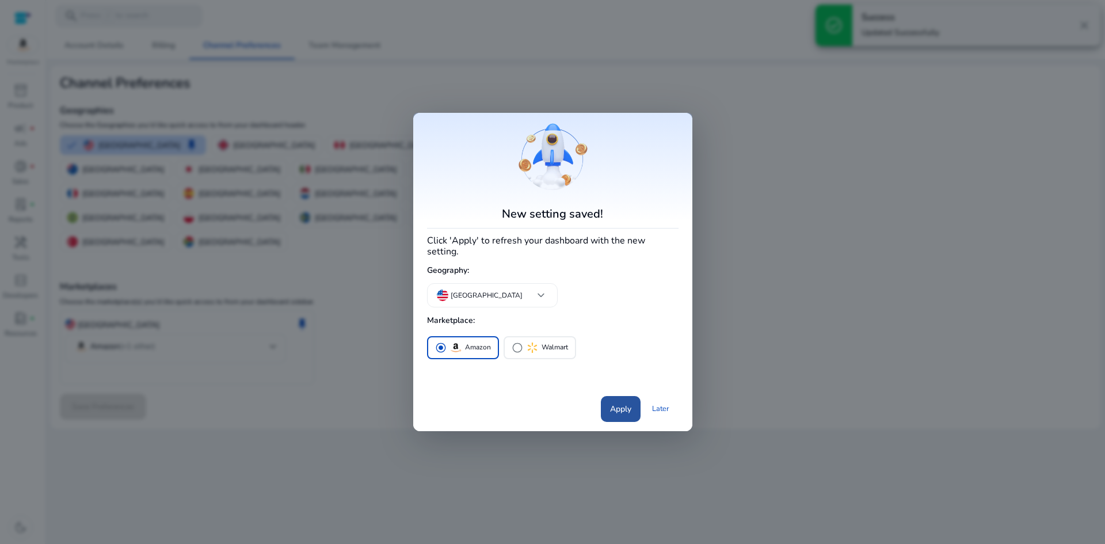
click at [622, 403] on span "Apply" at bounding box center [620, 409] width 21 height 12
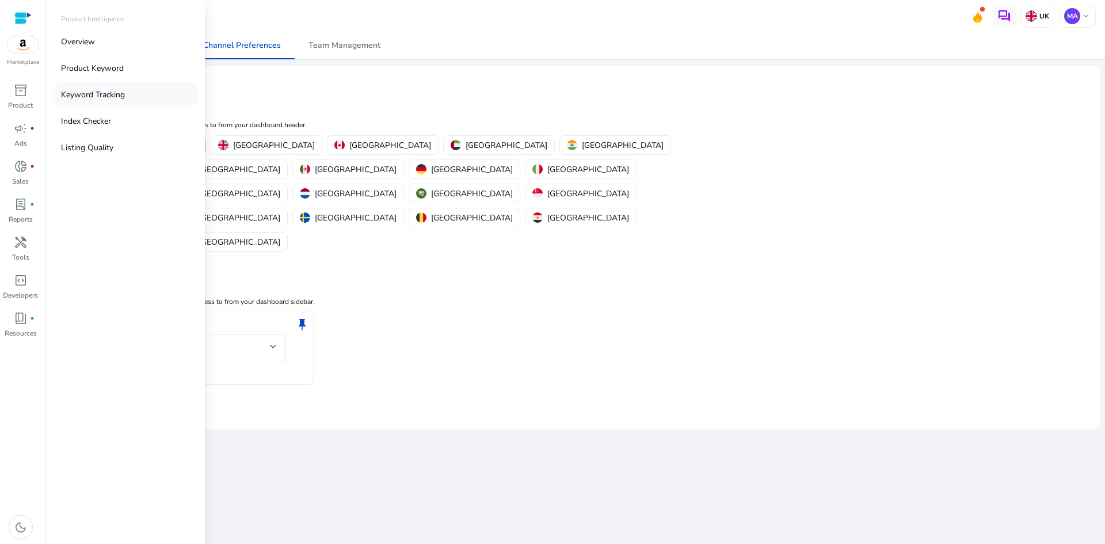
click at [102, 88] on link "Keyword Tracking" at bounding box center [125, 95] width 147 height 26
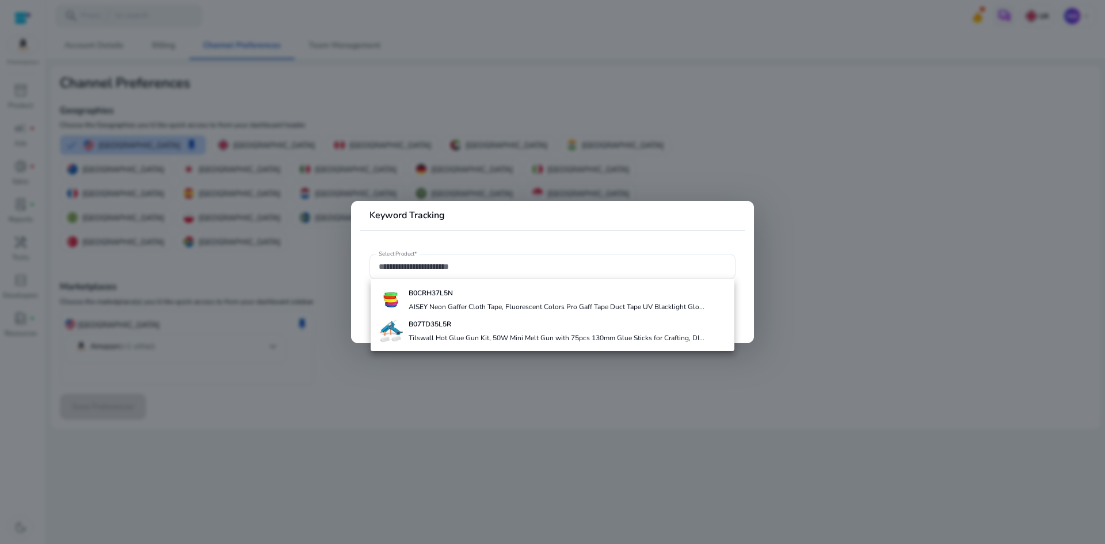
click at [11, 110] on div at bounding box center [552, 272] width 1105 height 544
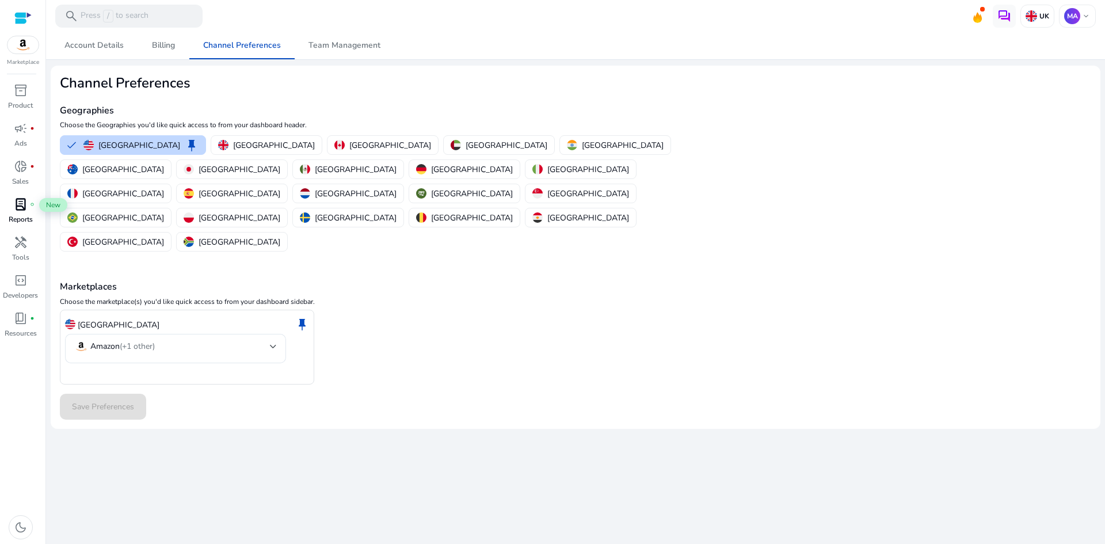
click at [21, 204] on span "lab_profile" at bounding box center [21, 204] width 14 height 14
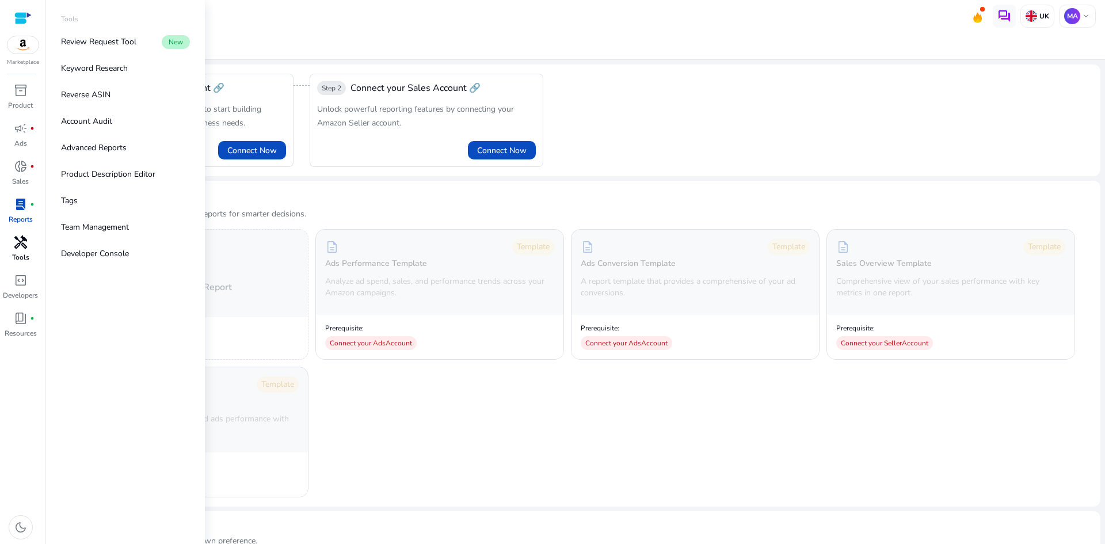
click at [16, 249] on span "handyman" at bounding box center [21, 242] width 14 height 14
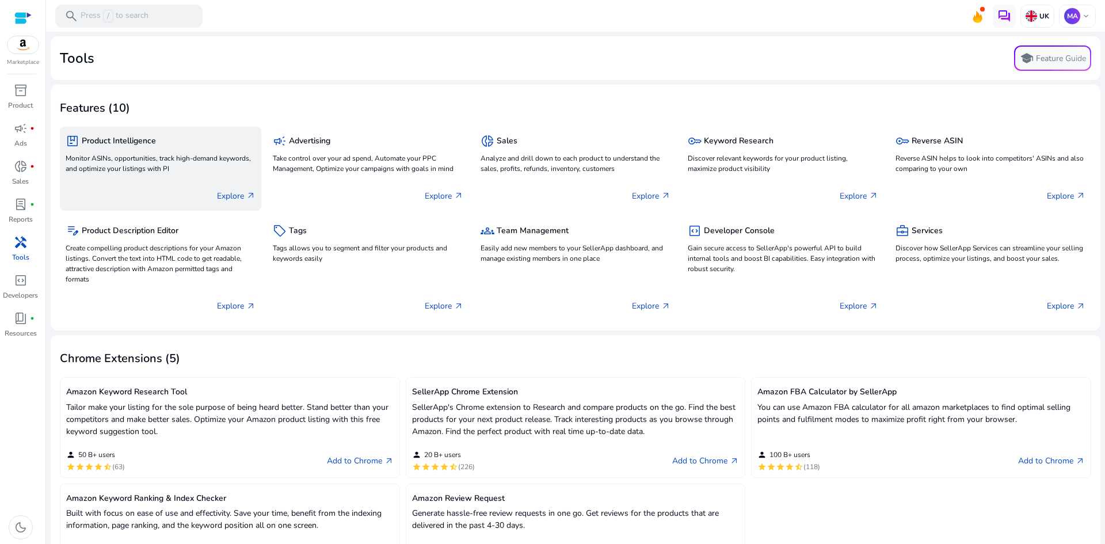
click at [133, 136] on h5 "Product Intelligence" at bounding box center [119, 141] width 74 height 10
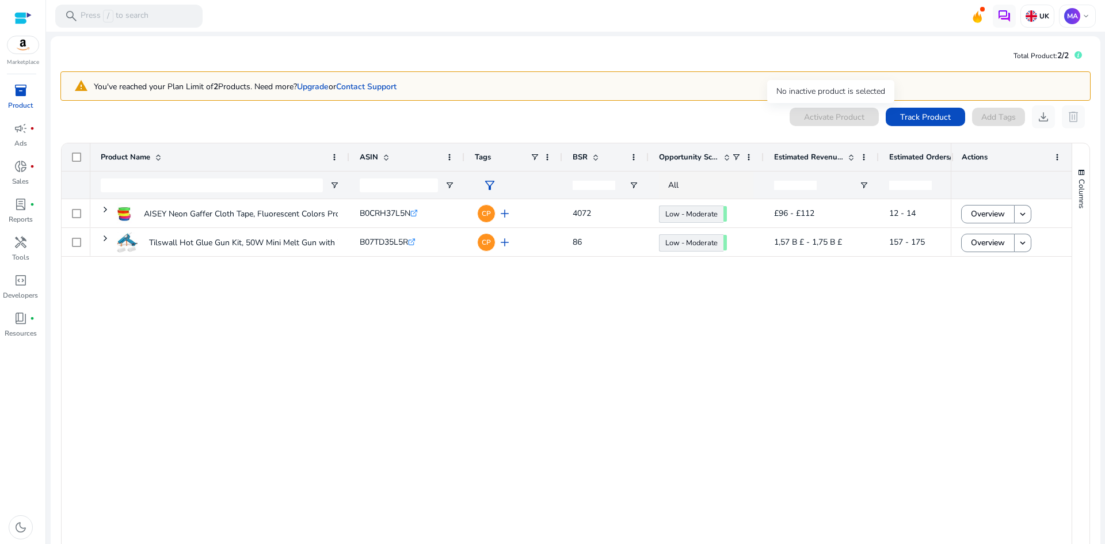
click at [822, 124] on div "Activate Product" at bounding box center [834, 117] width 89 height 18
click at [919, 114] on span "Track Product" at bounding box center [925, 117] width 51 height 12
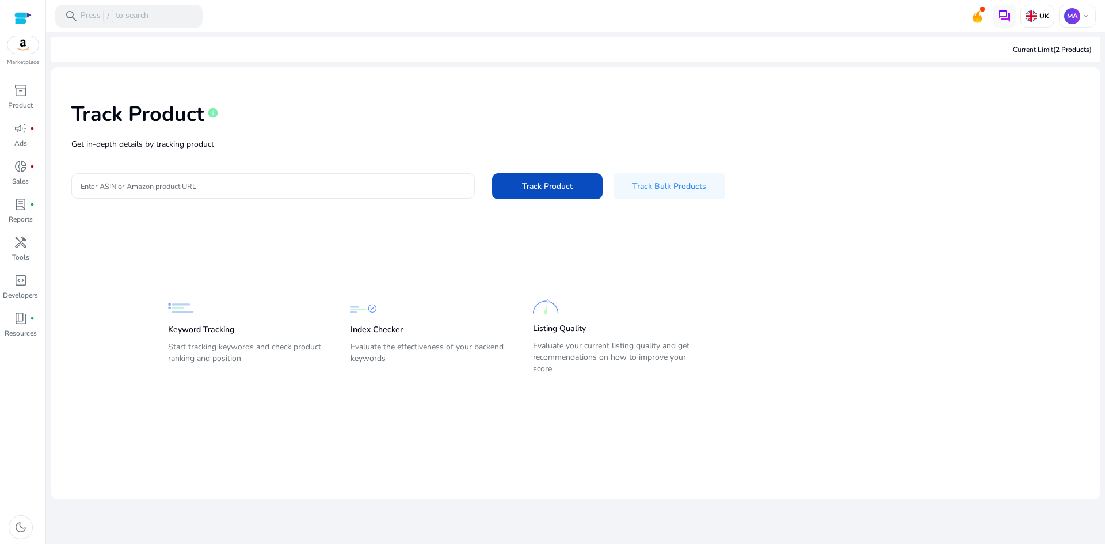
click at [398, 177] on div at bounding box center [273, 185] width 385 height 25
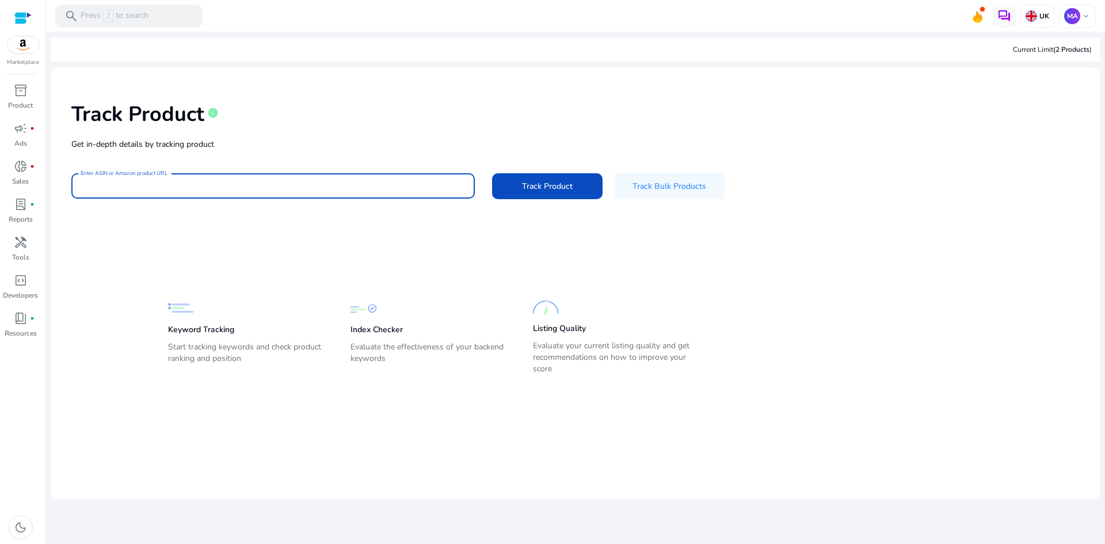
paste input "**********"
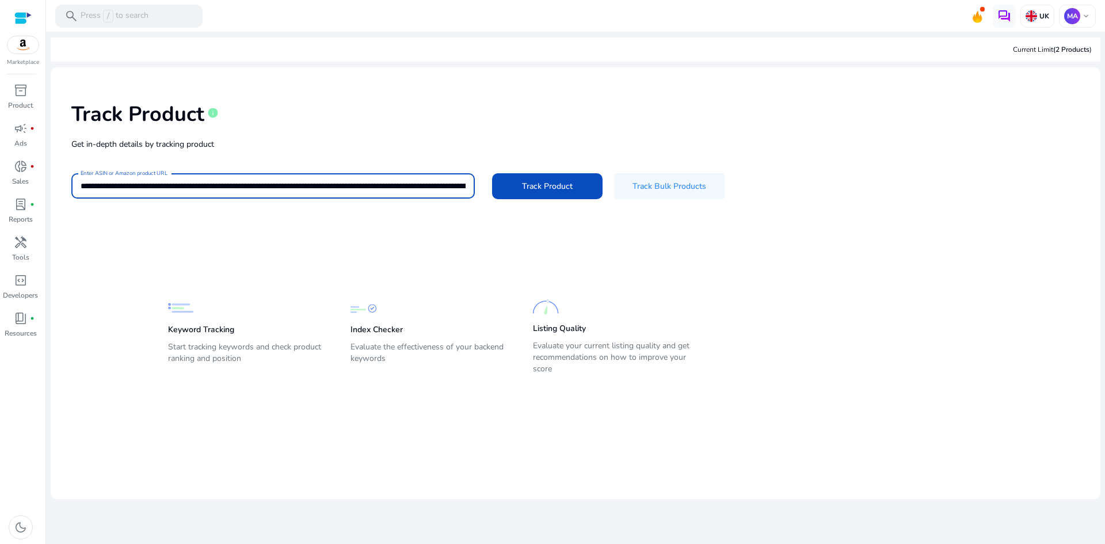
scroll to position [0, 2394]
type input "**********"
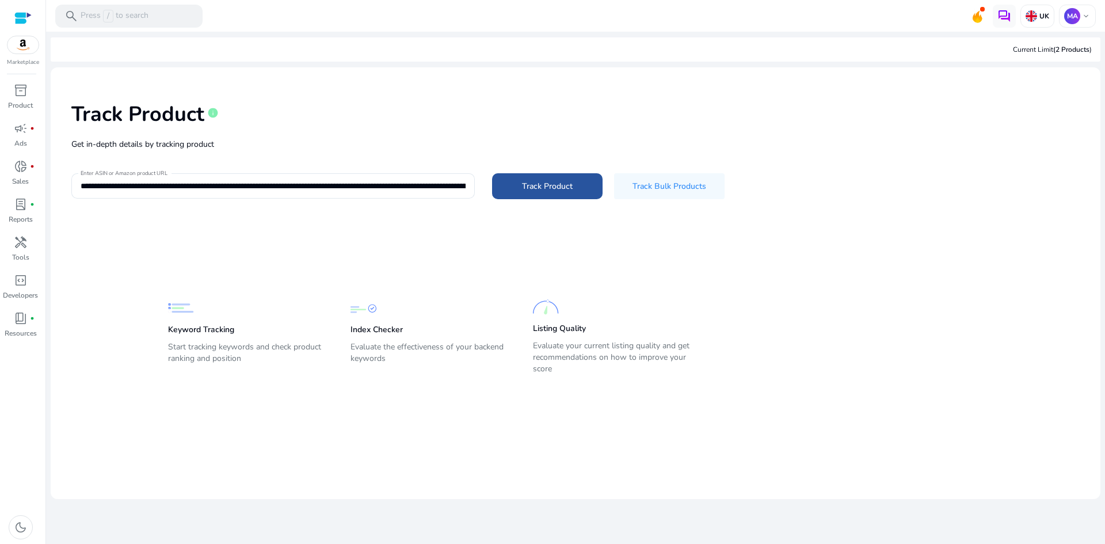
click at [552, 190] on span "Track Product" at bounding box center [547, 186] width 51 height 12
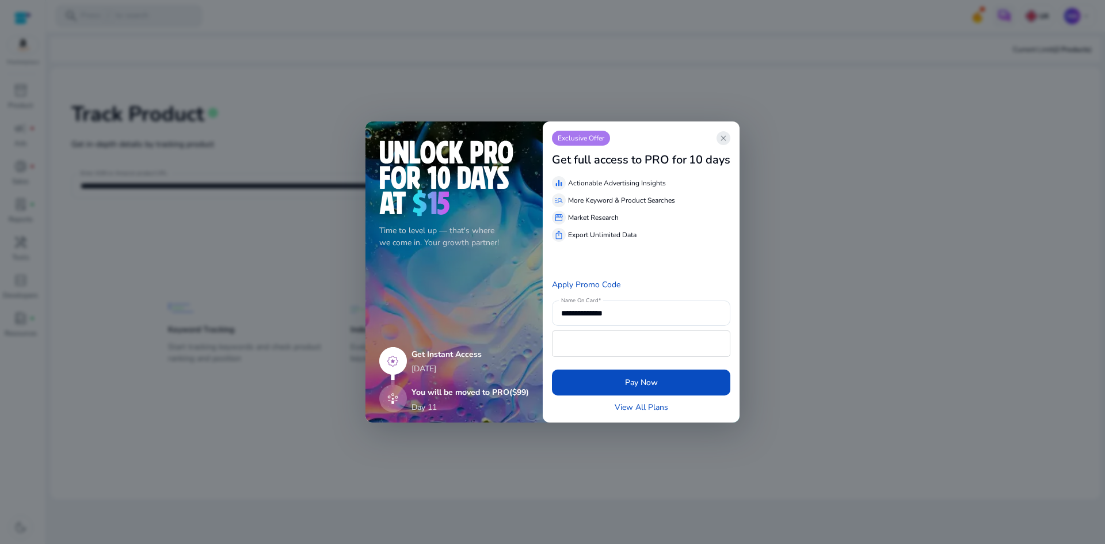
click at [726, 140] on span "close" at bounding box center [723, 138] width 9 height 9
